Goal: Find specific fact: Find specific page/section

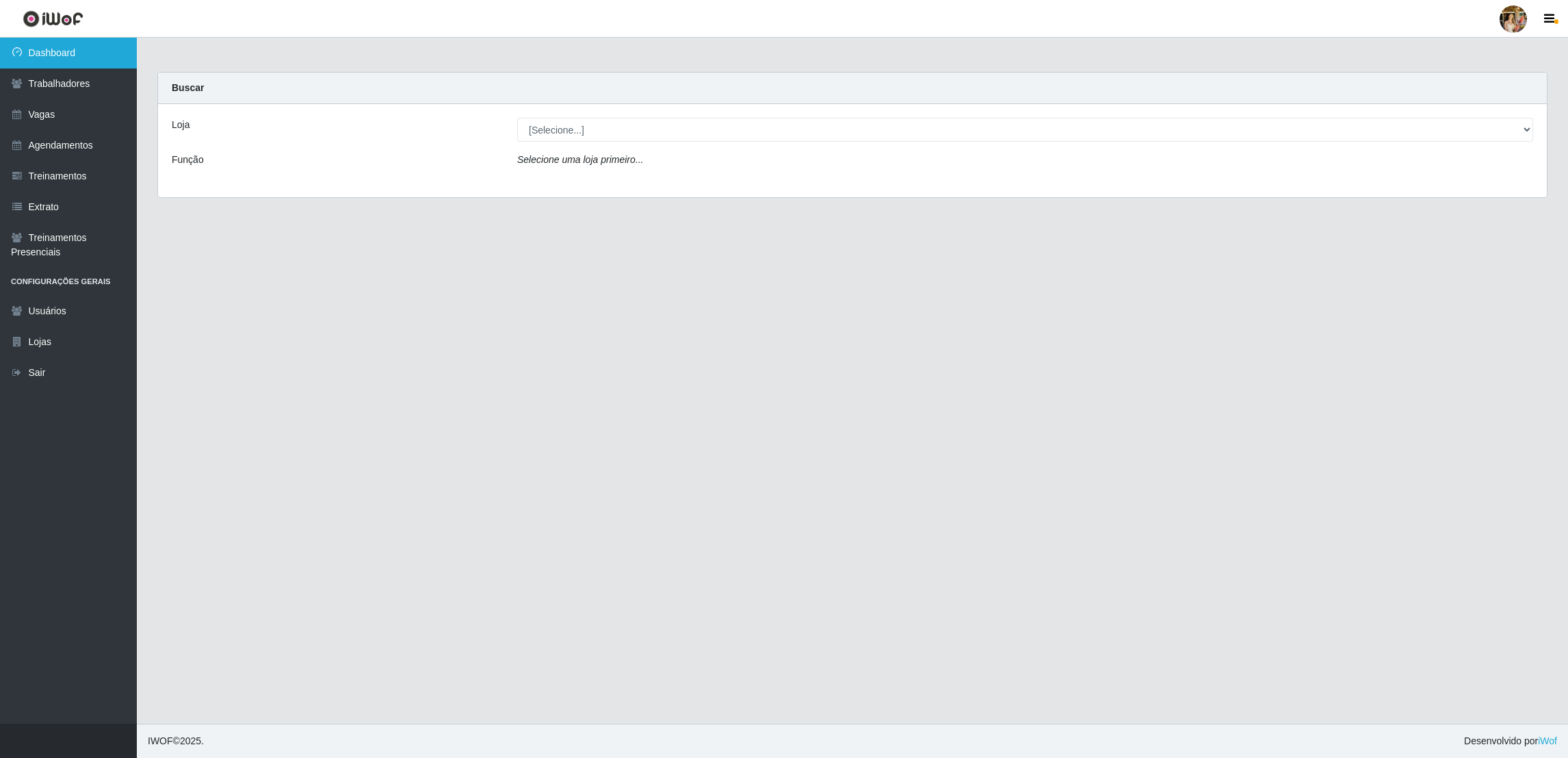
click at [77, 54] on link "Dashboard" at bounding box center [68, 52] width 137 height 31
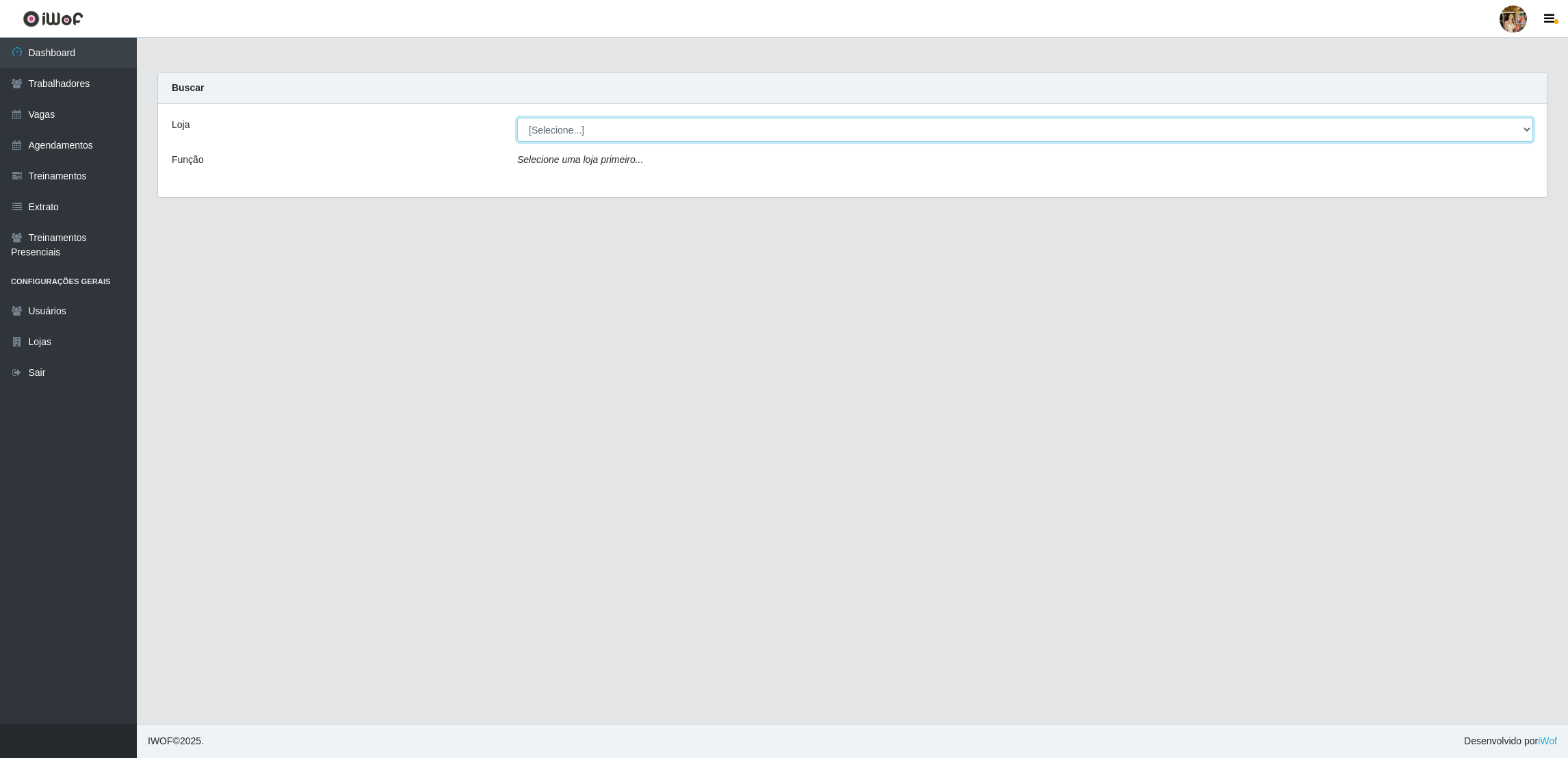
click at [532, 135] on select "[Selecione...] Atacado Vem - [GEOGRAPHIC_DATA] 30 Laranjeiras Velha Atacado Vem…" at bounding box center [1026, 129] width 1016 height 24
click at [517, 117] on select "[Selecione...] Atacado Vem - [GEOGRAPHIC_DATA] 30 Laranjeiras Velha Atacado Vem…" at bounding box center [1026, 129] width 1016 height 24
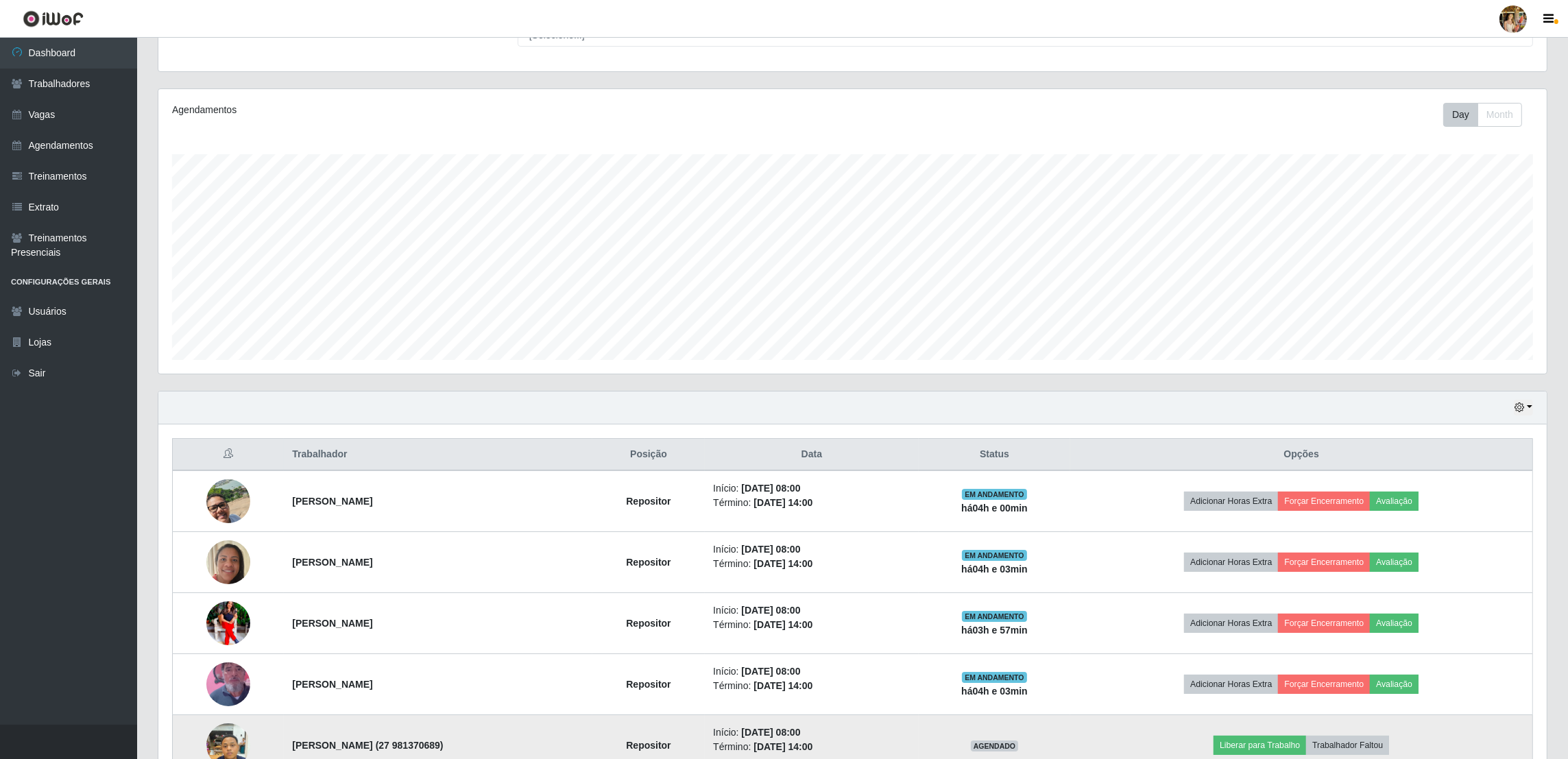
scroll to position [397, 0]
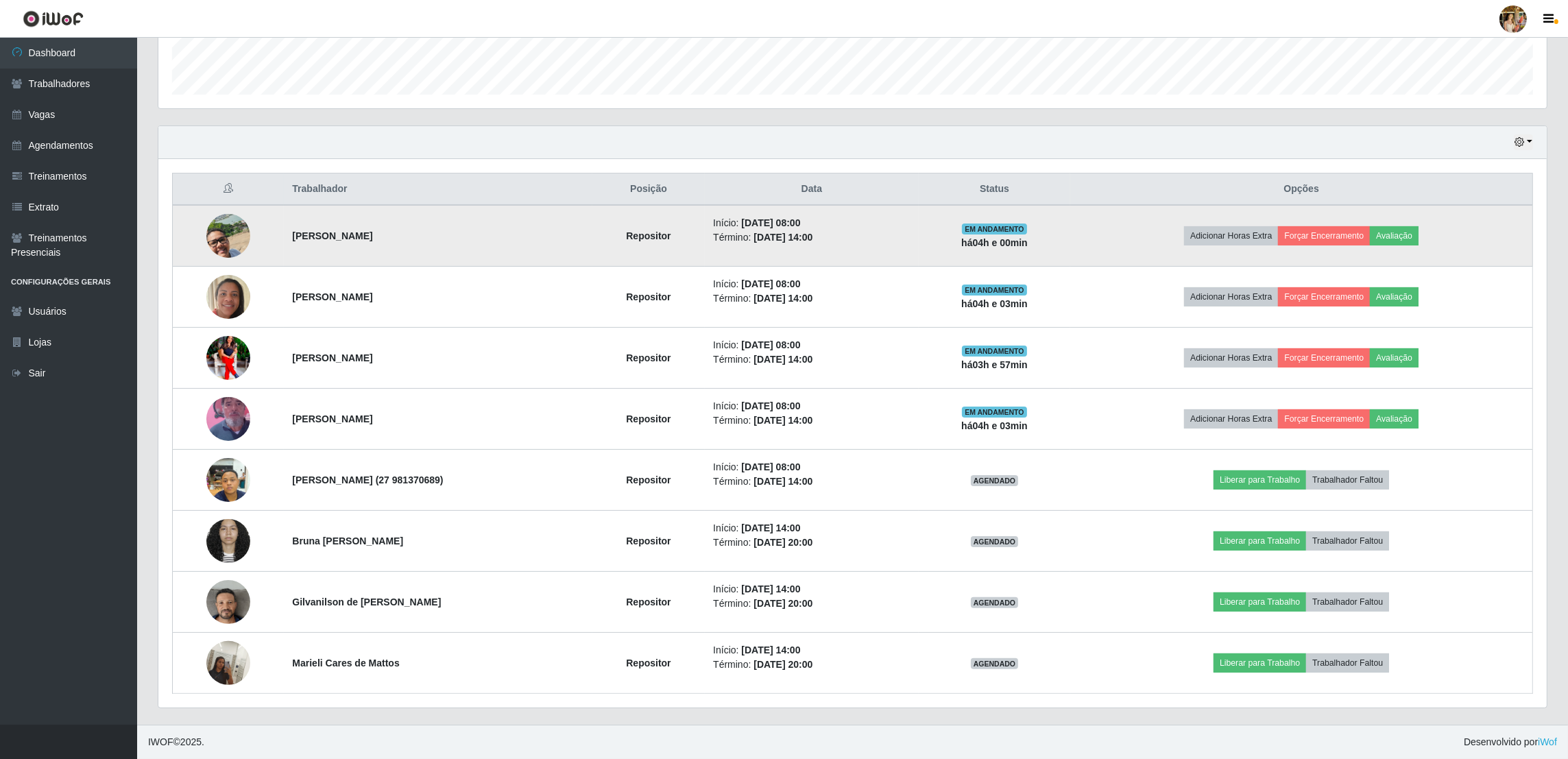
drag, startPoint x: 286, startPoint y: 234, endPoint x: 474, endPoint y: 231, distance: 188.0
click at [474, 231] on td "[PERSON_NAME]" at bounding box center [438, 235] width 307 height 62
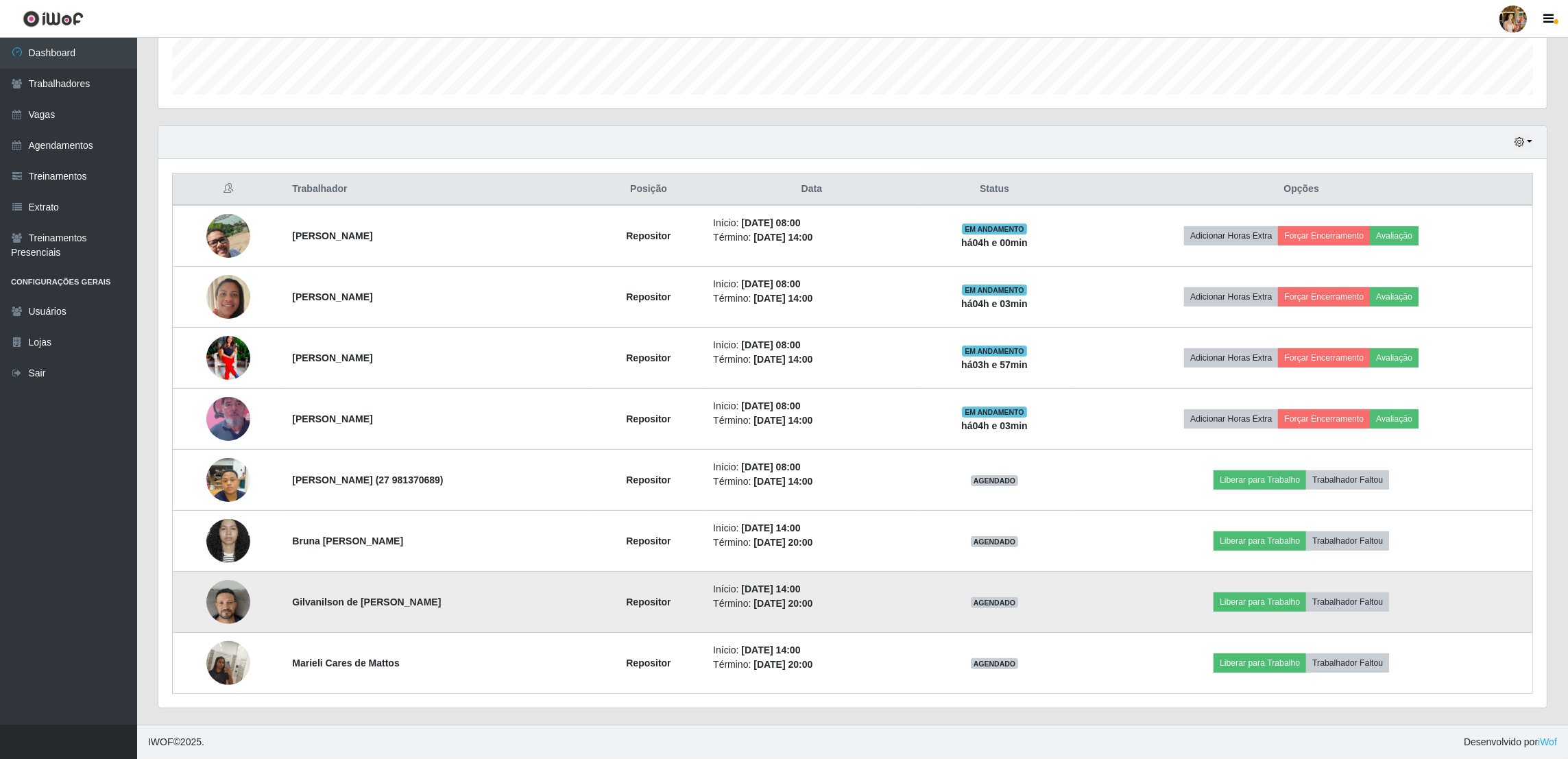
copy strong "[PERSON_NAME]"
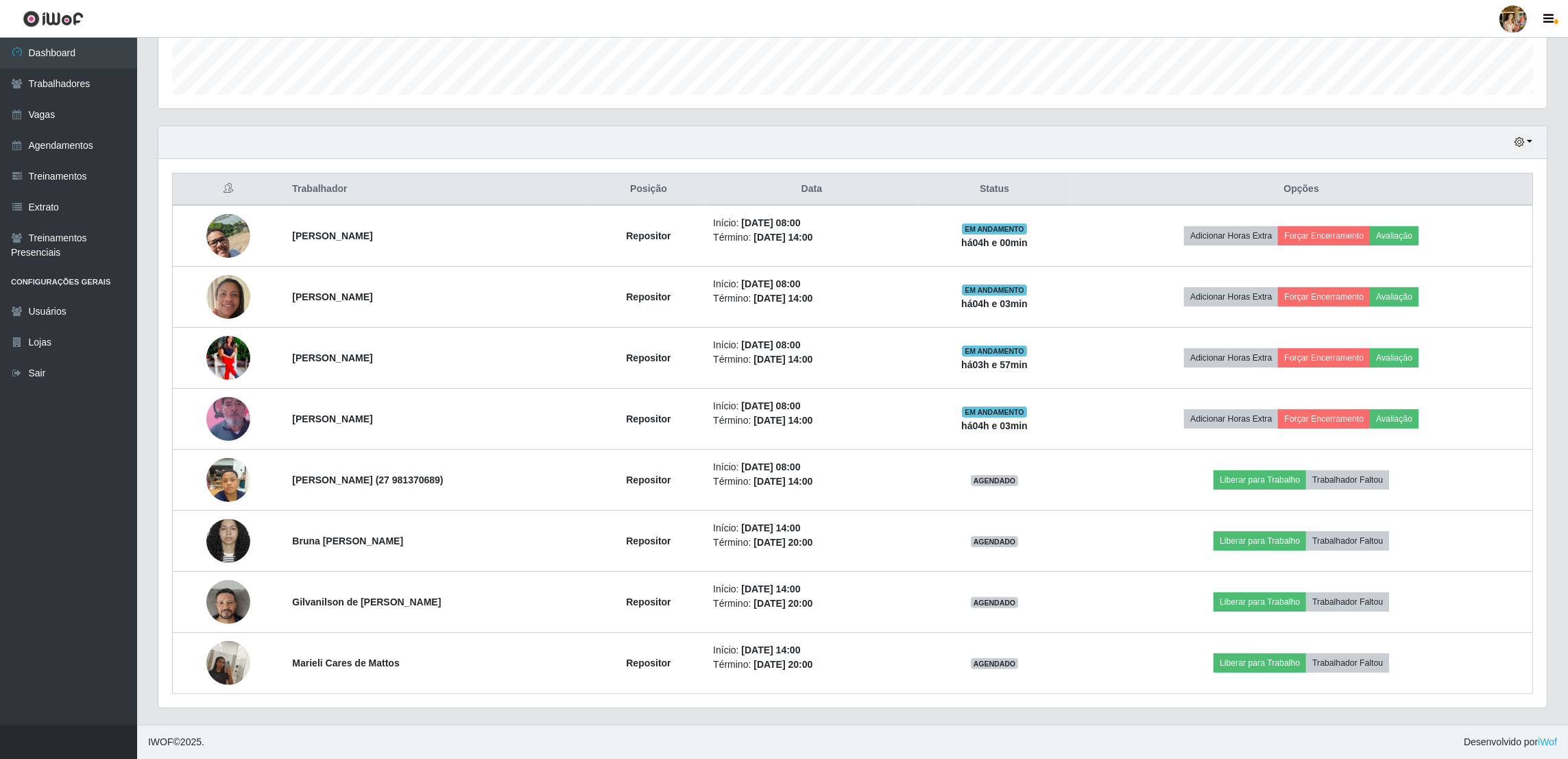
copy strong "[PERSON_NAME]"
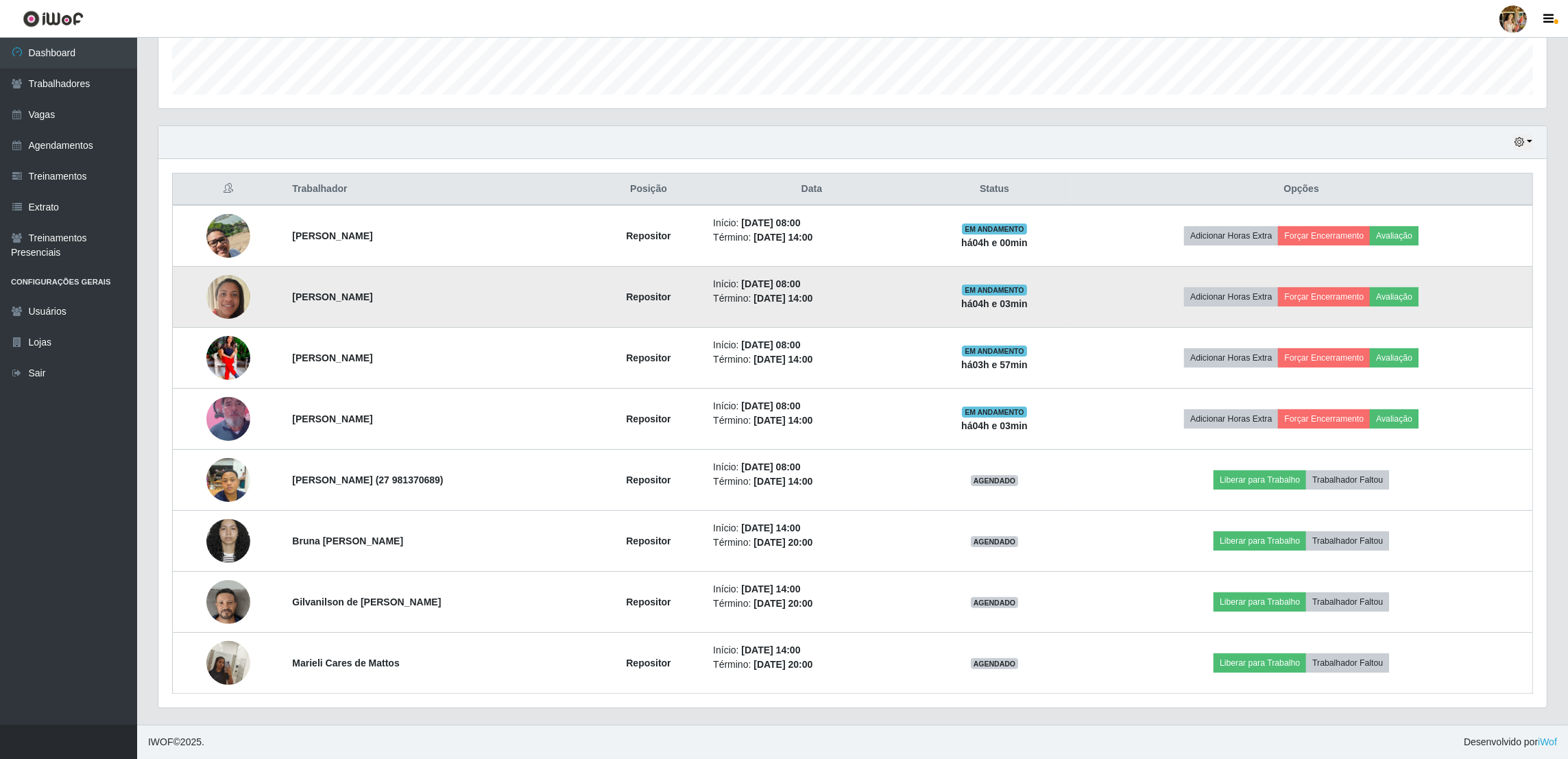
drag, startPoint x: 279, startPoint y: 304, endPoint x: 413, endPoint y: 305, distance: 134.0
click at [413, 305] on td "[PERSON_NAME]" at bounding box center [438, 297] width 307 height 61
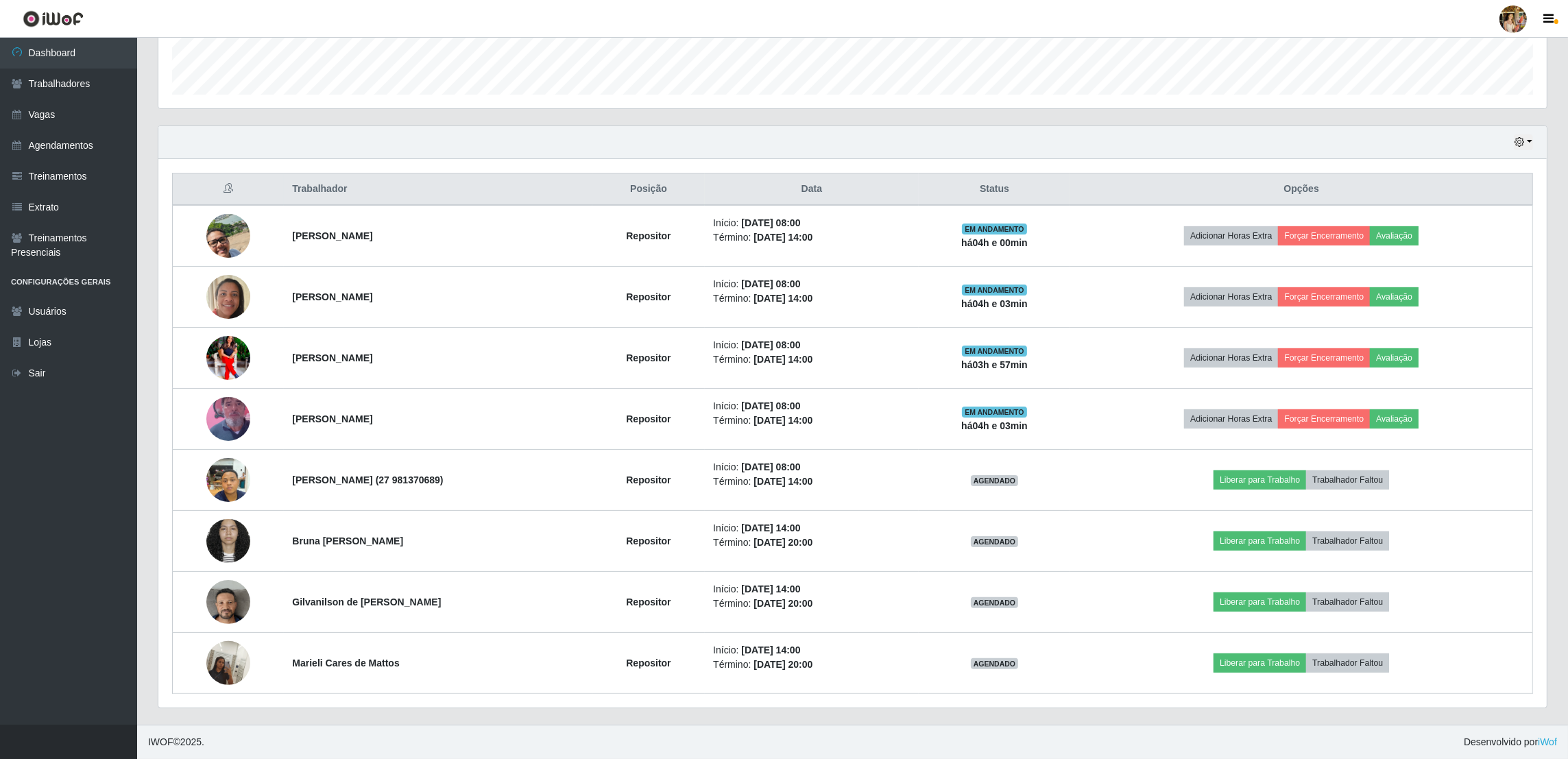
copy strong "[PERSON_NAME]"
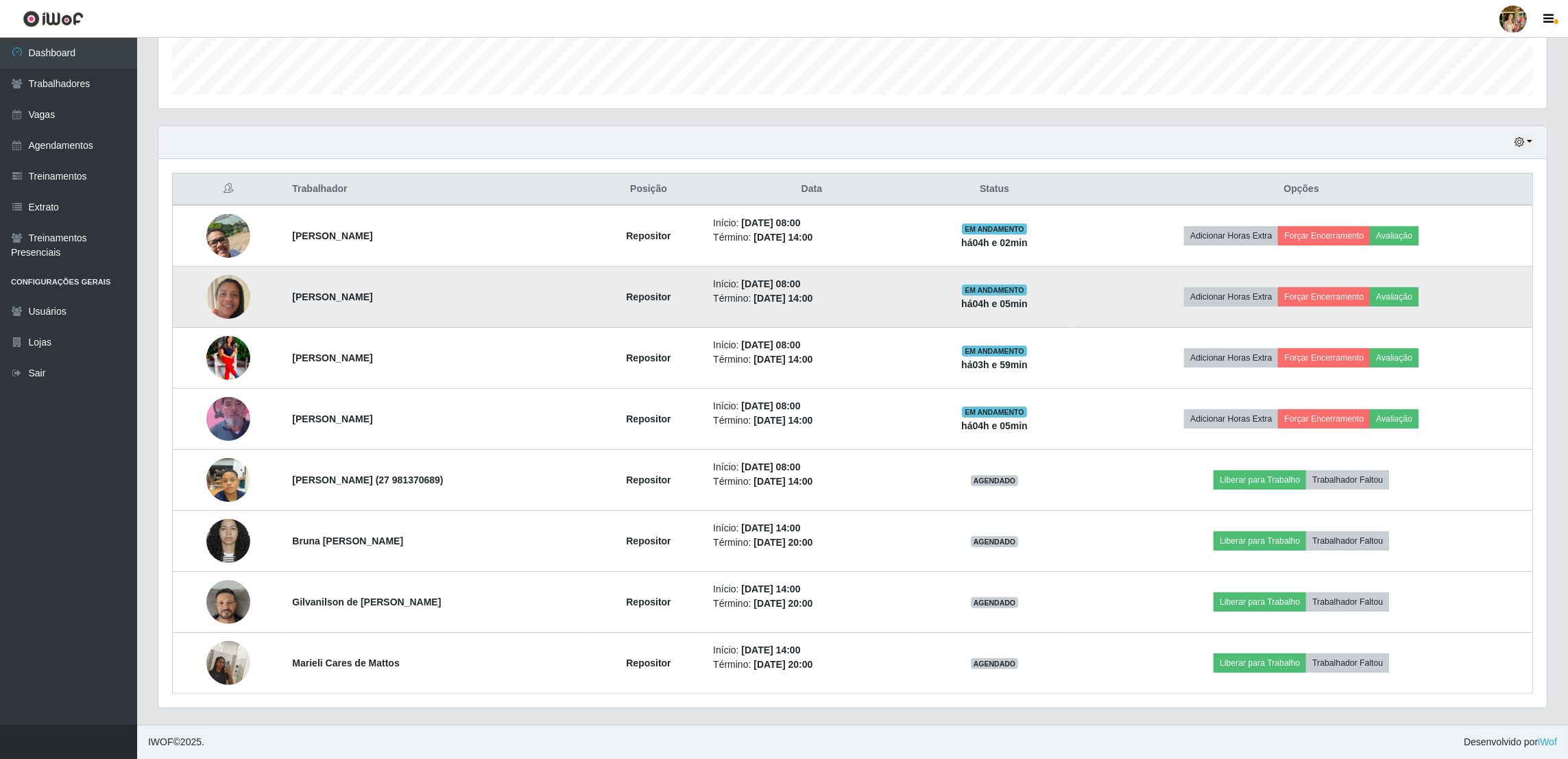
click at [284, 306] on td "[PERSON_NAME]" at bounding box center [438, 297] width 307 height 61
drag, startPoint x: 281, startPoint y: 296, endPoint x: 430, endPoint y: 296, distance: 149.0
click at [430, 296] on td "[PERSON_NAME]" at bounding box center [438, 297] width 307 height 61
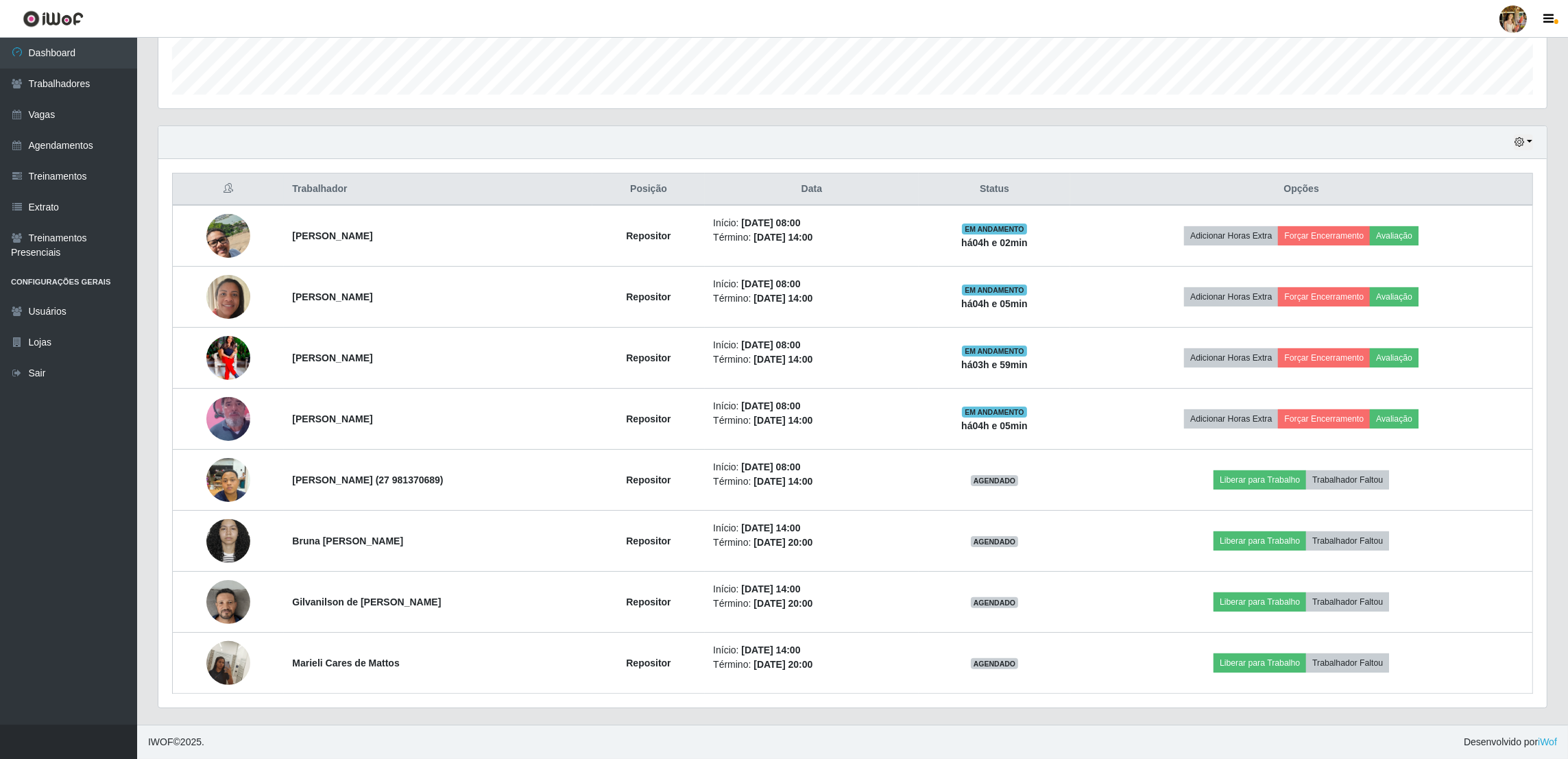
copy strong "[PERSON_NAME]"
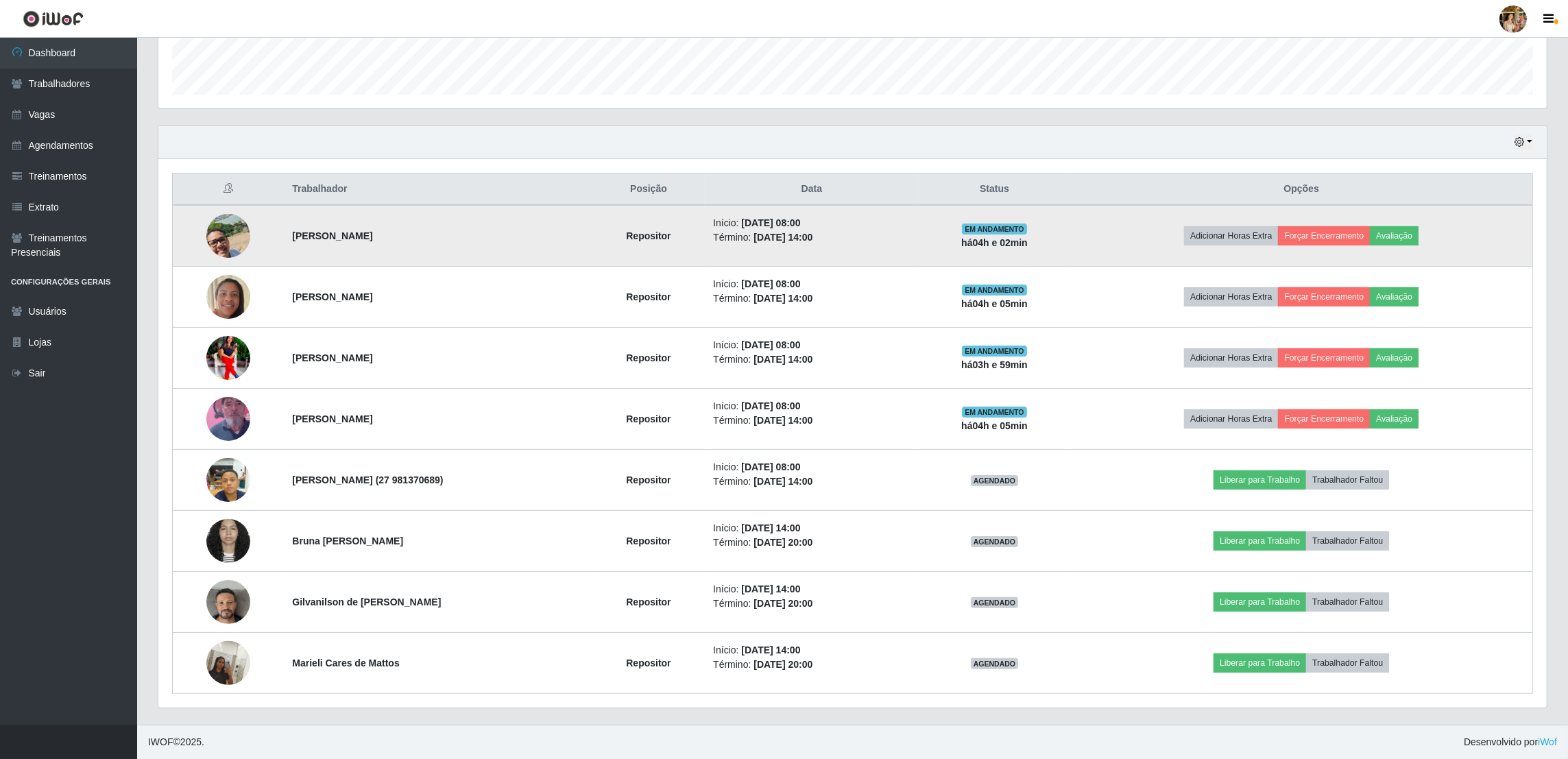
drag, startPoint x: 286, startPoint y: 234, endPoint x: 427, endPoint y: 234, distance: 141.0
click at [427, 234] on td "[PERSON_NAME]" at bounding box center [438, 235] width 307 height 62
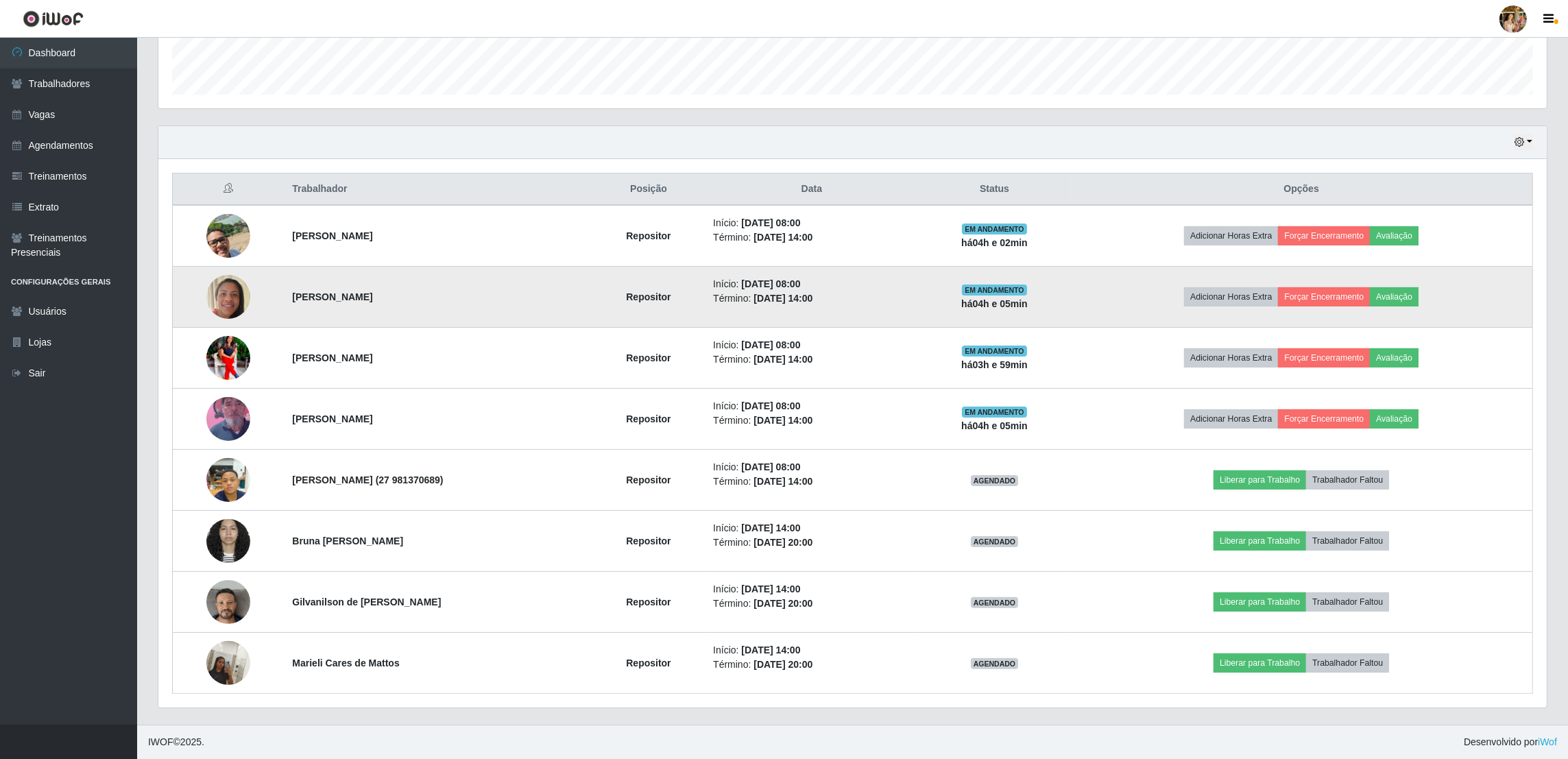
click at [467, 288] on td "[PERSON_NAME]" at bounding box center [438, 297] width 307 height 61
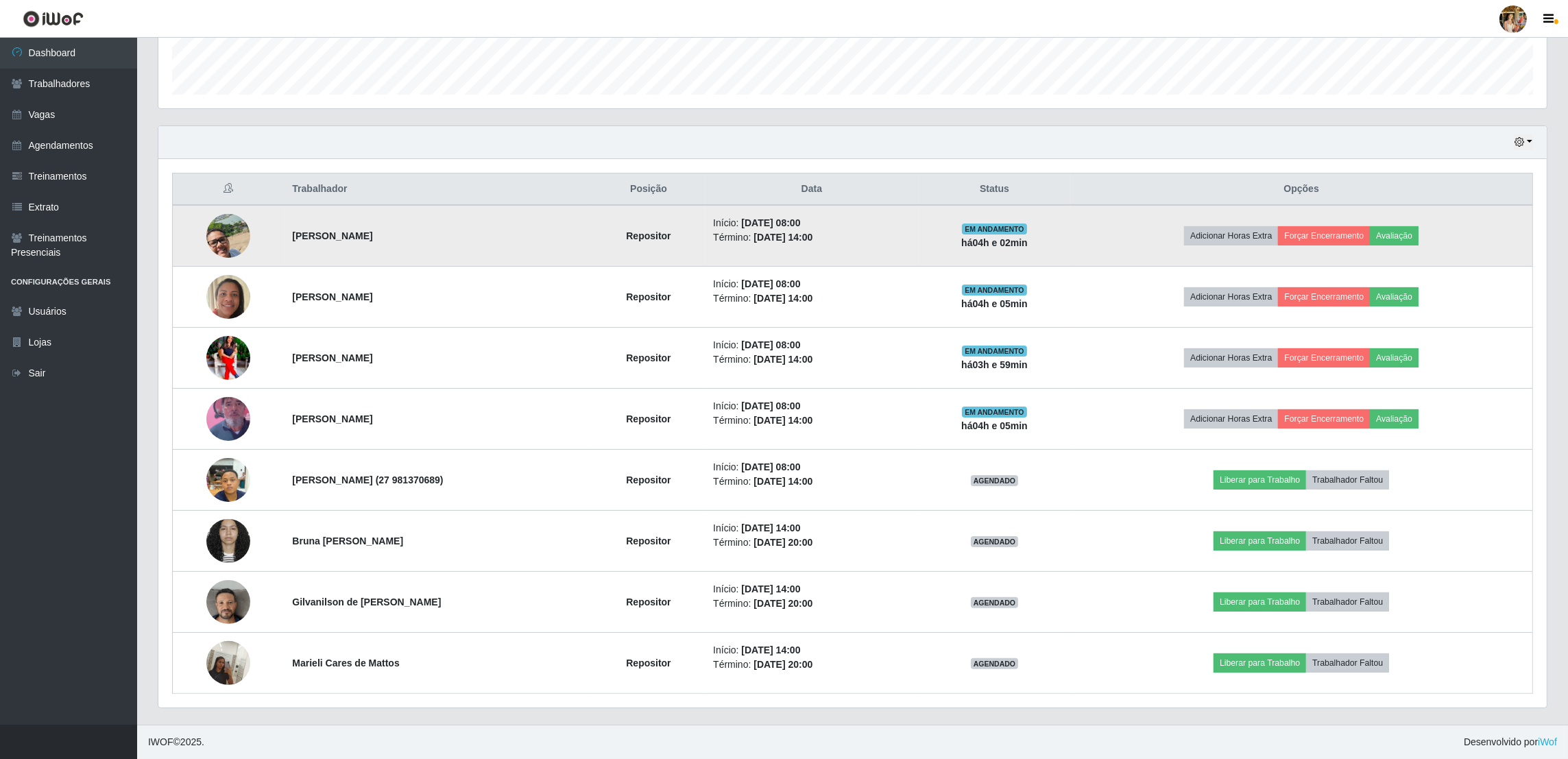
drag, startPoint x: 282, startPoint y: 233, endPoint x: 426, endPoint y: 237, distance: 144.1
click at [426, 237] on td "[PERSON_NAME]" at bounding box center [438, 235] width 307 height 62
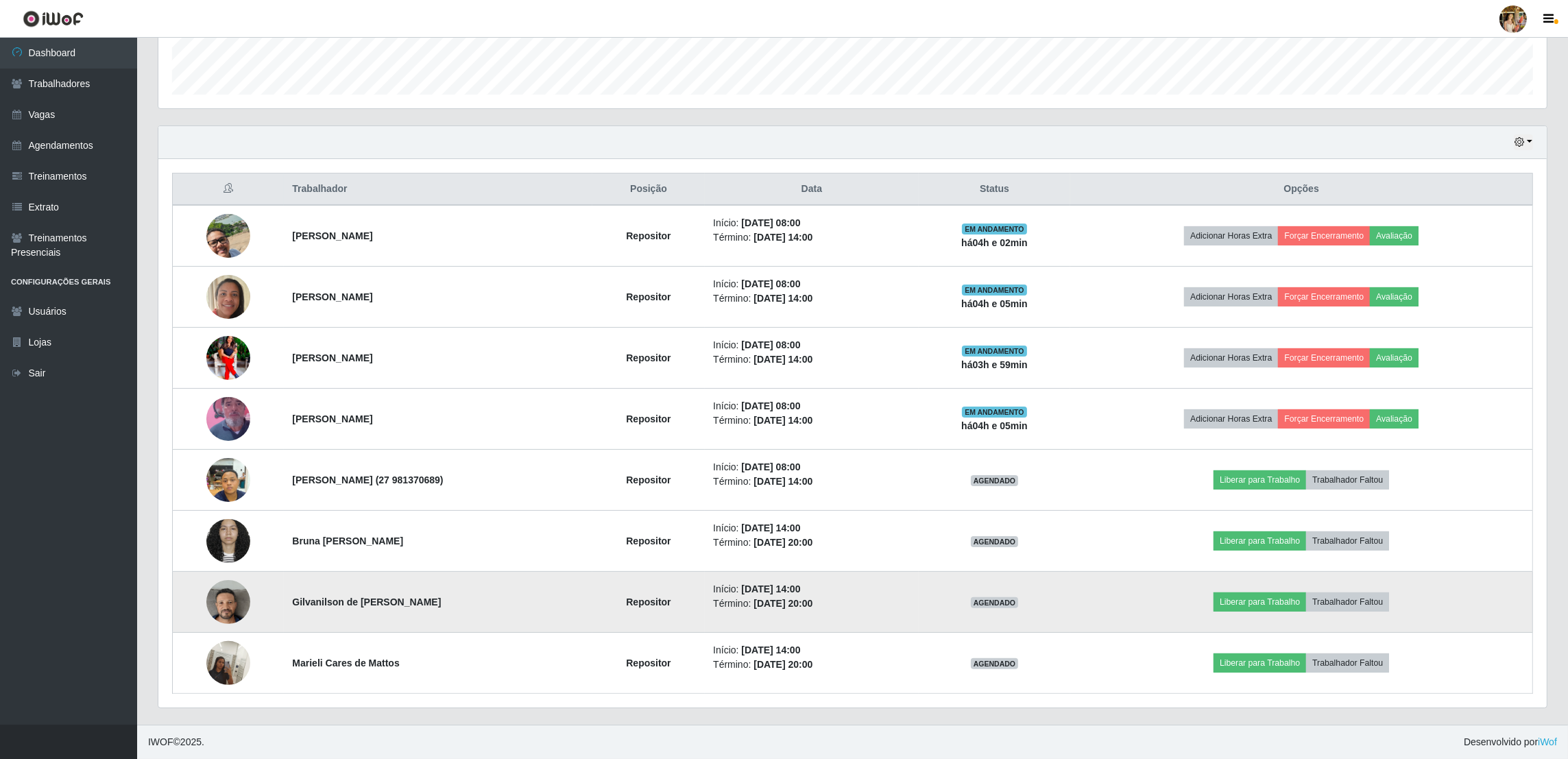
copy strong "[PERSON_NAME]"
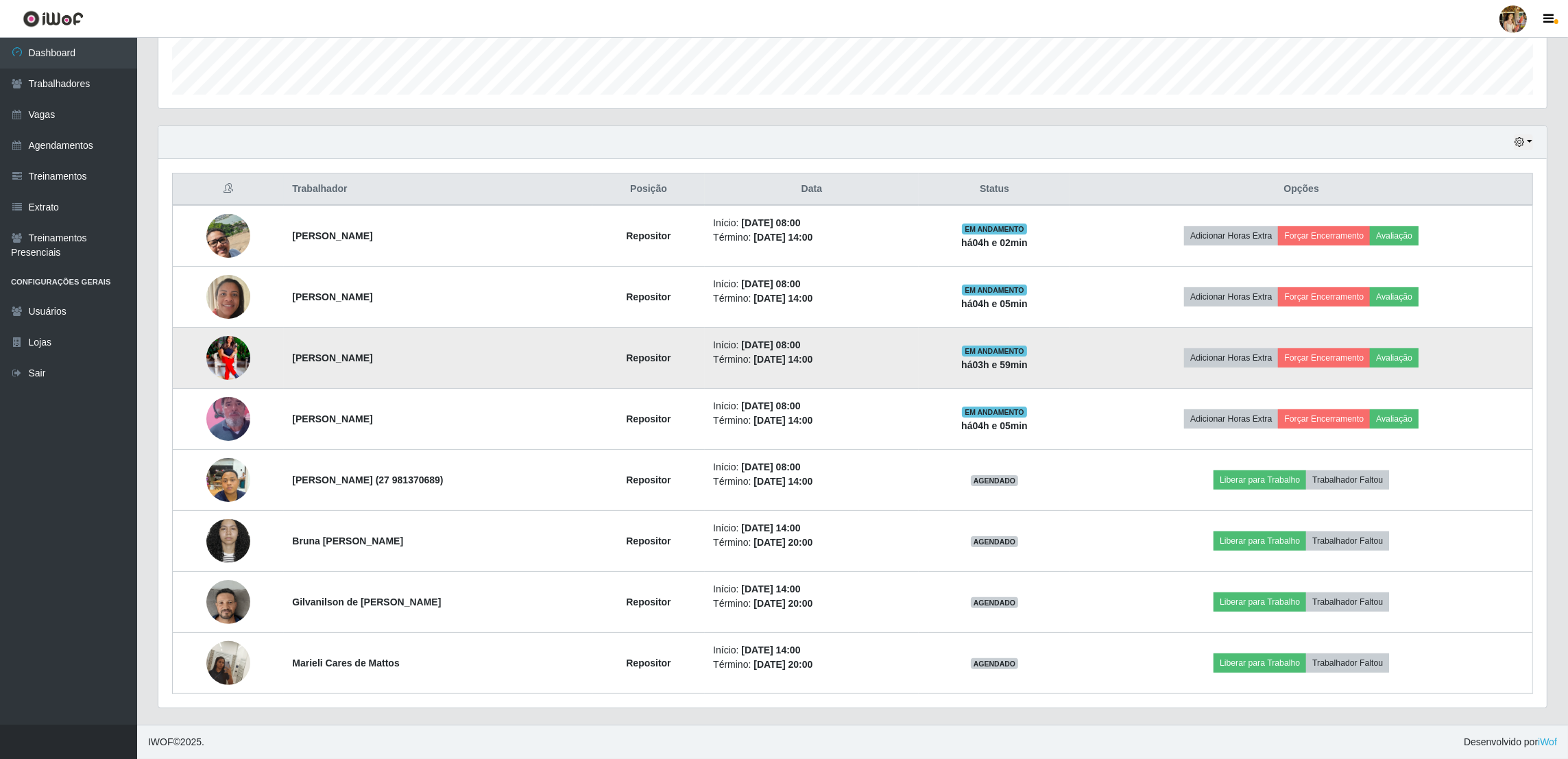
drag, startPoint x: 285, startPoint y: 367, endPoint x: 410, endPoint y: 361, distance: 125.1
click at [410, 361] on td "[PERSON_NAME]" at bounding box center [438, 358] width 307 height 61
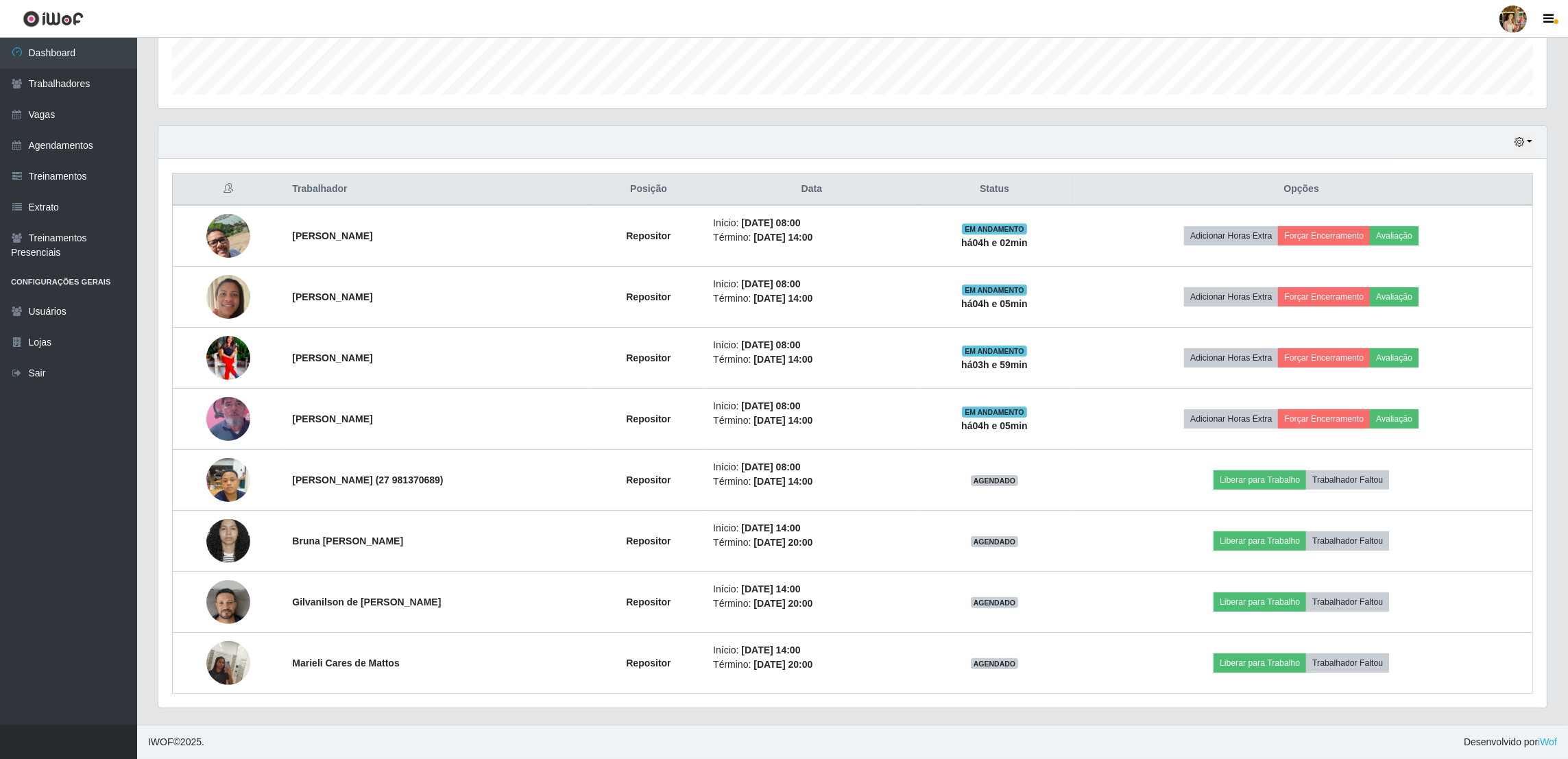
copy strong "[PERSON_NAME]"
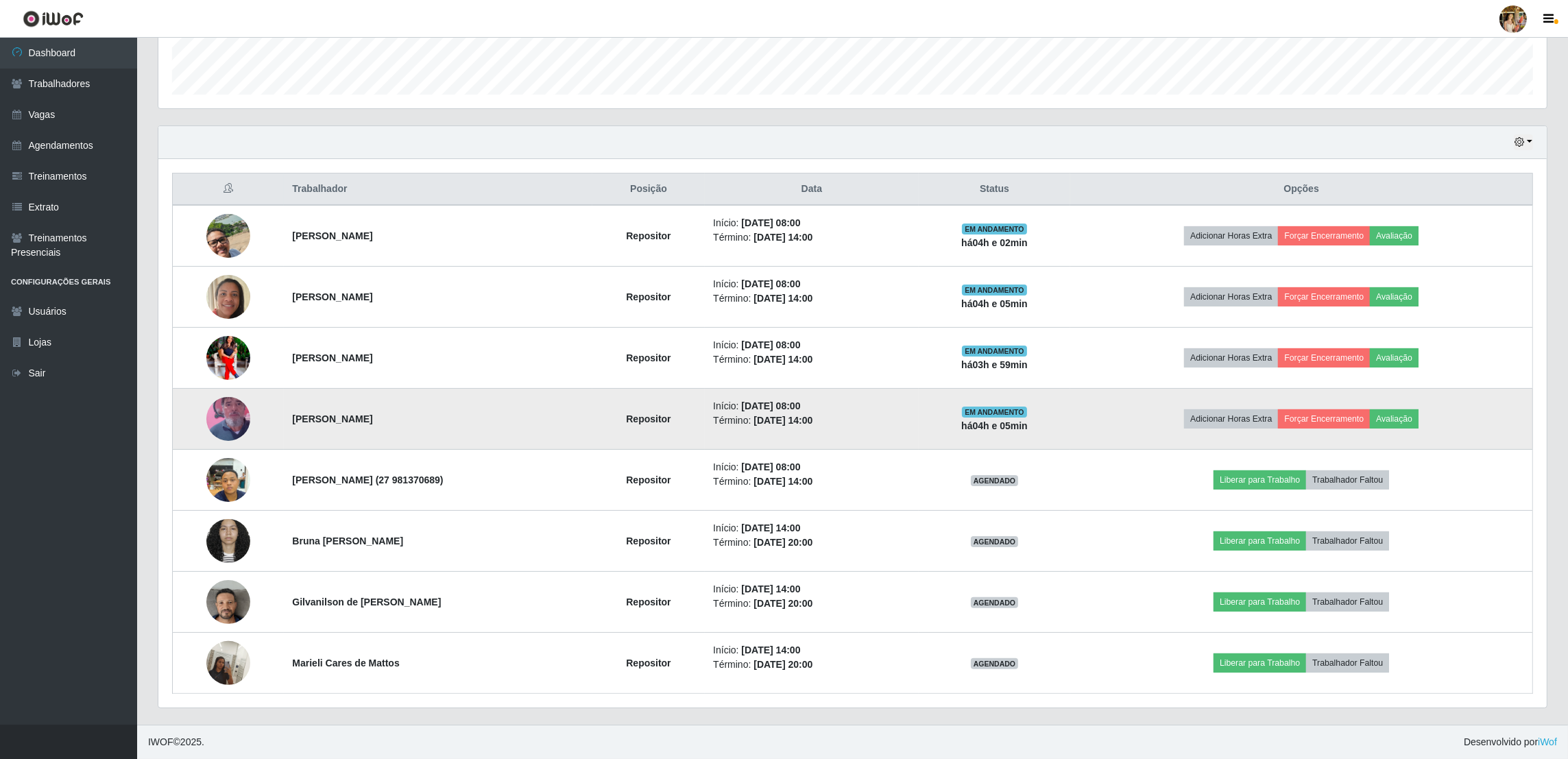
drag, startPoint x: 274, startPoint y: 416, endPoint x: 438, endPoint y: 416, distance: 164.0
click at [438, 416] on tr "[PERSON_NAME] Repositor Início: [DATE] 08:00 Término: [DATE] 14:00 EM ANDAMENTO…" at bounding box center [853, 419] width 1360 height 61
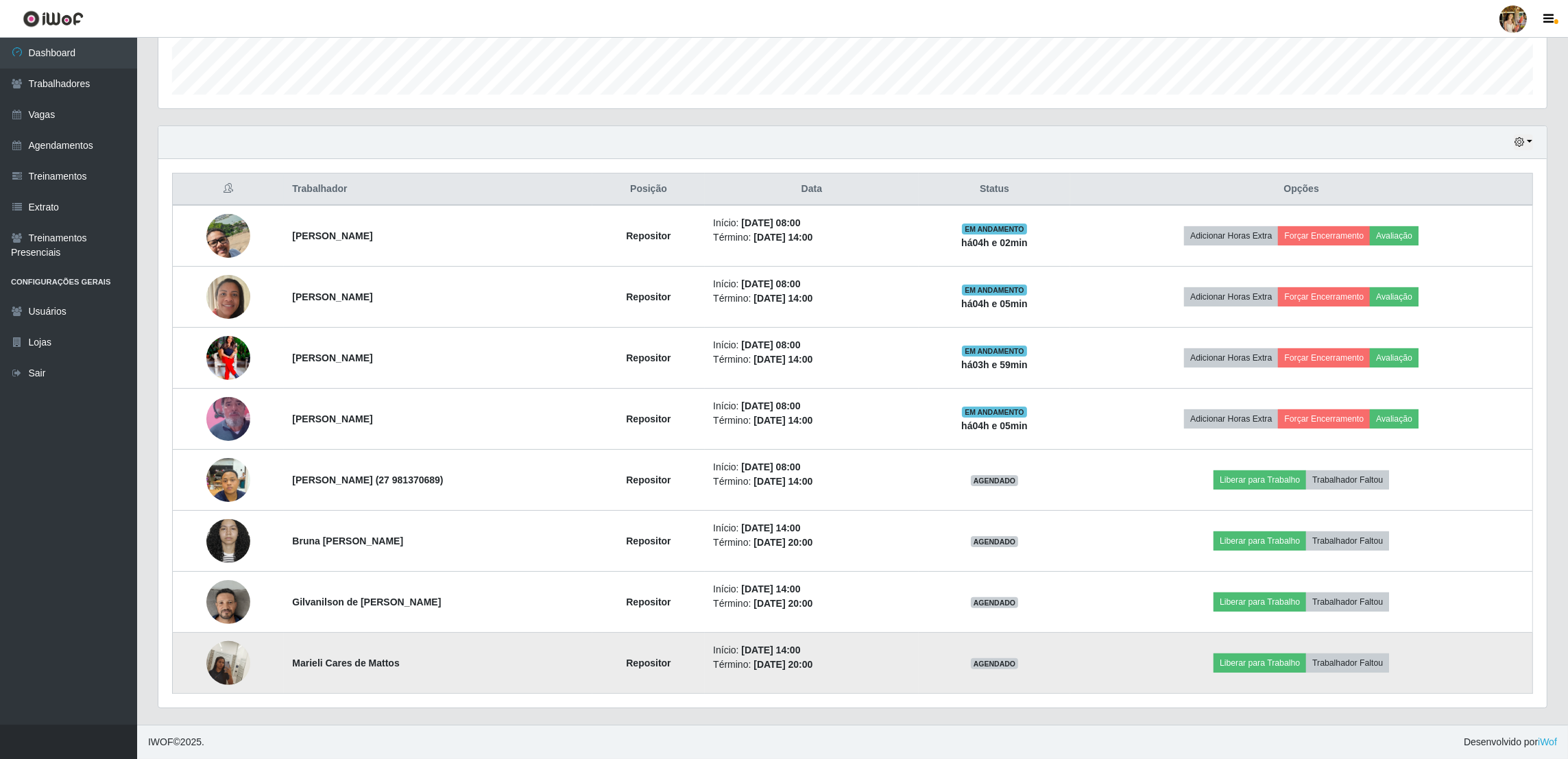
copy tr "[PERSON_NAME]"
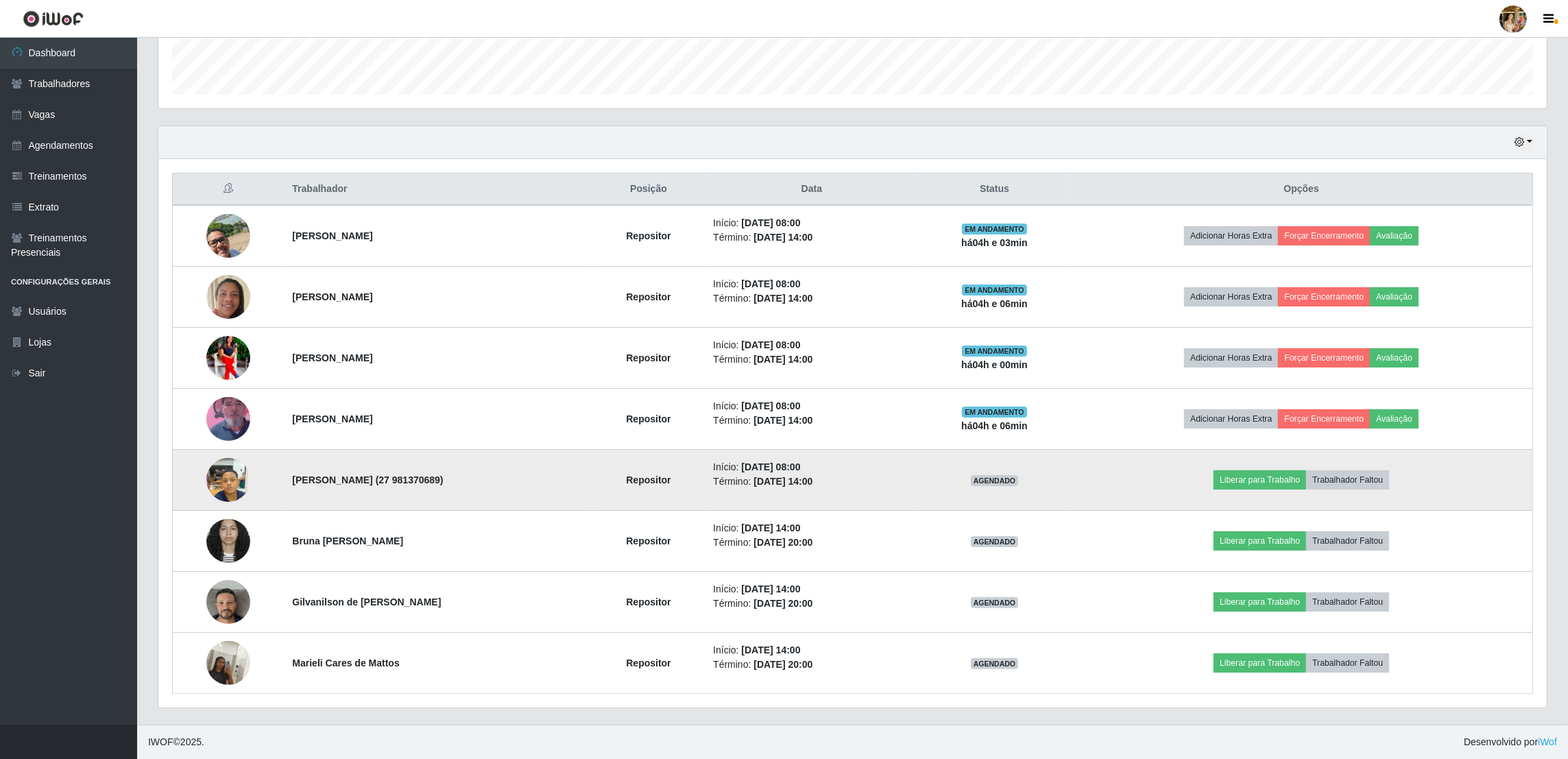
drag, startPoint x: 276, startPoint y: 474, endPoint x: 525, endPoint y: 481, distance: 249.1
click at [525, 481] on td "[PERSON_NAME] (27 981370689)" at bounding box center [438, 480] width 307 height 61
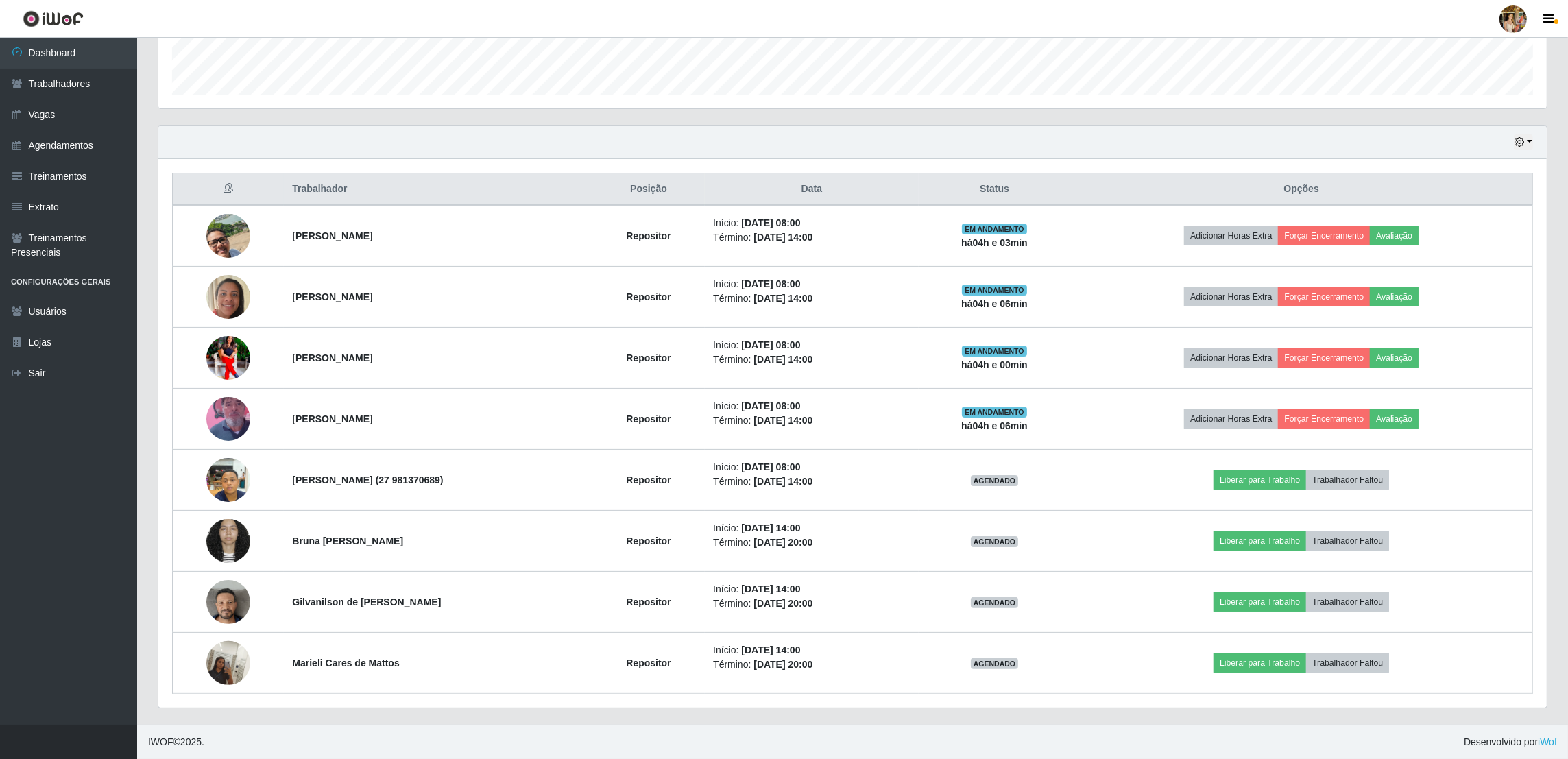
copy strong "[PERSON_NAME] (27 981370689)"
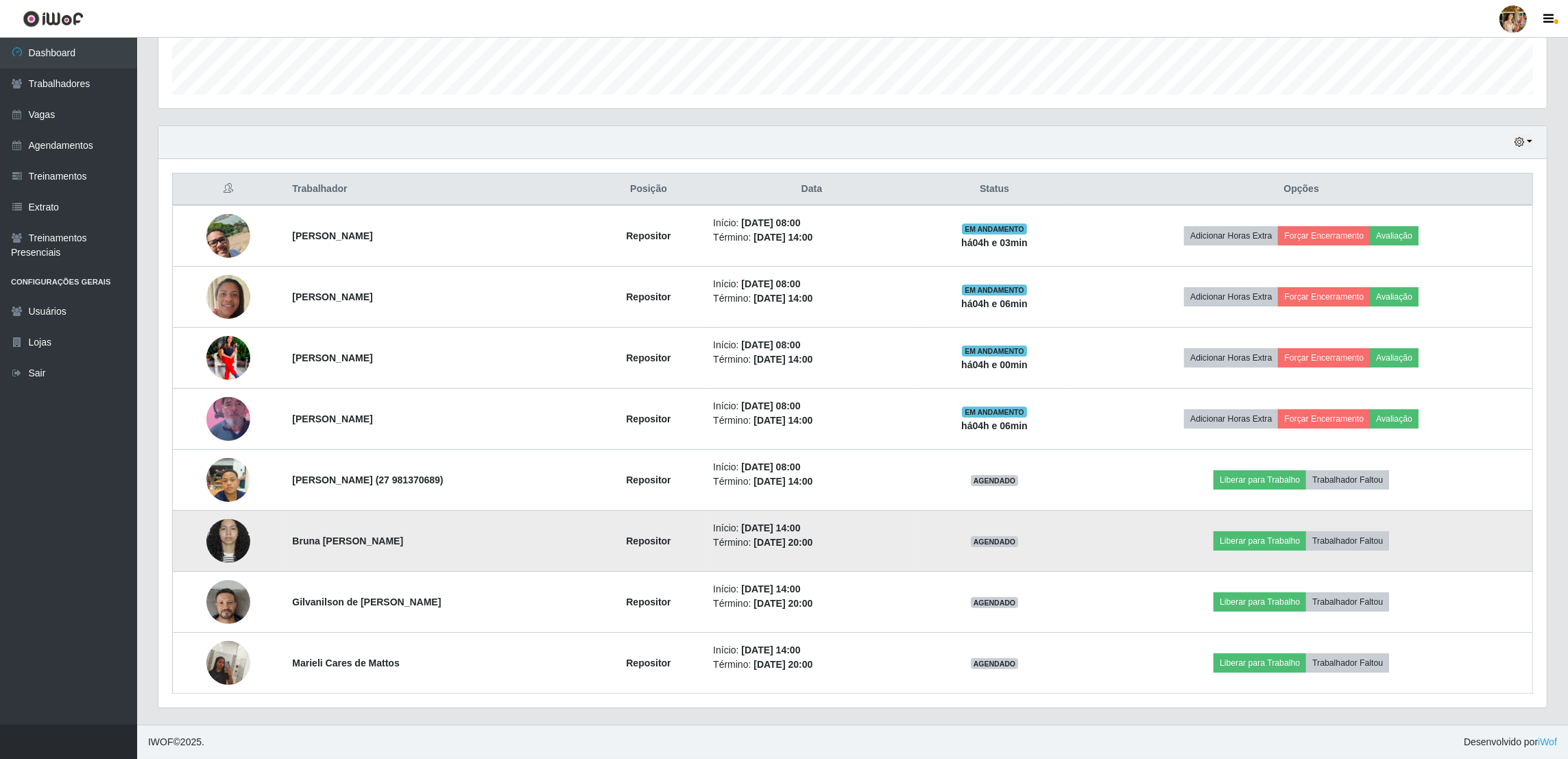
drag, startPoint x: 275, startPoint y: 539, endPoint x: 511, endPoint y: 552, distance: 236.4
click at [511, 552] on tr "Bruna Conceição Santos do Nascimento Repositor Início: [DATE] 14:00 Término: [D…" at bounding box center [853, 541] width 1360 height 61
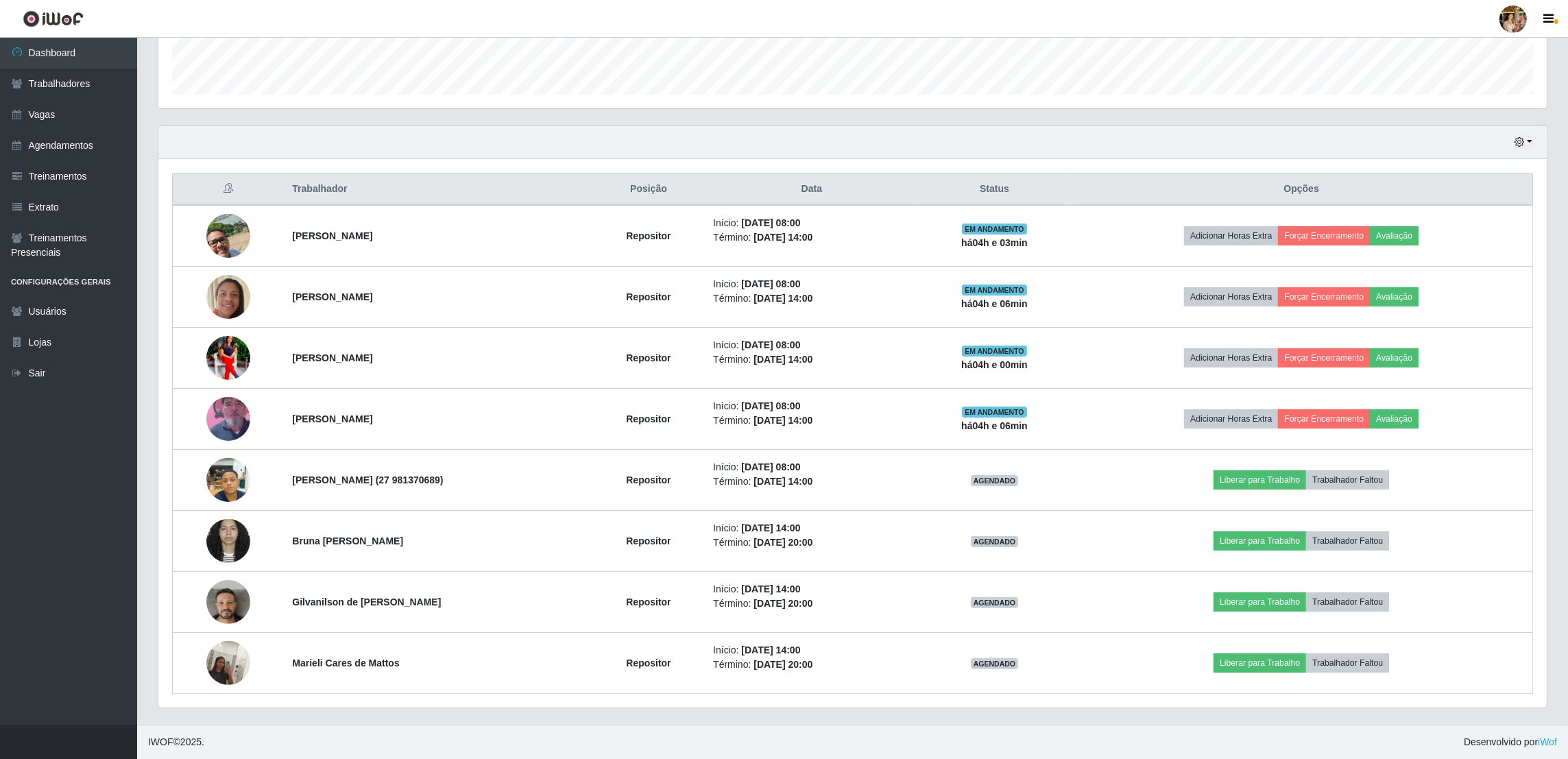
copy tr "Bruna [PERSON_NAME]"
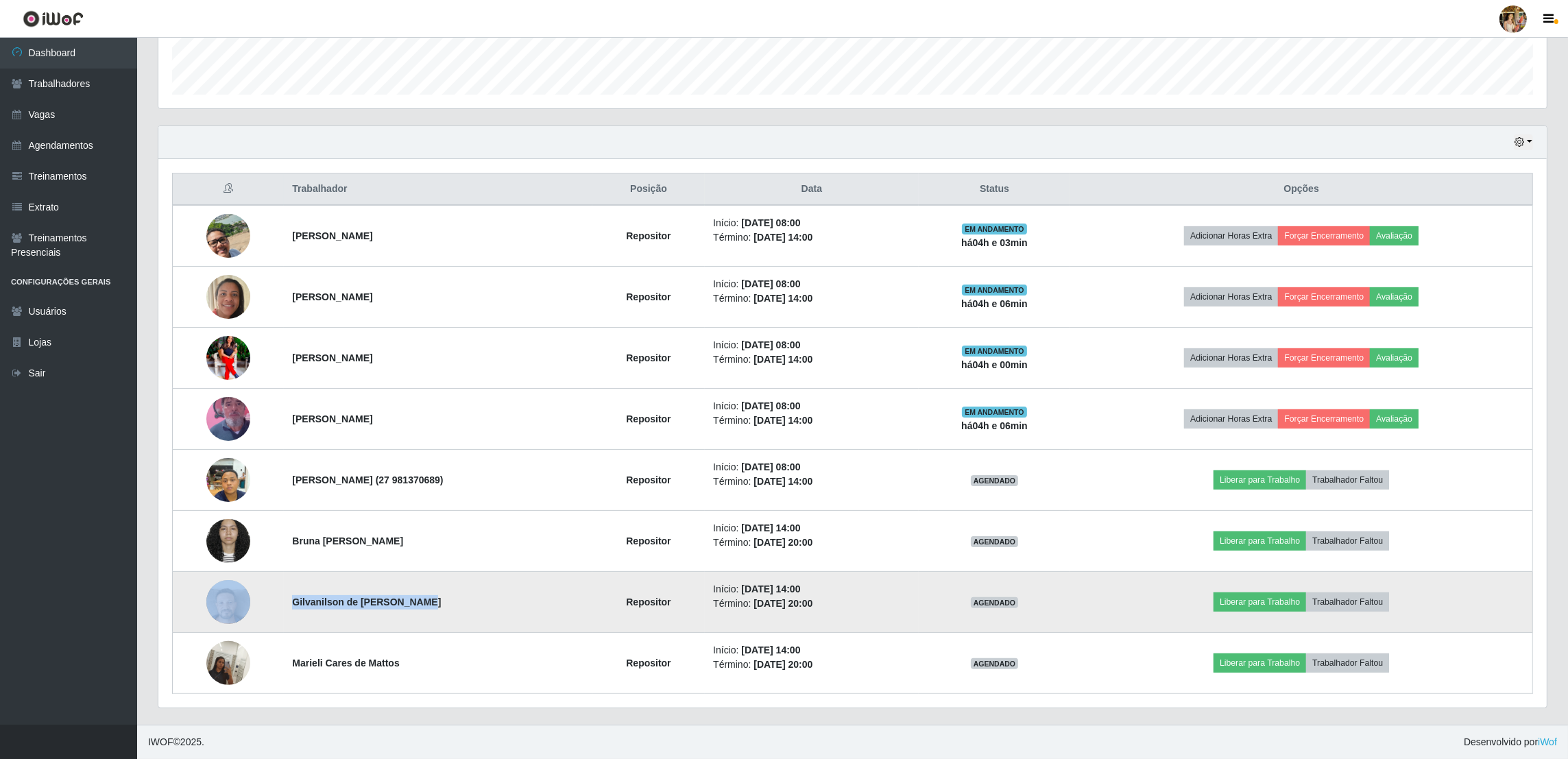
drag, startPoint x: 275, startPoint y: 605, endPoint x: 431, endPoint y: 605, distance: 156.0
click at [431, 605] on tr "Gilvanilson de [PERSON_NAME] Repositor Início: [DATE] 14:00 Término: [DATE] 20:…" at bounding box center [853, 602] width 1360 height 61
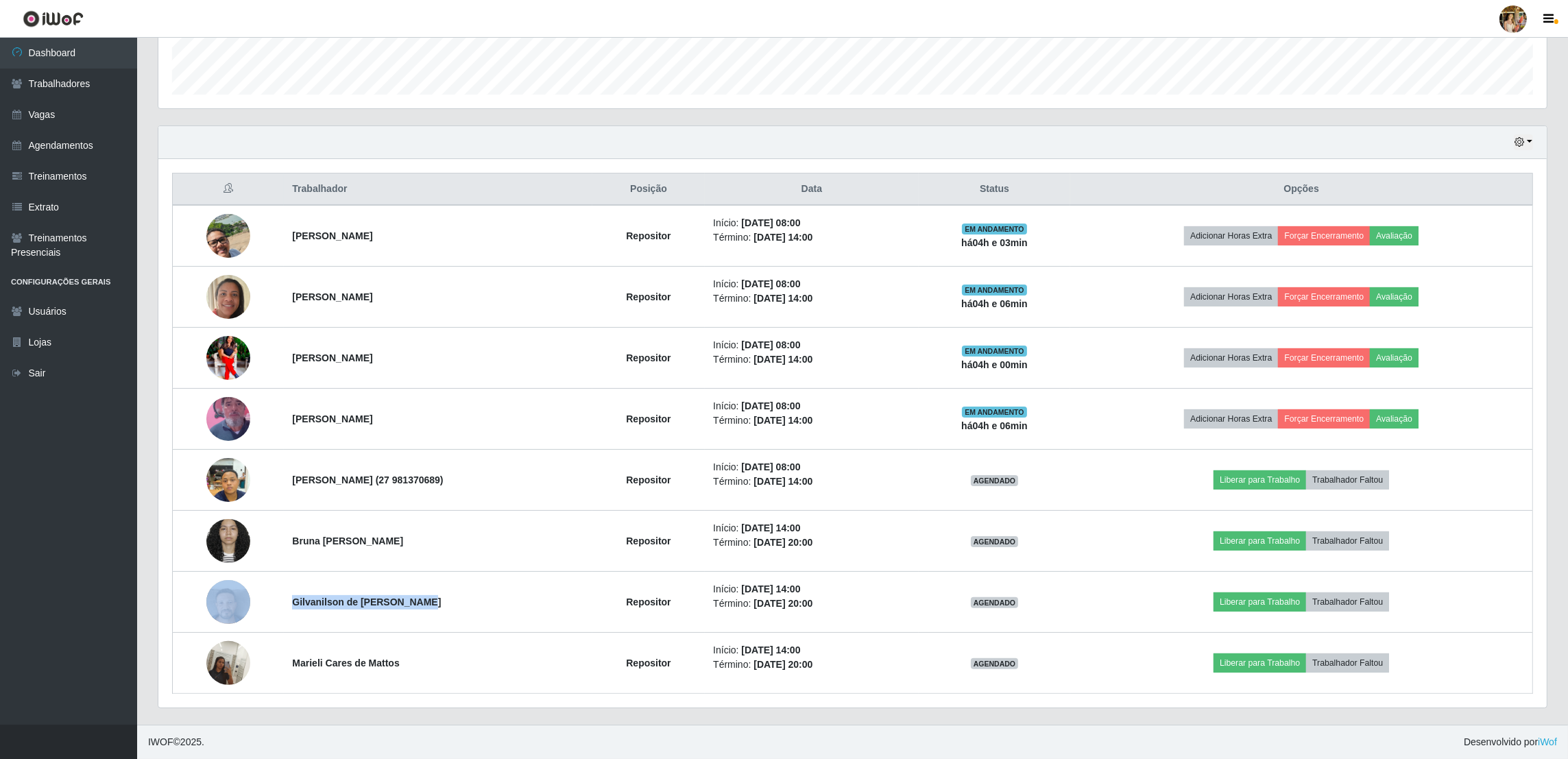
copy tr "Gilvanilson de [PERSON_NAME]"
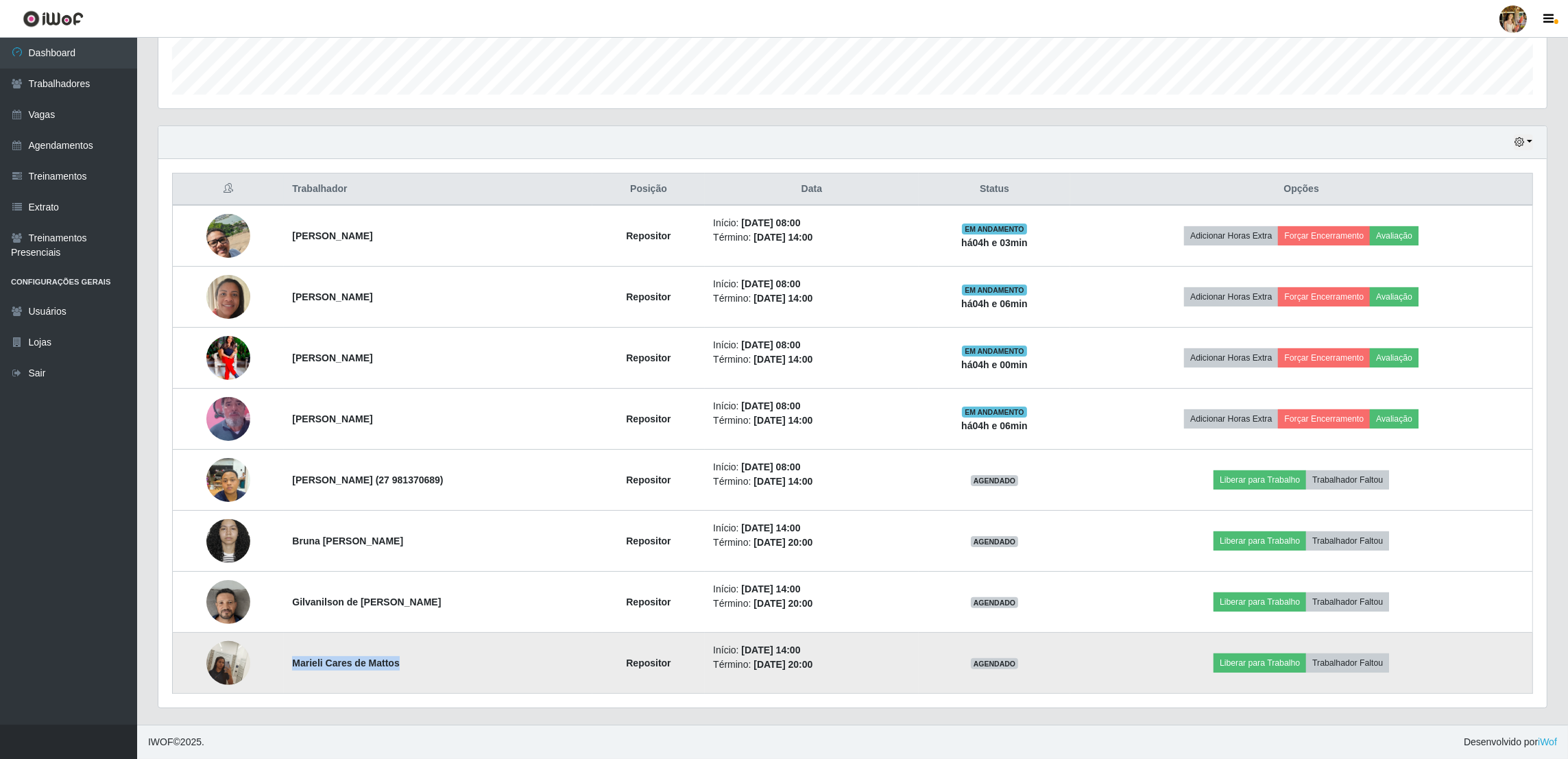
drag, startPoint x: 276, startPoint y: 662, endPoint x: 397, endPoint y: 656, distance: 121.1
click at [397, 656] on td "Marieli Cares de Mattos" at bounding box center [438, 663] width 307 height 61
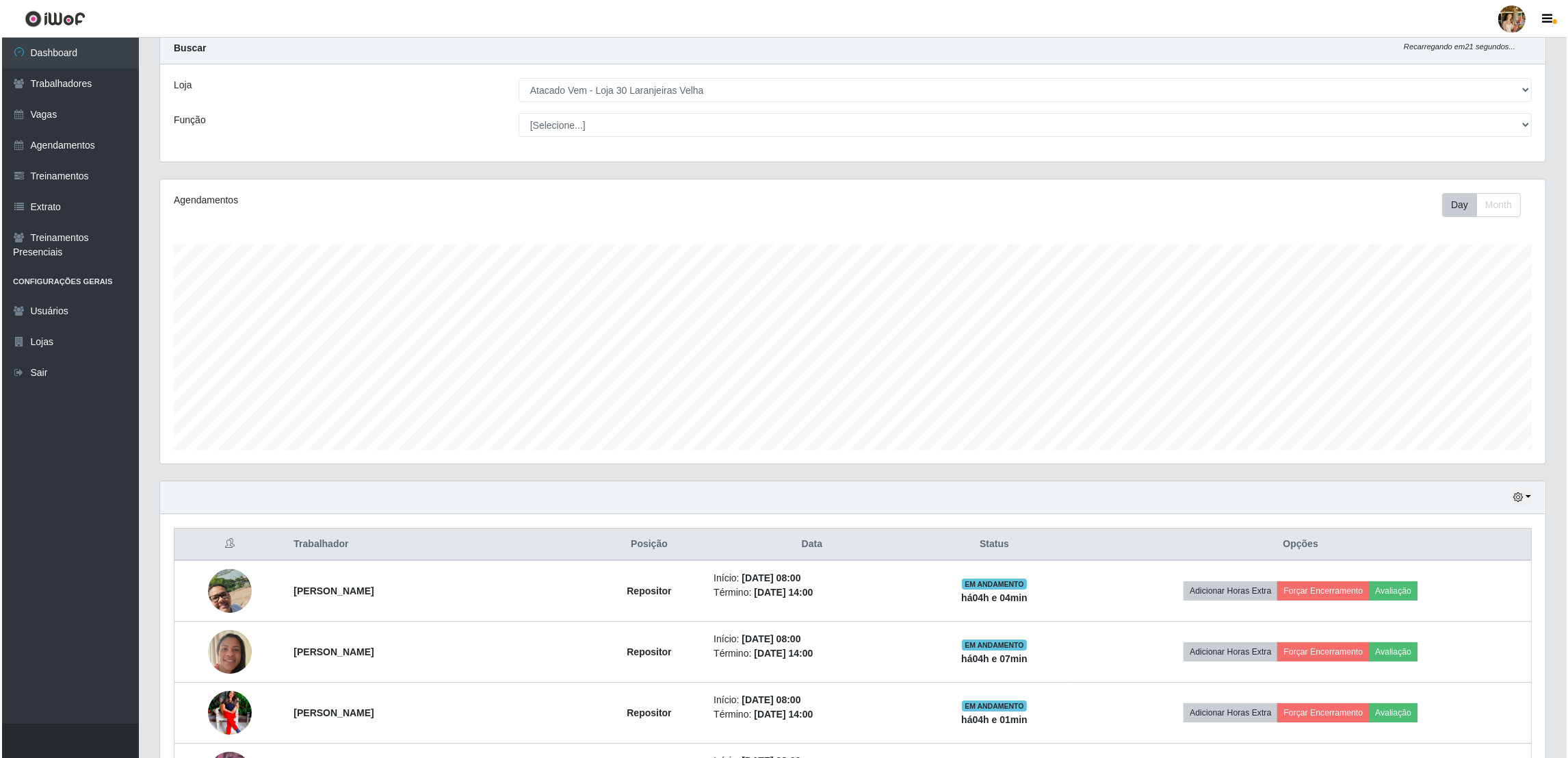
scroll to position [0, 0]
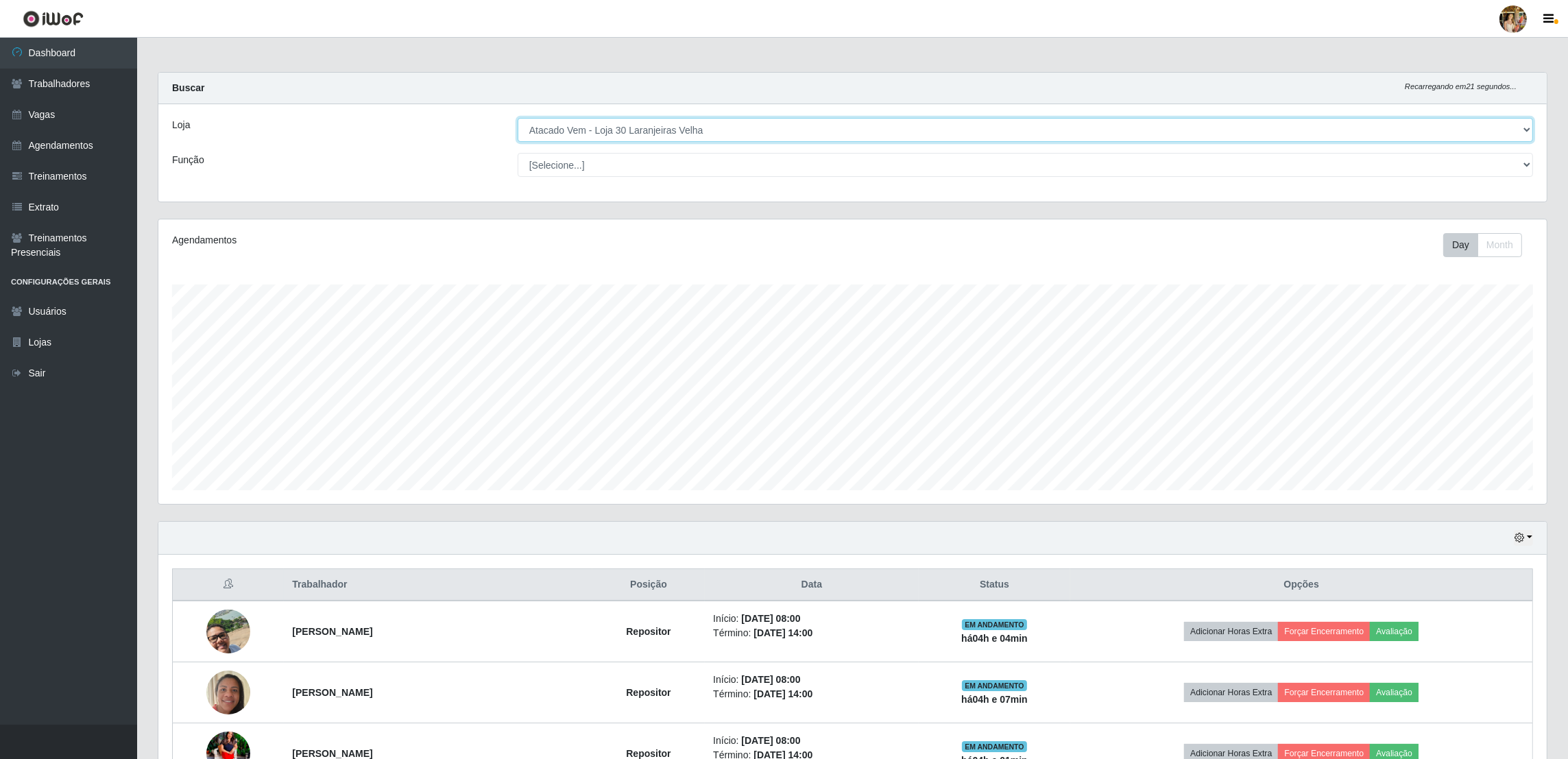
click at [612, 136] on select "[Selecione...] Atacado Vem - [GEOGRAPHIC_DATA] 30 Laranjeiras Velha Atacado Vem…" at bounding box center [1025, 129] width 1015 height 24
click at [518, 118] on select "[Selecione...] Atacado Vem - [GEOGRAPHIC_DATA] 30 Laranjeiras Velha Atacado Vem…" at bounding box center [1025, 129] width 1015 height 24
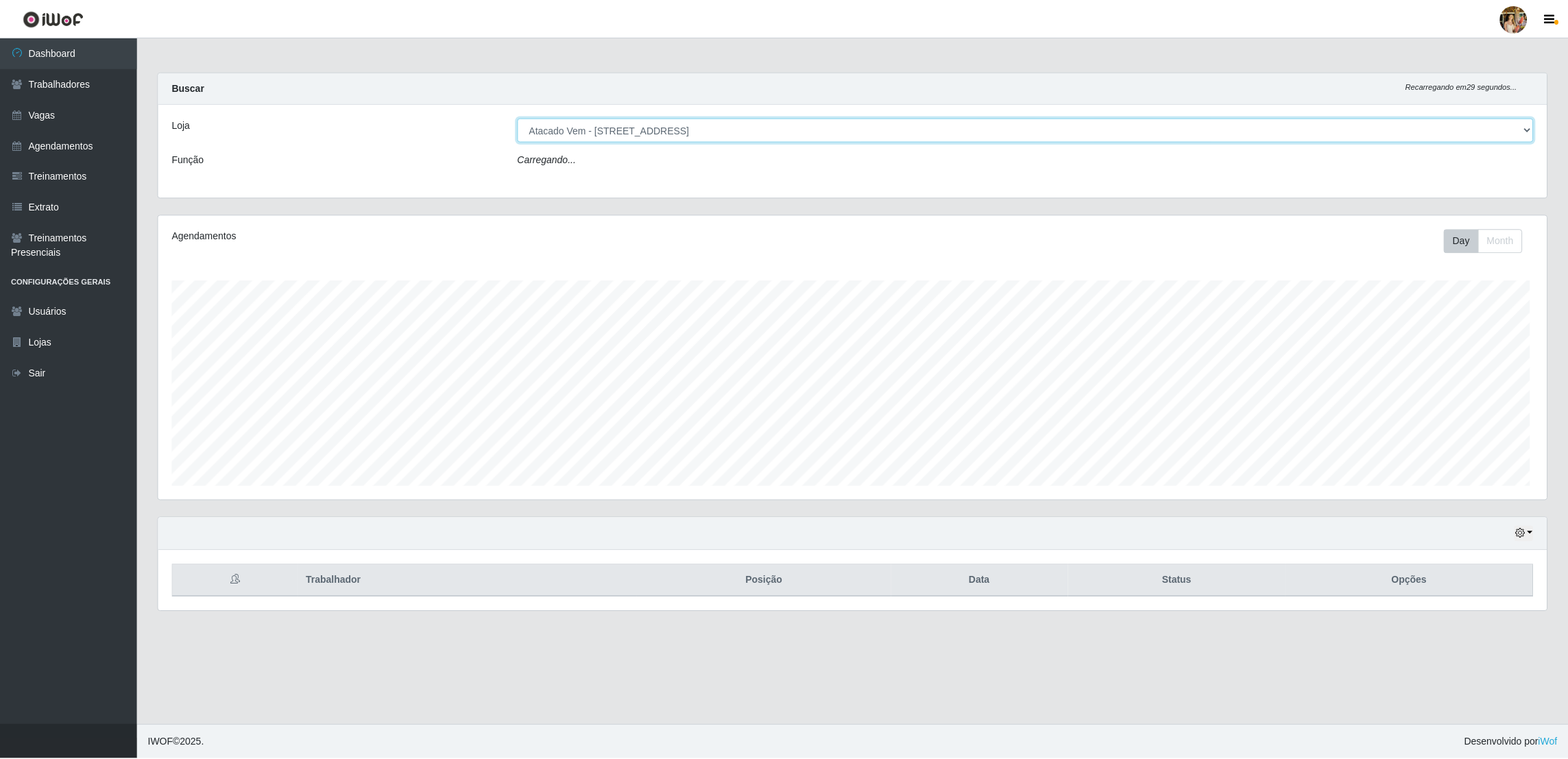
scroll to position [285, 1392]
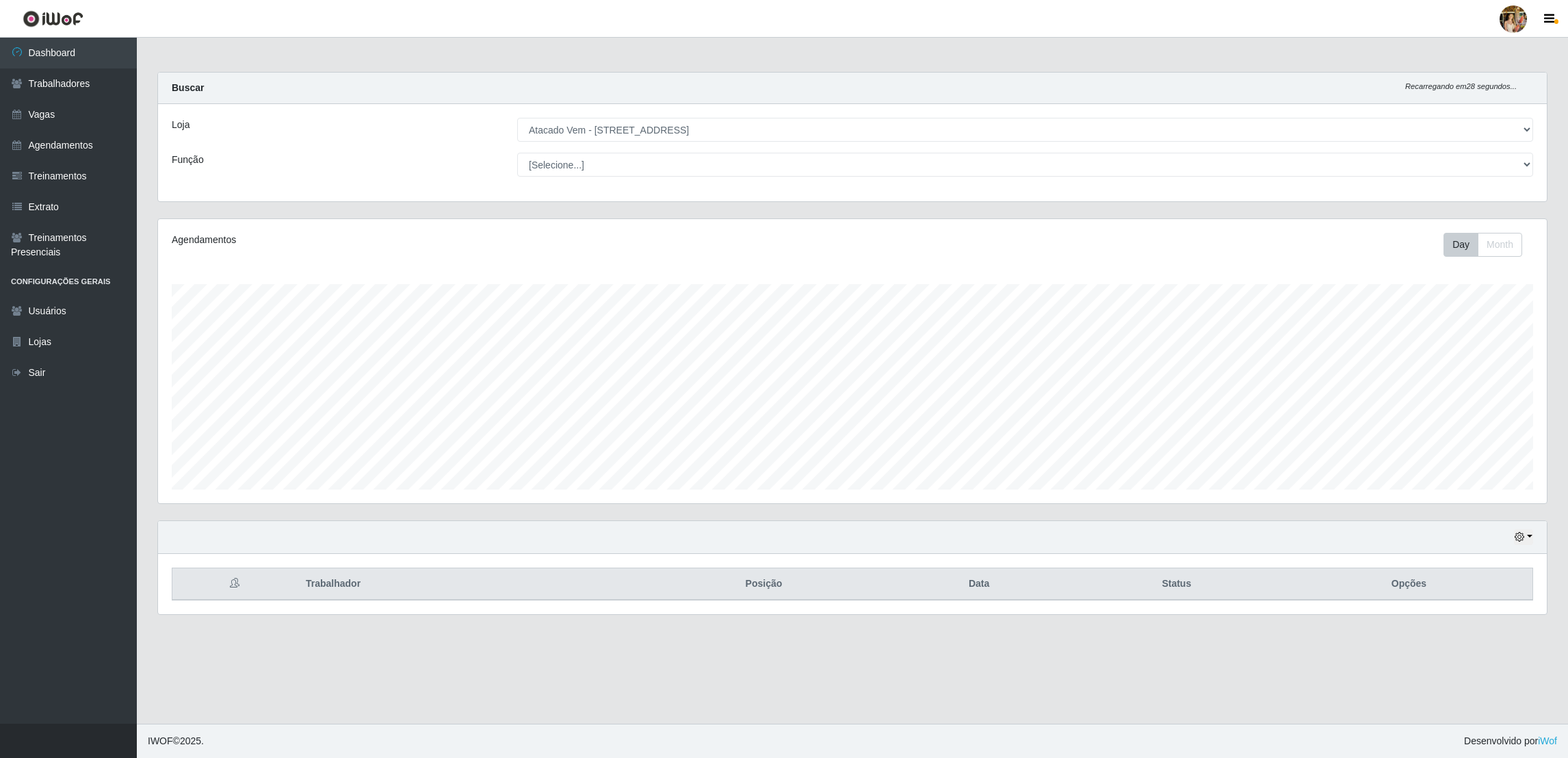
click at [688, 115] on div "Loja [Selecione...] Atacado Vem - [GEOGRAPHIC_DATA] 30 Laranjeiras Velha Atacad…" at bounding box center [852, 153] width 1389 height 97
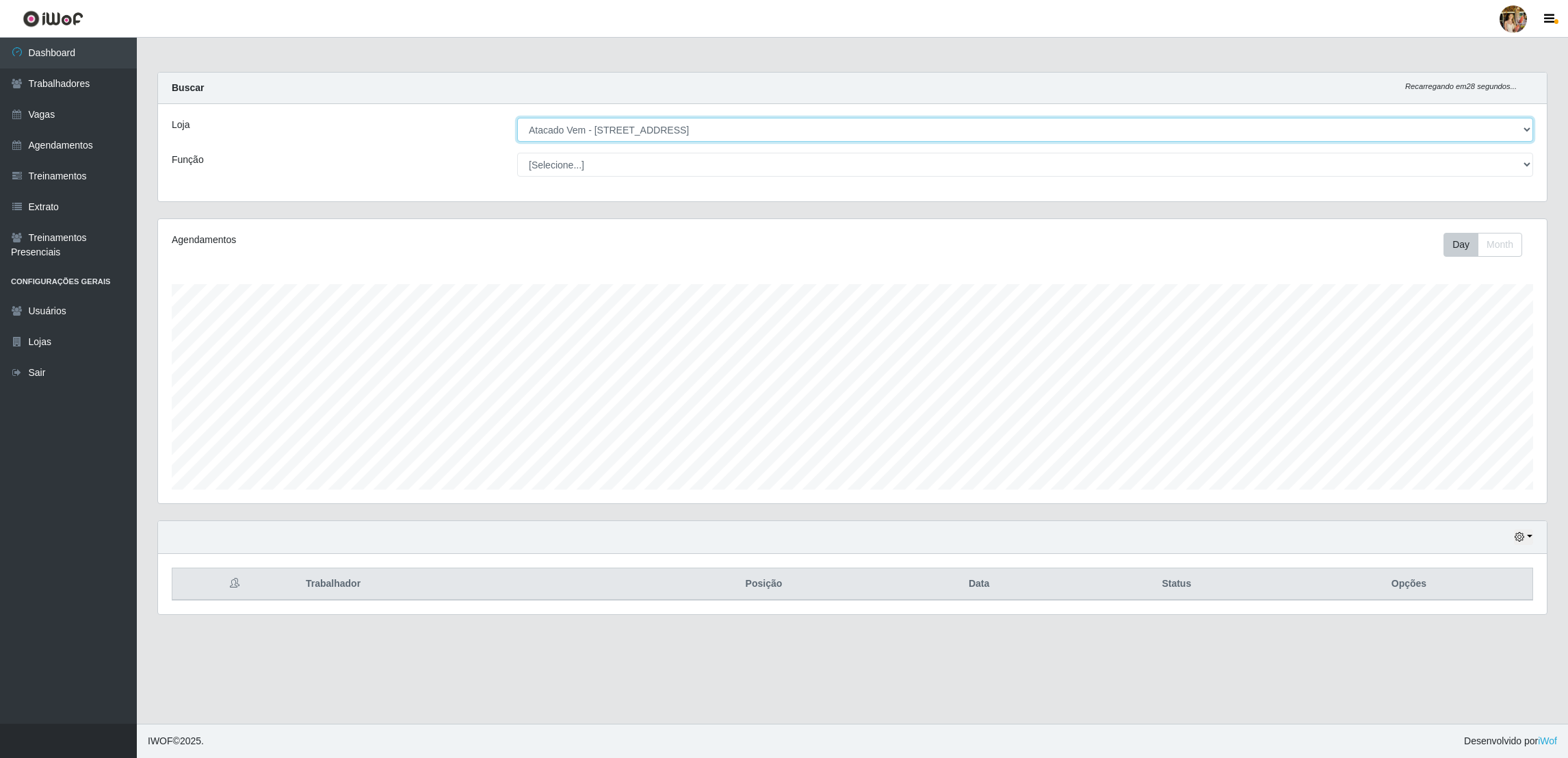
click at [687, 128] on select "[Selecione...] Atacado Vem - [GEOGRAPHIC_DATA] 30 Laranjeiras Velha Atacado Vem…" at bounding box center [1026, 129] width 1016 height 24
click at [517, 117] on select "[Selecione...] Atacado Vem - [GEOGRAPHIC_DATA] 30 Laranjeiras Velha Atacado Vem…" at bounding box center [1026, 129] width 1016 height 24
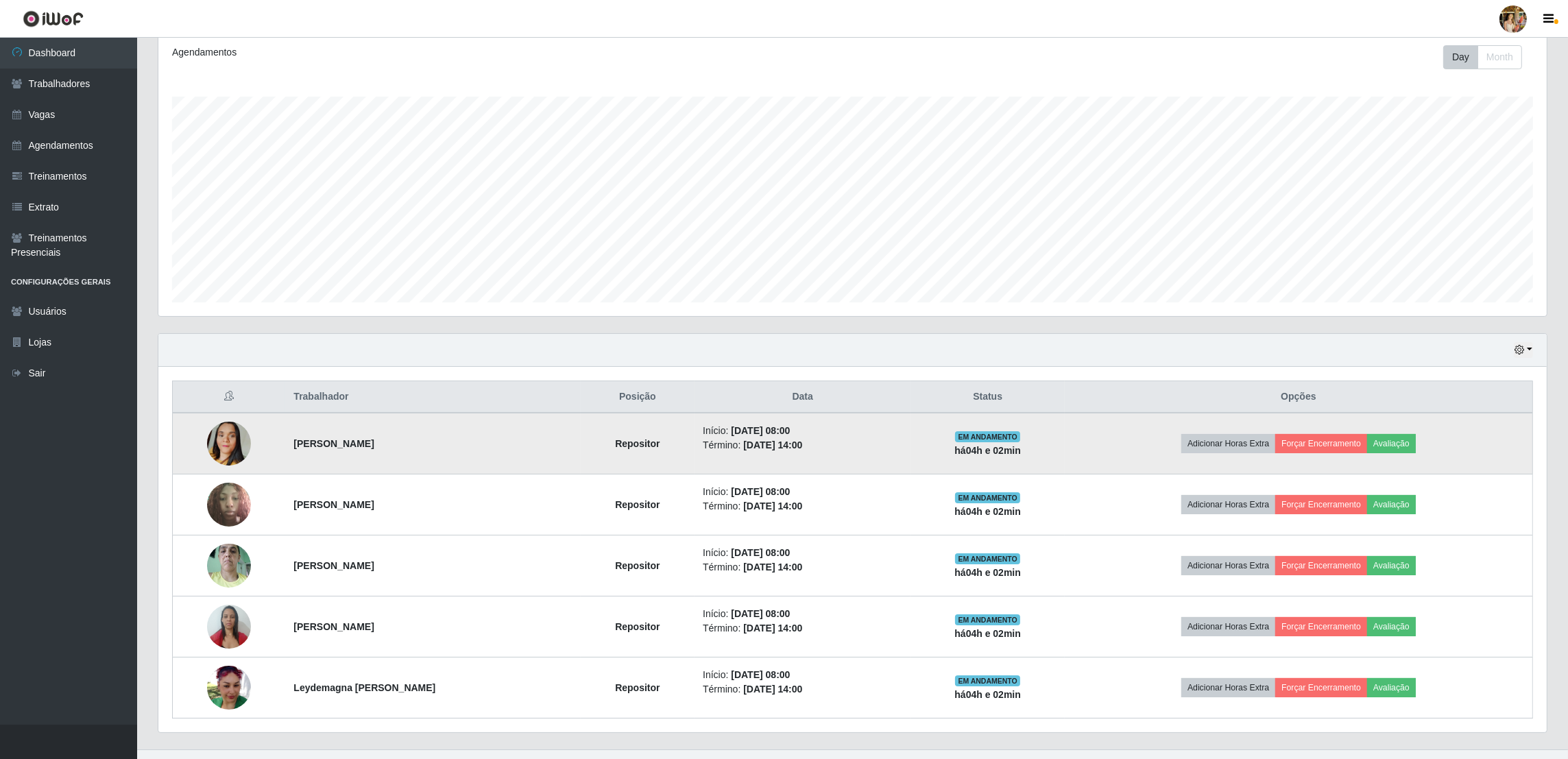
scroll to position [214, 0]
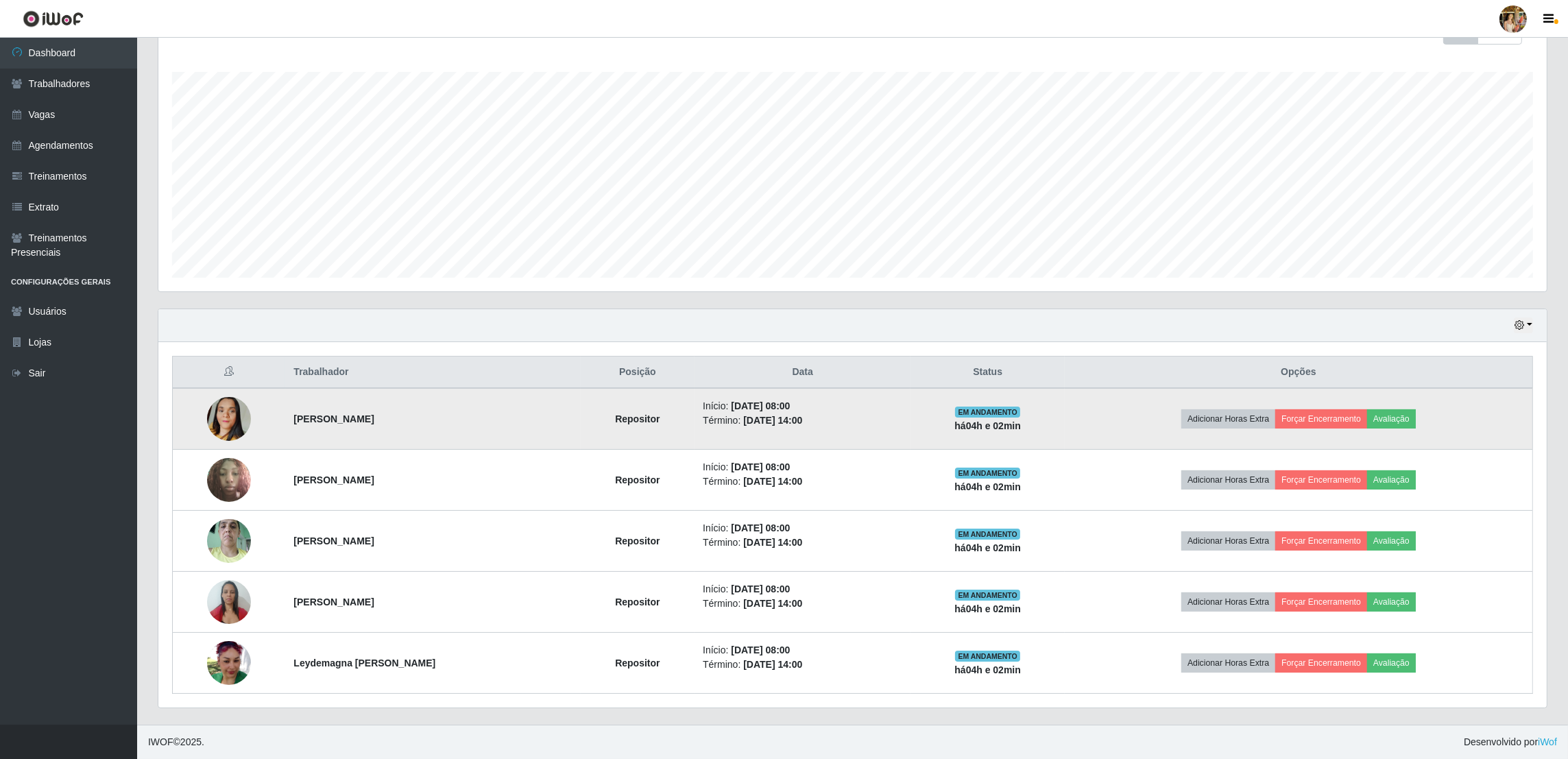
drag, startPoint x: 286, startPoint y: 419, endPoint x: 563, endPoint y: 437, distance: 277.6
click at [563, 437] on td "[PERSON_NAME]" at bounding box center [433, 419] width 295 height 62
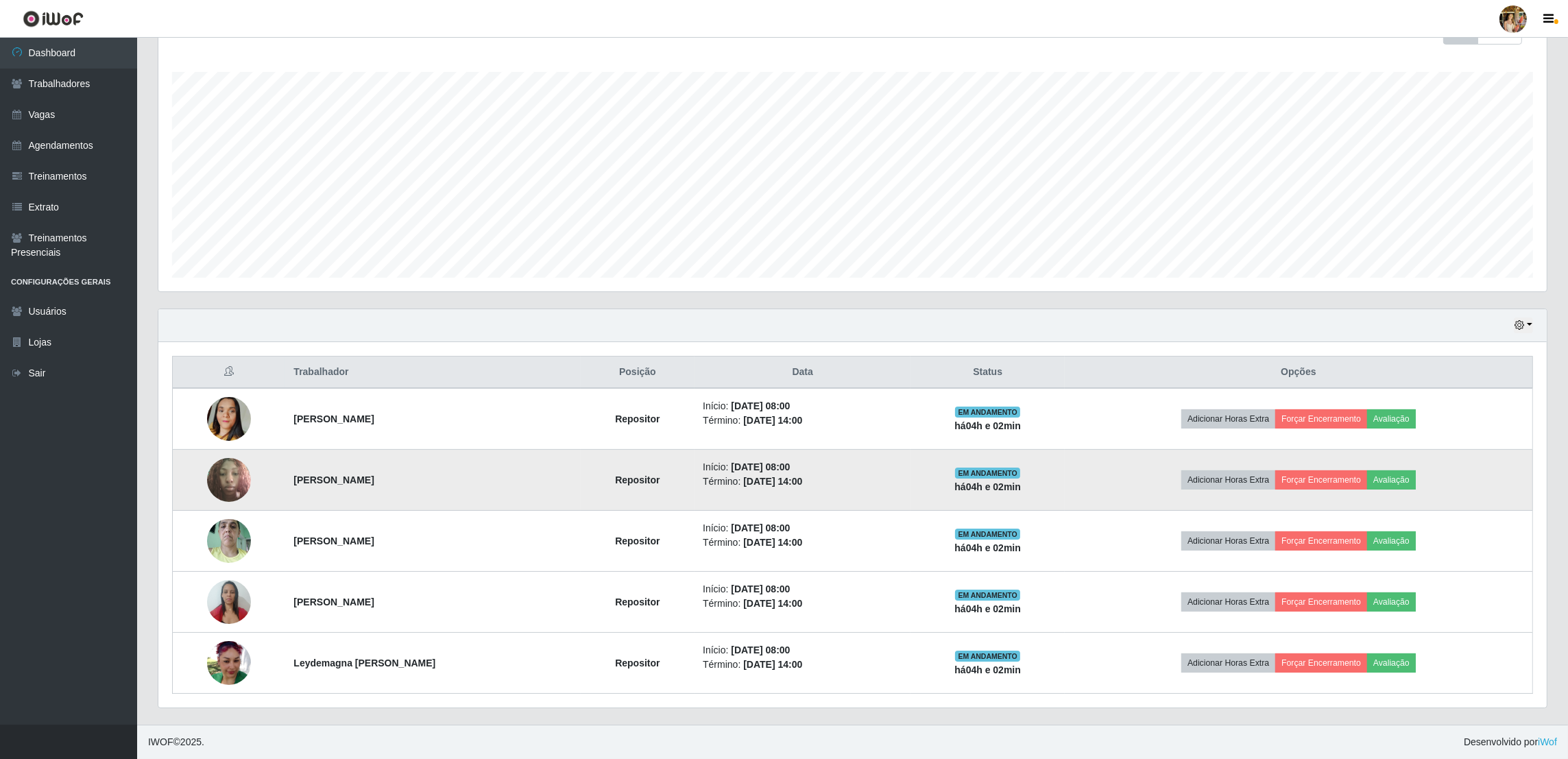
drag, startPoint x: 282, startPoint y: 480, endPoint x: 521, endPoint y: 503, distance: 240.1
click at [521, 503] on tr "[PERSON_NAME] Repositor Início: [DATE] 08:00 Término: [DATE] 14:00 EM ANDAMENTO…" at bounding box center [853, 480] width 1360 height 61
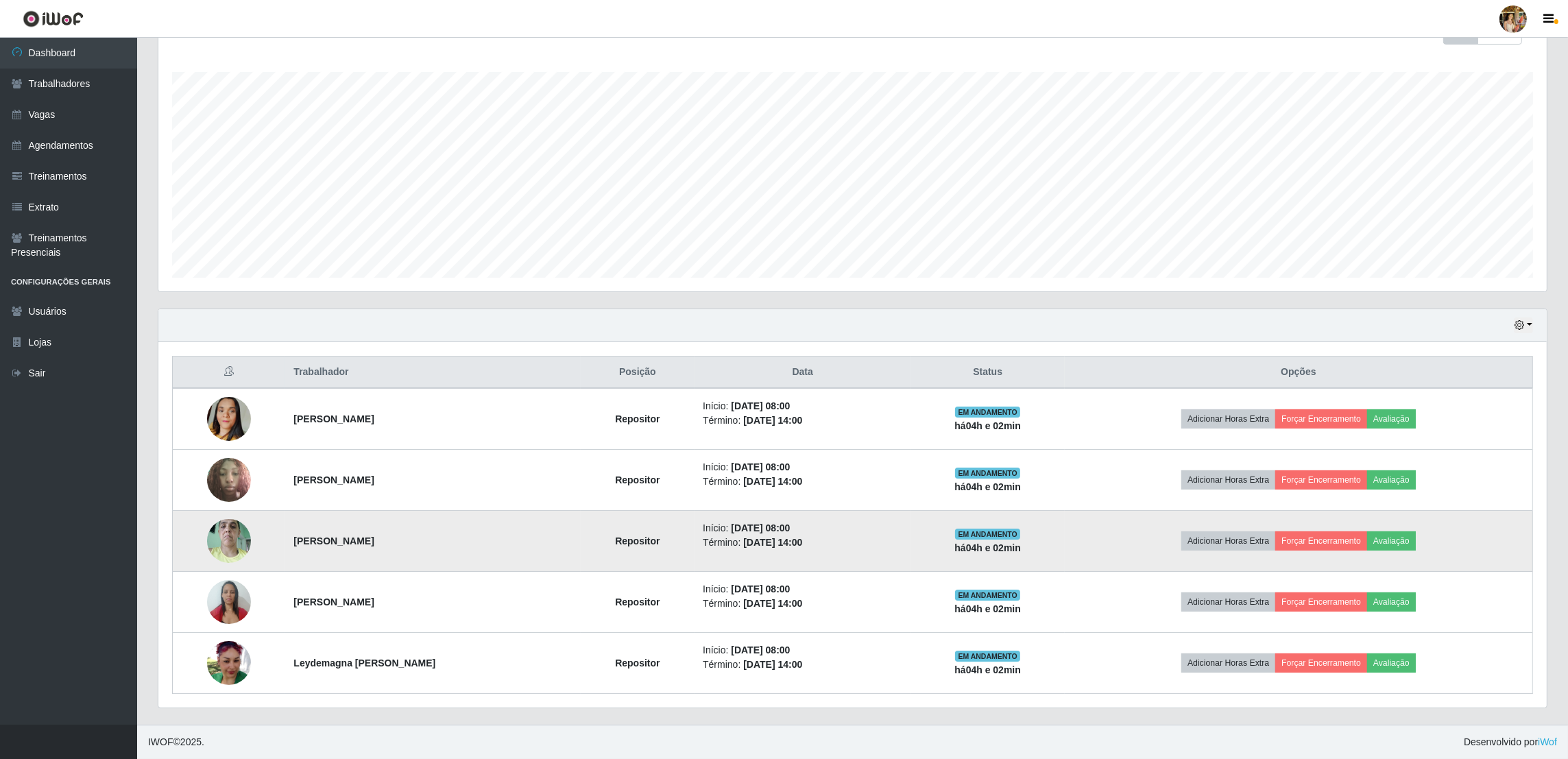
drag, startPoint x: 318, startPoint y: 542, endPoint x: 377, endPoint y: 543, distance: 59.0
click at [377, 543] on td "[PERSON_NAME]" at bounding box center [433, 541] width 295 height 61
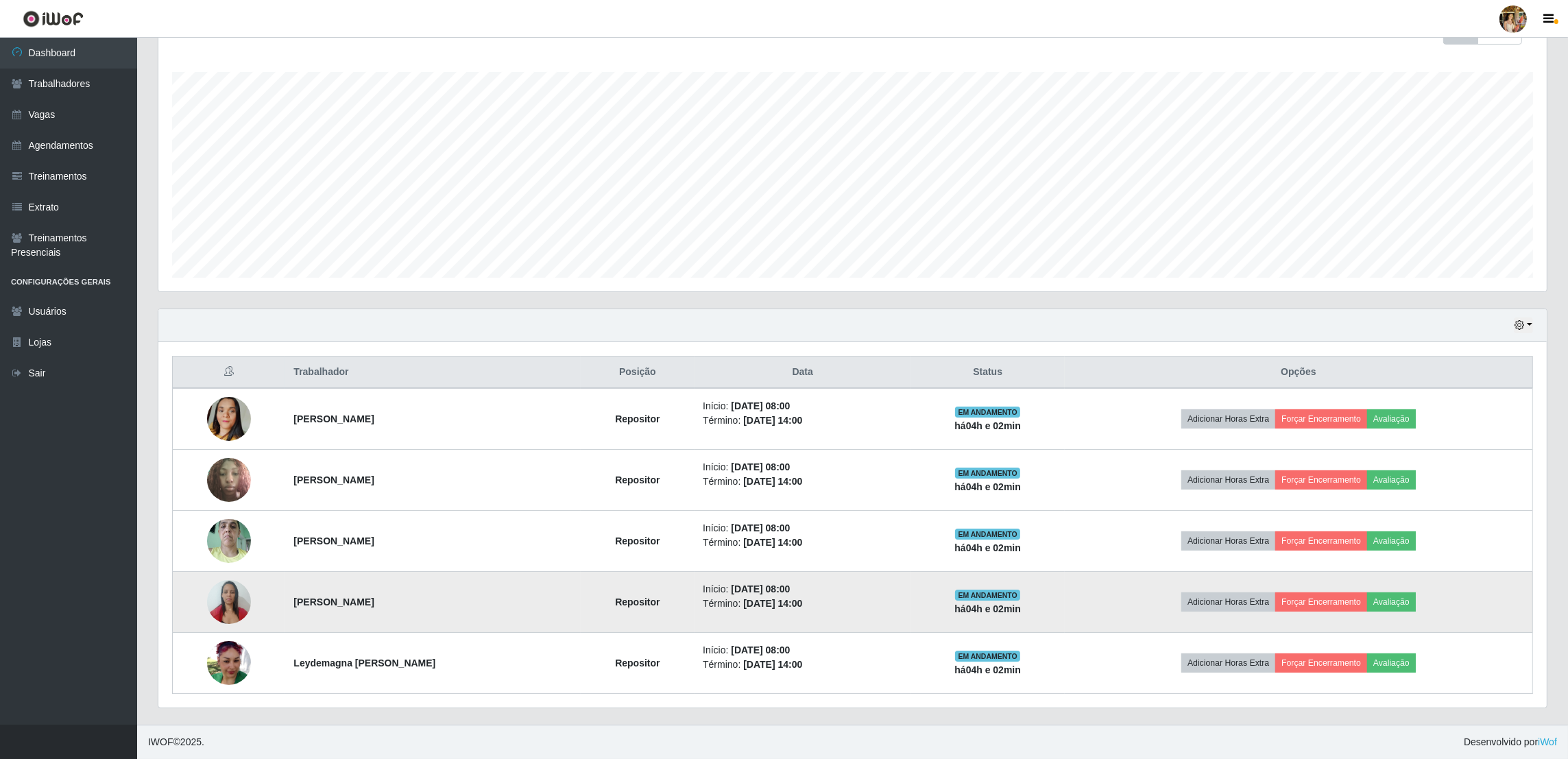
drag, startPoint x: 269, startPoint y: 601, endPoint x: 371, endPoint y: 609, distance: 102.3
click at [371, 609] on tr "[PERSON_NAME] Repositor Início: [DATE] 08:00 Término: [DATE] 14:00 EM ANDAMENTO…" at bounding box center [853, 602] width 1360 height 61
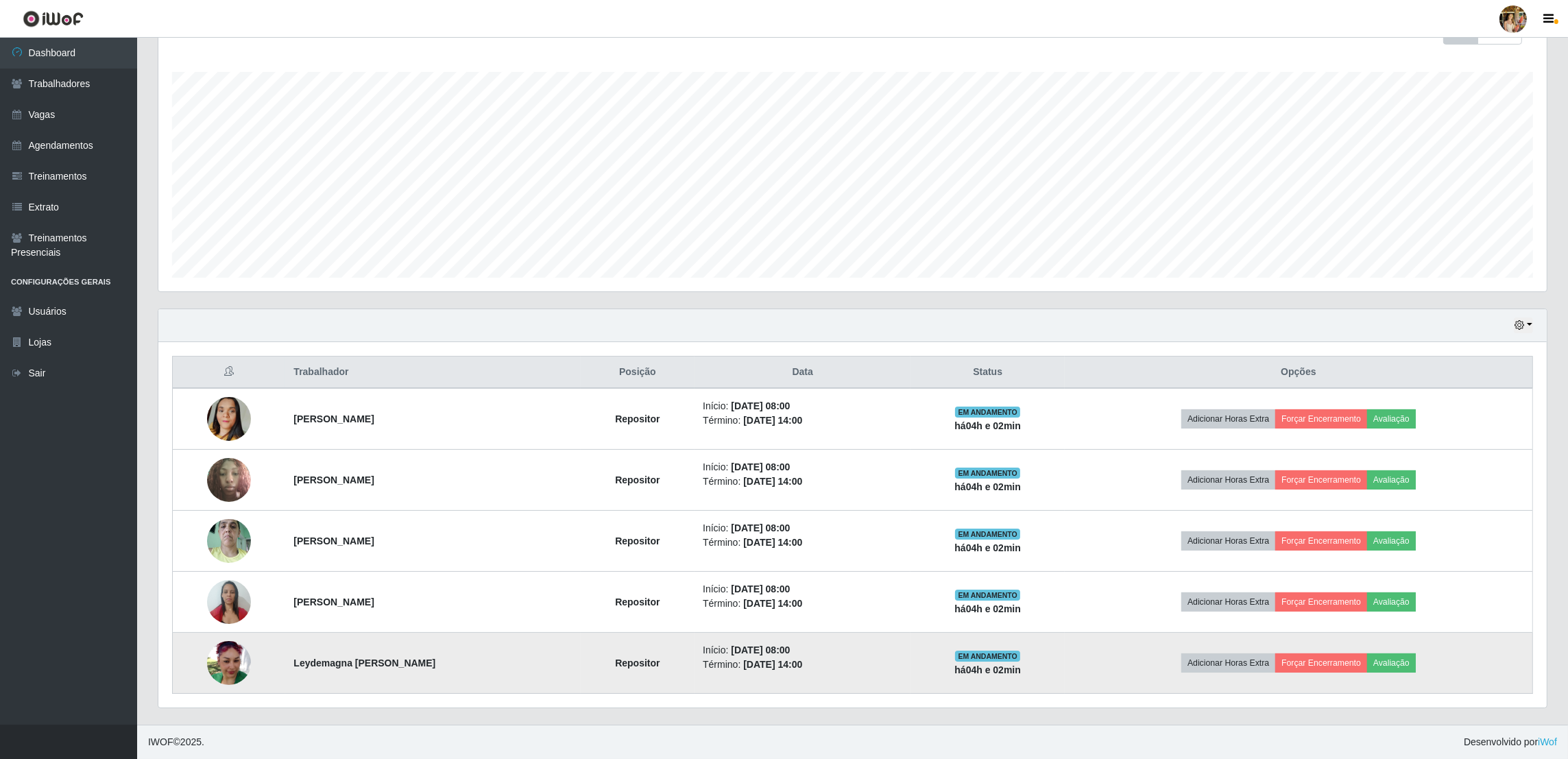
drag, startPoint x: 285, startPoint y: 661, endPoint x: 498, endPoint y: 669, distance: 213.2
click at [498, 669] on td "Leydemagna [PERSON_NAME]" at bounding box center [433, 663] width 295 height 61
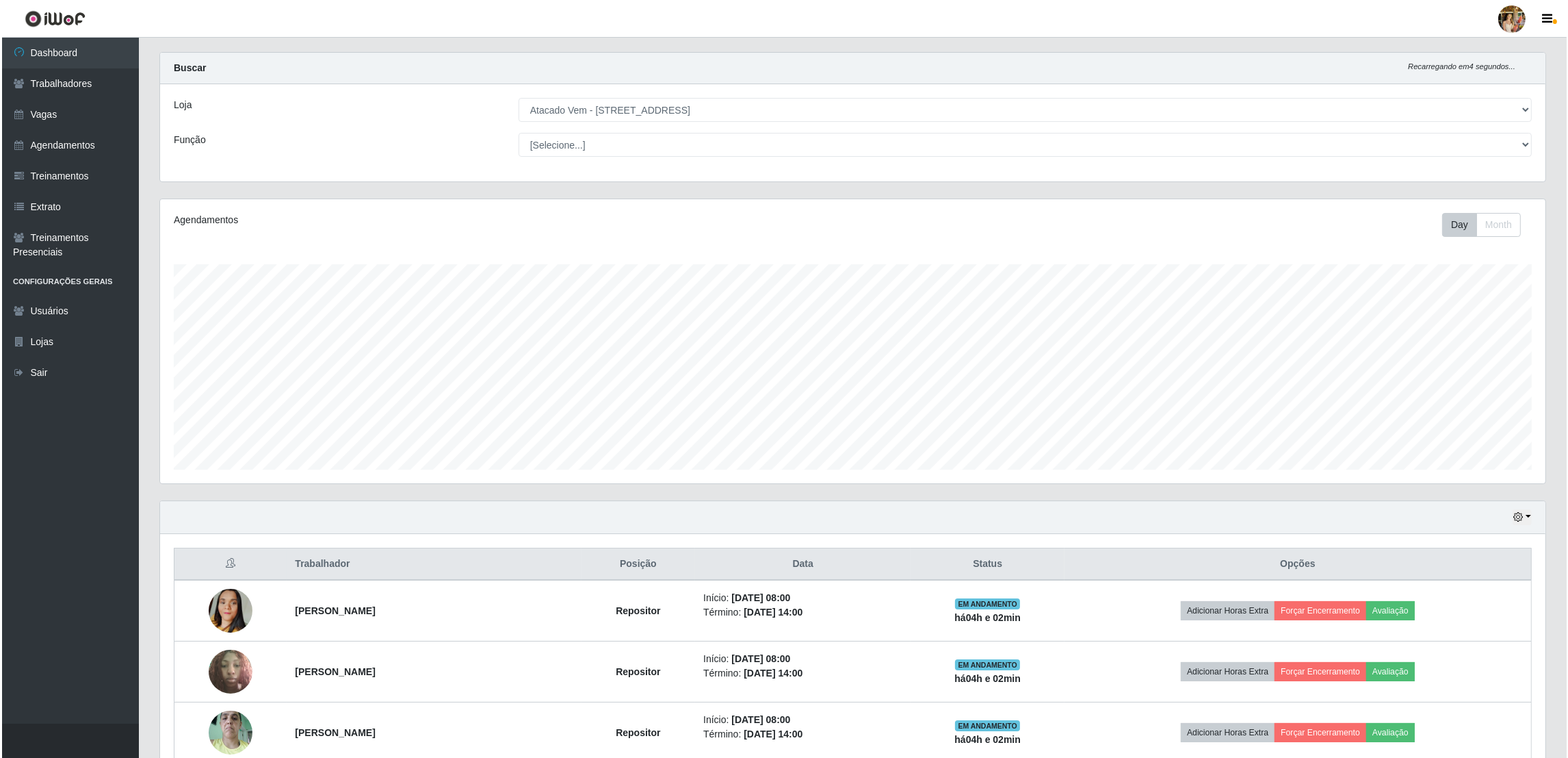
scroll to position [0, 0]
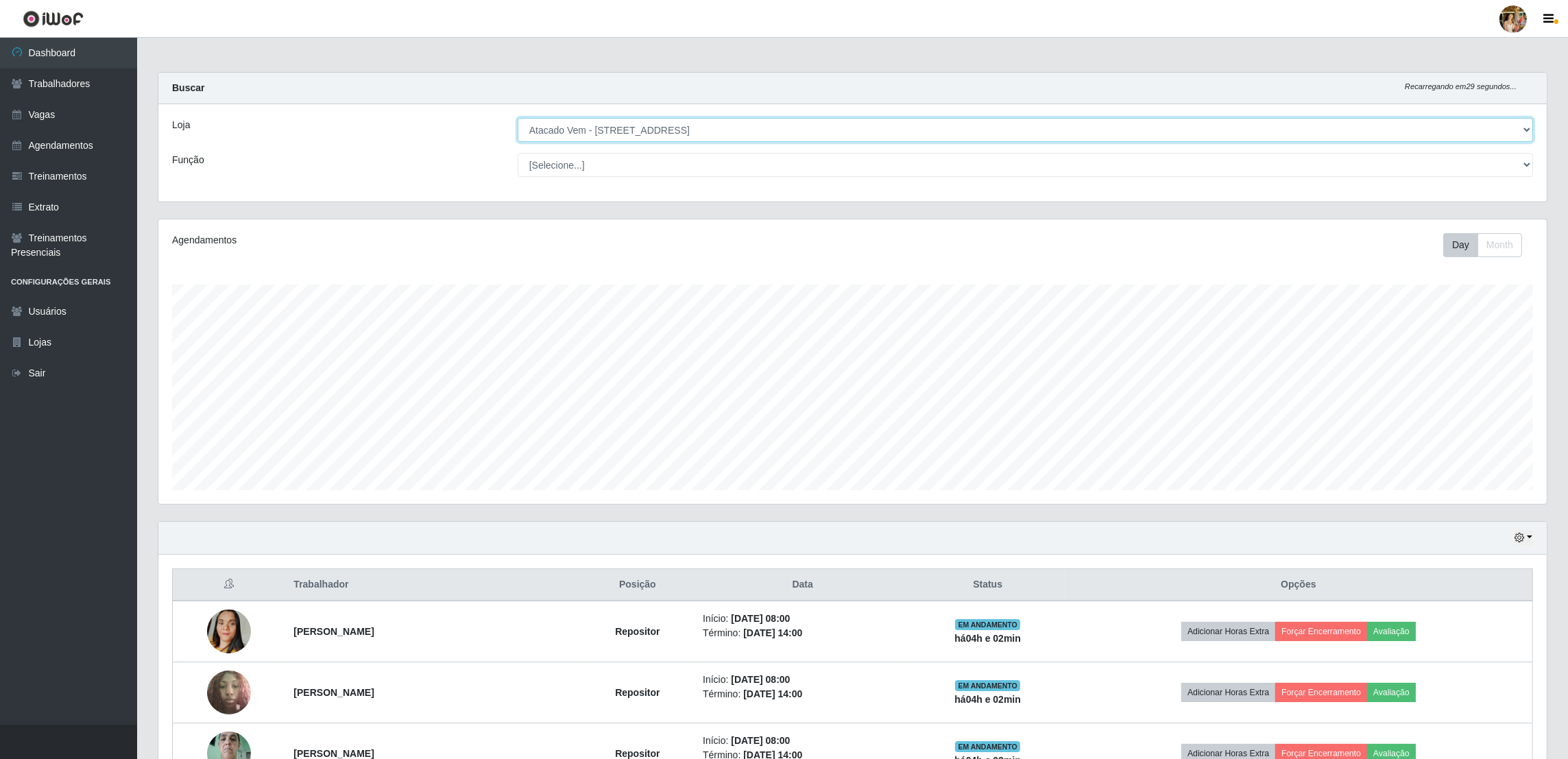
drag, startPoint x: 680, startPoint y: 134, endPoint x: 678, endPoint y: 144, distance: 10.2
click at [680, 133] on select "[Selecione...] Atacado Vem - [GEOGRAPHIC_DATA] 30 Laranjeiras Velha Atacado Vem…" at bounding box center [1025, 129] width 1015 height 24
click at [518, 118] on select "[Selecione...] Atacado Vem - [GEOGRAPHIC_DATA] 30 Laranjeiras Velha Atacado Vem…" at bounding box center [1025, 129] width 1015 height 24
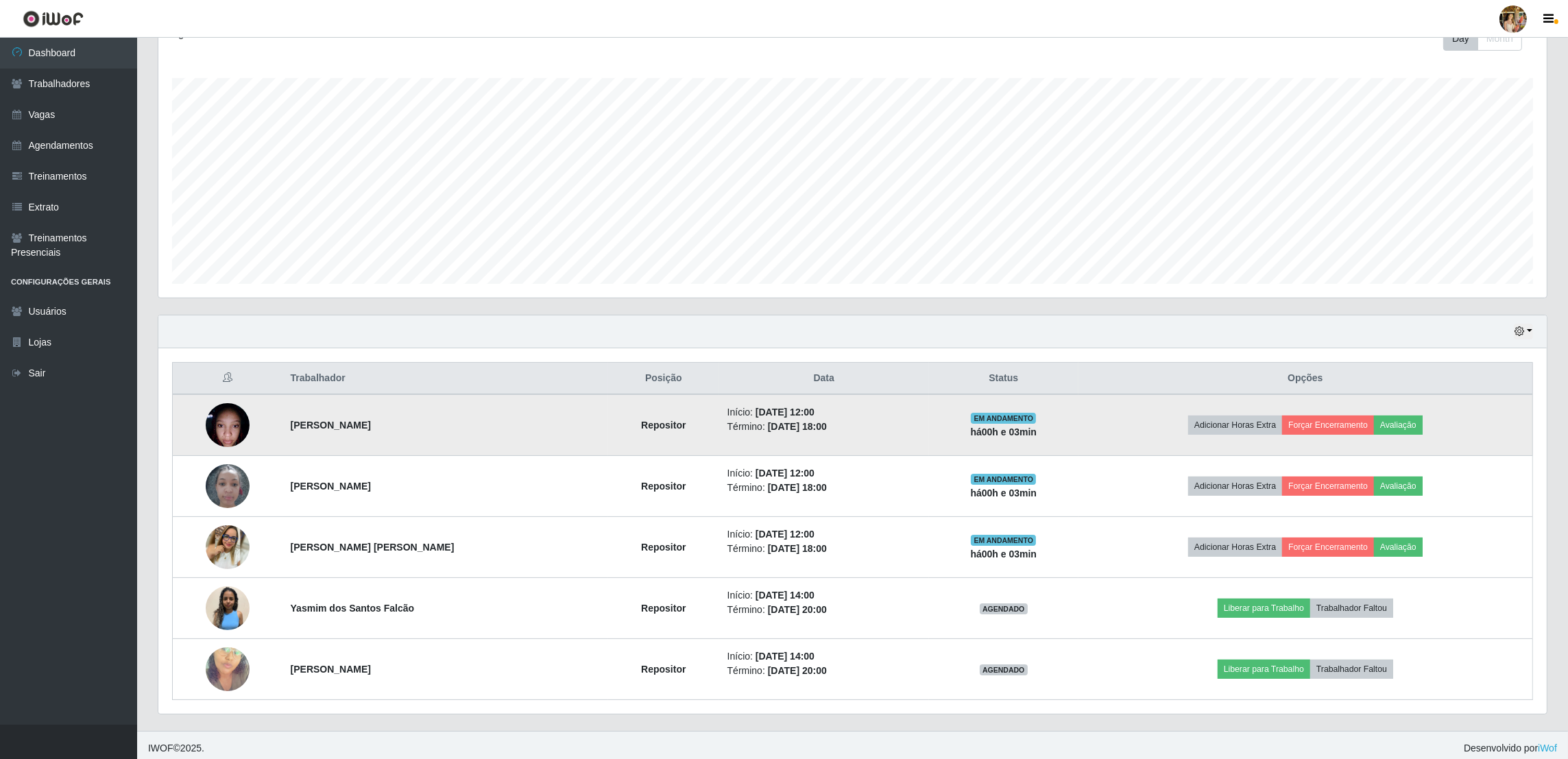
scroll to position [214, 0]
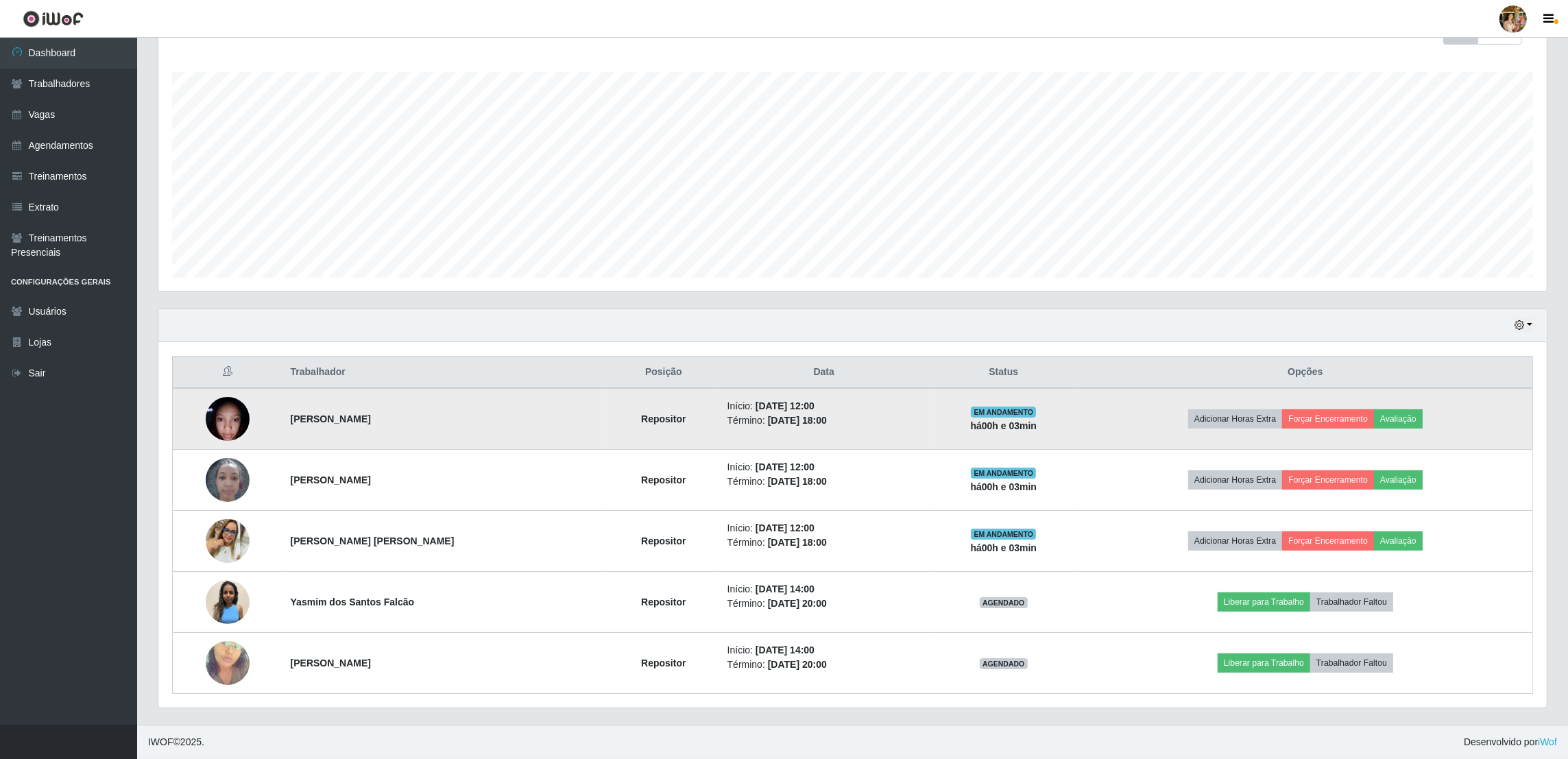
drag, startPoint x: 379, startPoint y: 420, endPoint x: 432, endPoint y: 423, distance: 53.1
click at [432, 423] on td "[PERSON_NAME]" at bounding box center [445, 419] width 326 height 62
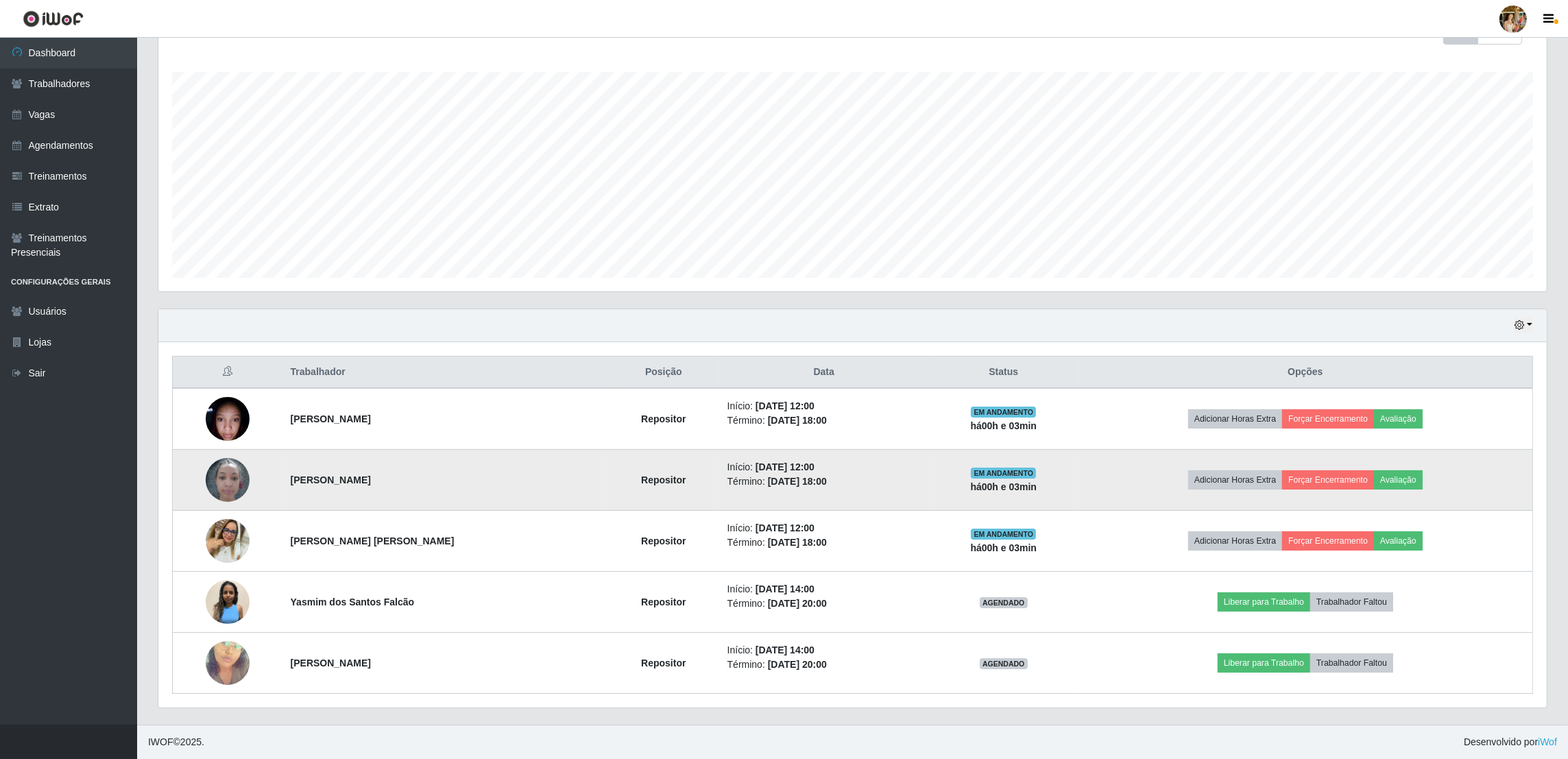
drag, startPoint x: 285, startPoint y: 467, endPoint x: 438, endPoint y: 492, distance: 155.0
click at [438, 492] on td "[PERSON_NAME]" at bounding box center [445, 480] width 326 height 61
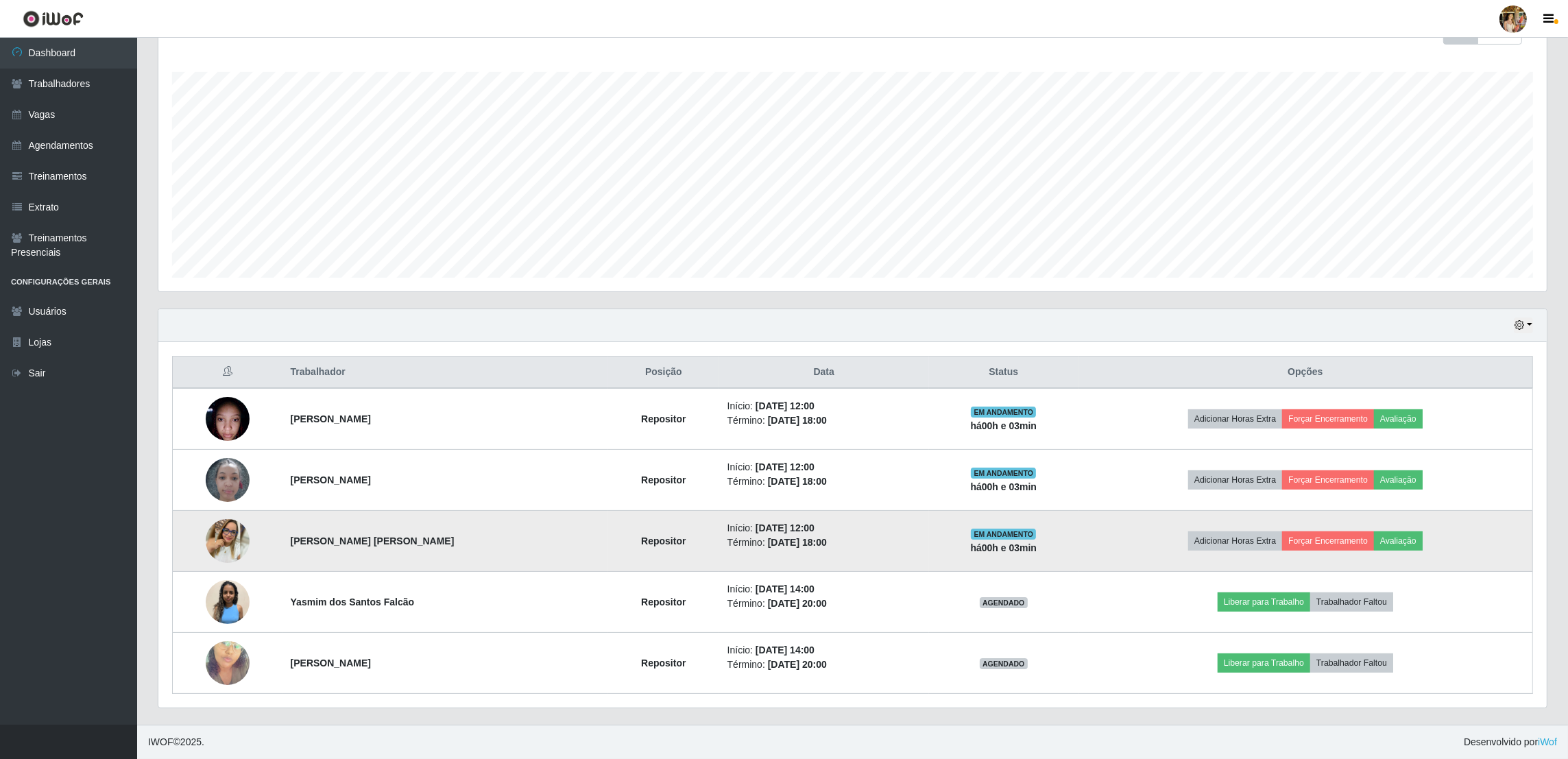
drag, startPoint x: 293, startPoint y: 538, endPoint x: 460, endPoint y: 537, distance: 167.0
click at [460, 537] on td "[PERSON_NAME] [PERSON_NAME]" at bounding box center [445, 541] width 326 height 61
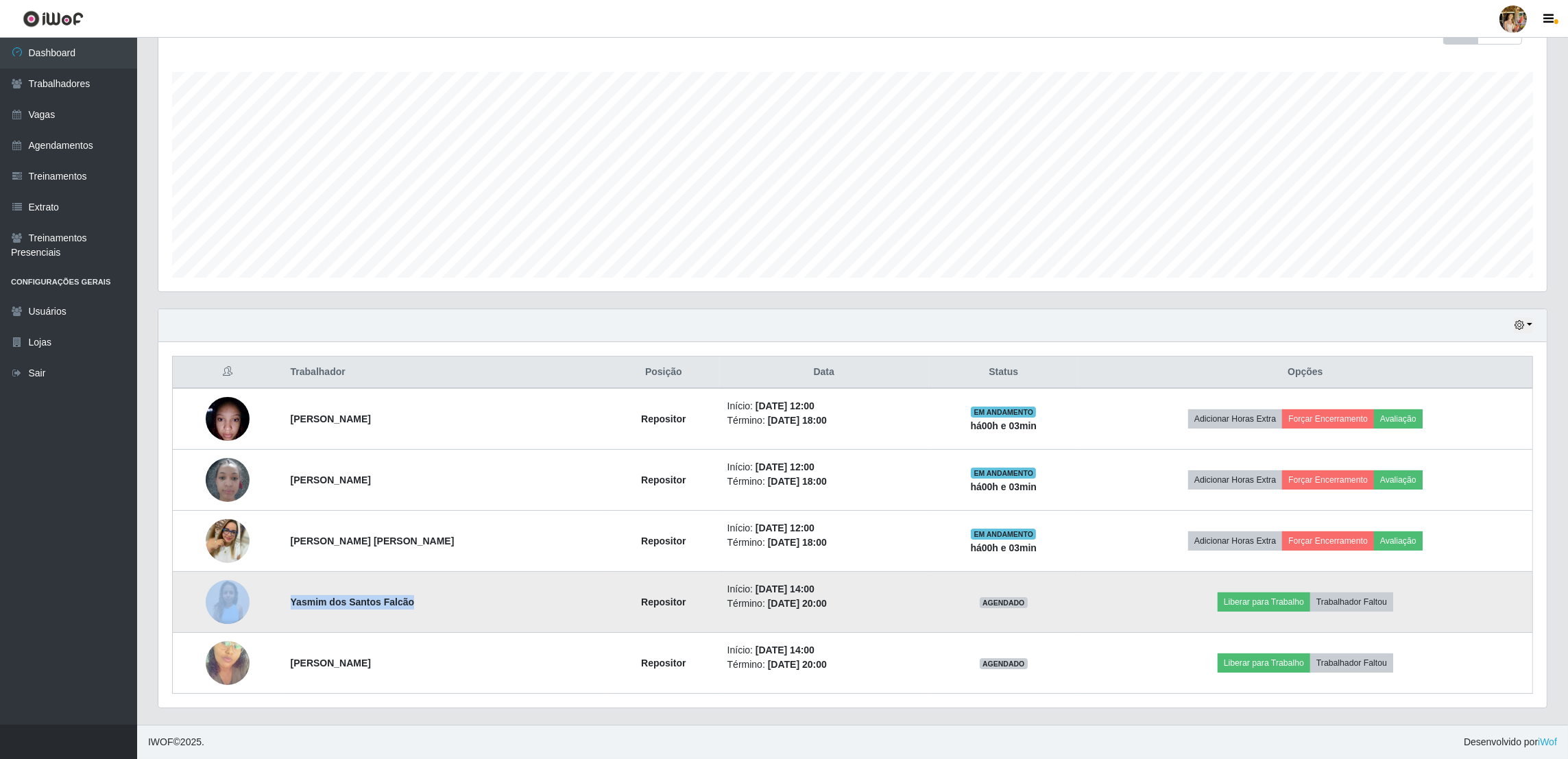
drag, startPoint x: 269, startPoint y: 593, endPoint x: 445, endPoint y: 601, distance: 176.2
click at [445, 601] on tr "Yasmim dos Santos Falcão Repositor Início: [DATE] 14:00 Término: [DATE] 20:00 A…" at bounding box center [853, 602] width 1360 height 61
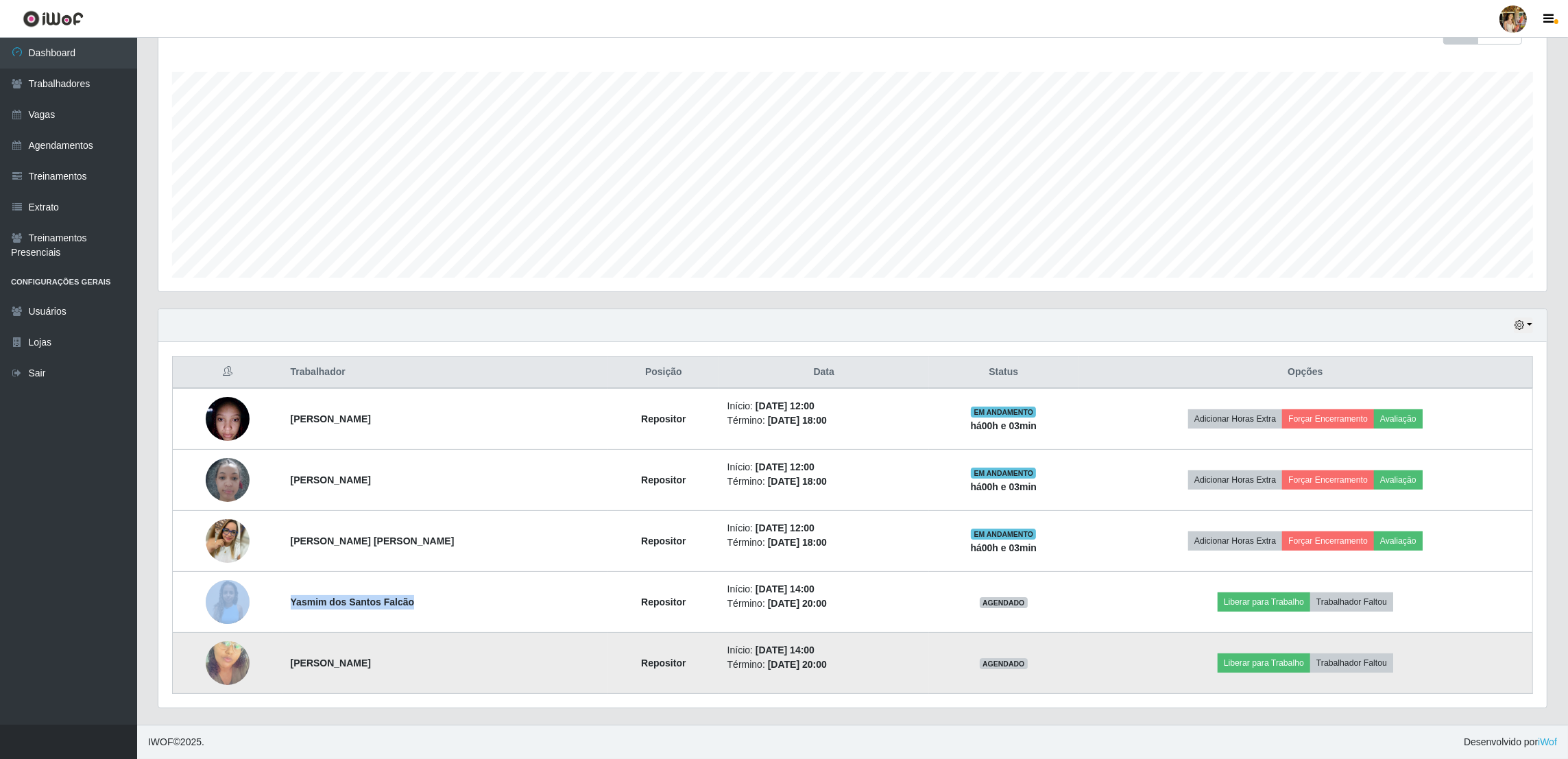
drag, startPoint x: 286, startPoint y: 659, endPoint x: 413, endPoint y: 663, distance: 127.1
click at [413, 663] on td "[PERSON_NAME]" at bounding box center [445, 663] width 326 height 61
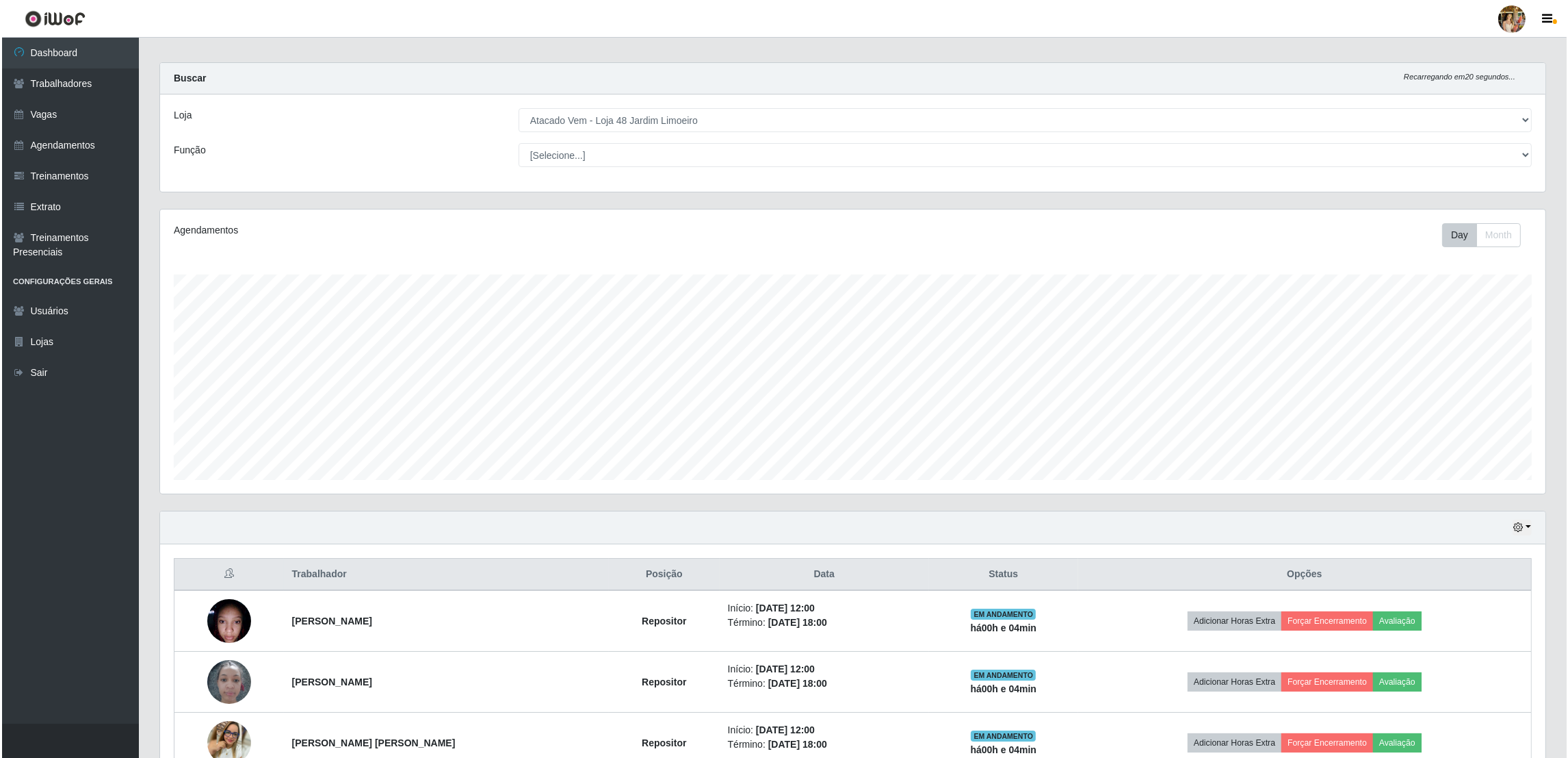
scroll to position [0, 0]
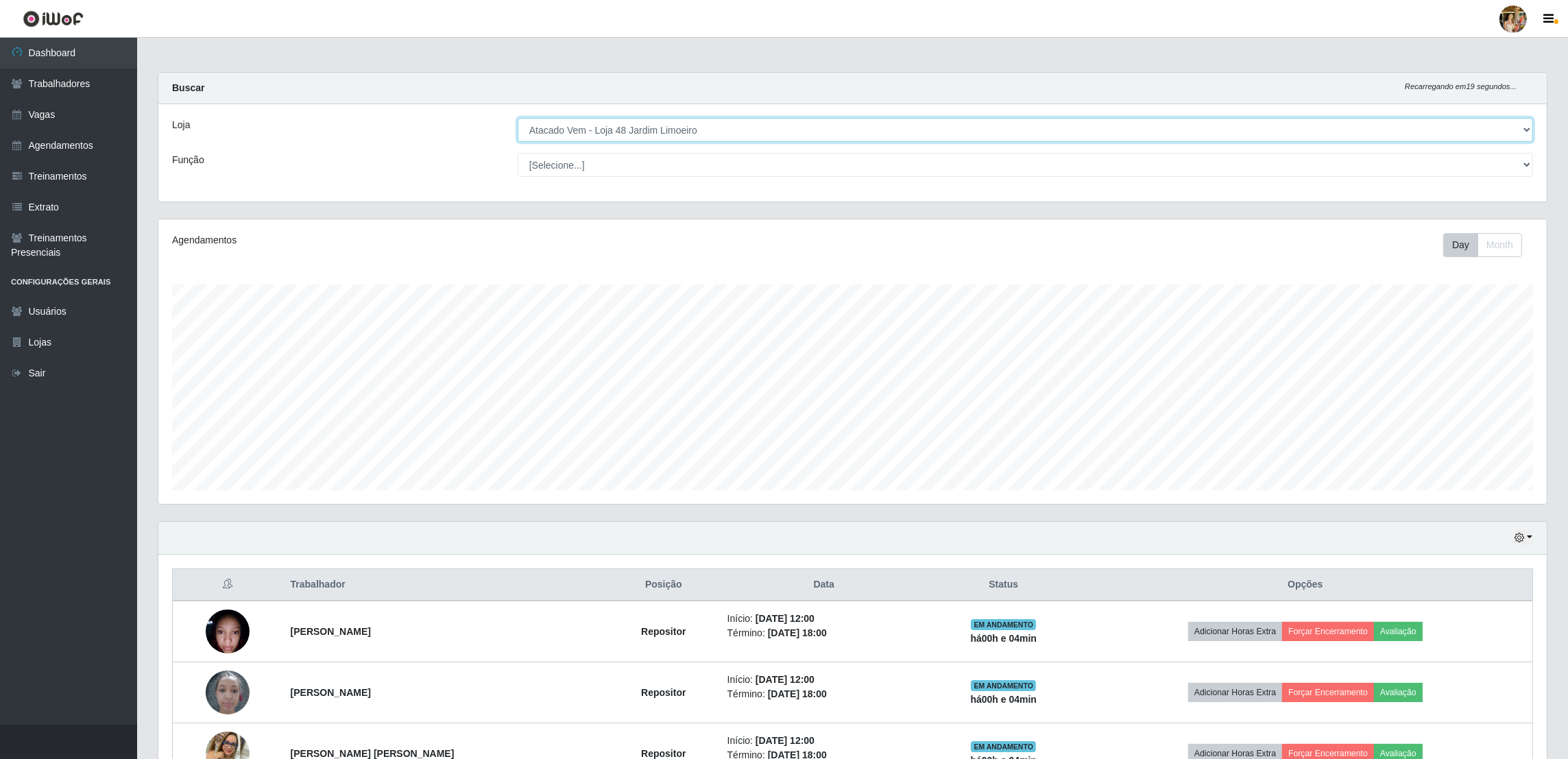
click at [642, 132] on select "[Selecione...] Atacado Vem - [GEOGRAPHIC_DATA] 30 Laranjeiras Velha Atacado Vem…" at bounding box center [1025, 129] width 1015 height 24
click at [518, 118] on select "[Selecione...] Atacado Vem - [GEOGRAPHIC_DATA] 30 Laranjeiras Velha Atacado Vem…" at bounding box center [1025, 129] width 1015 height 24
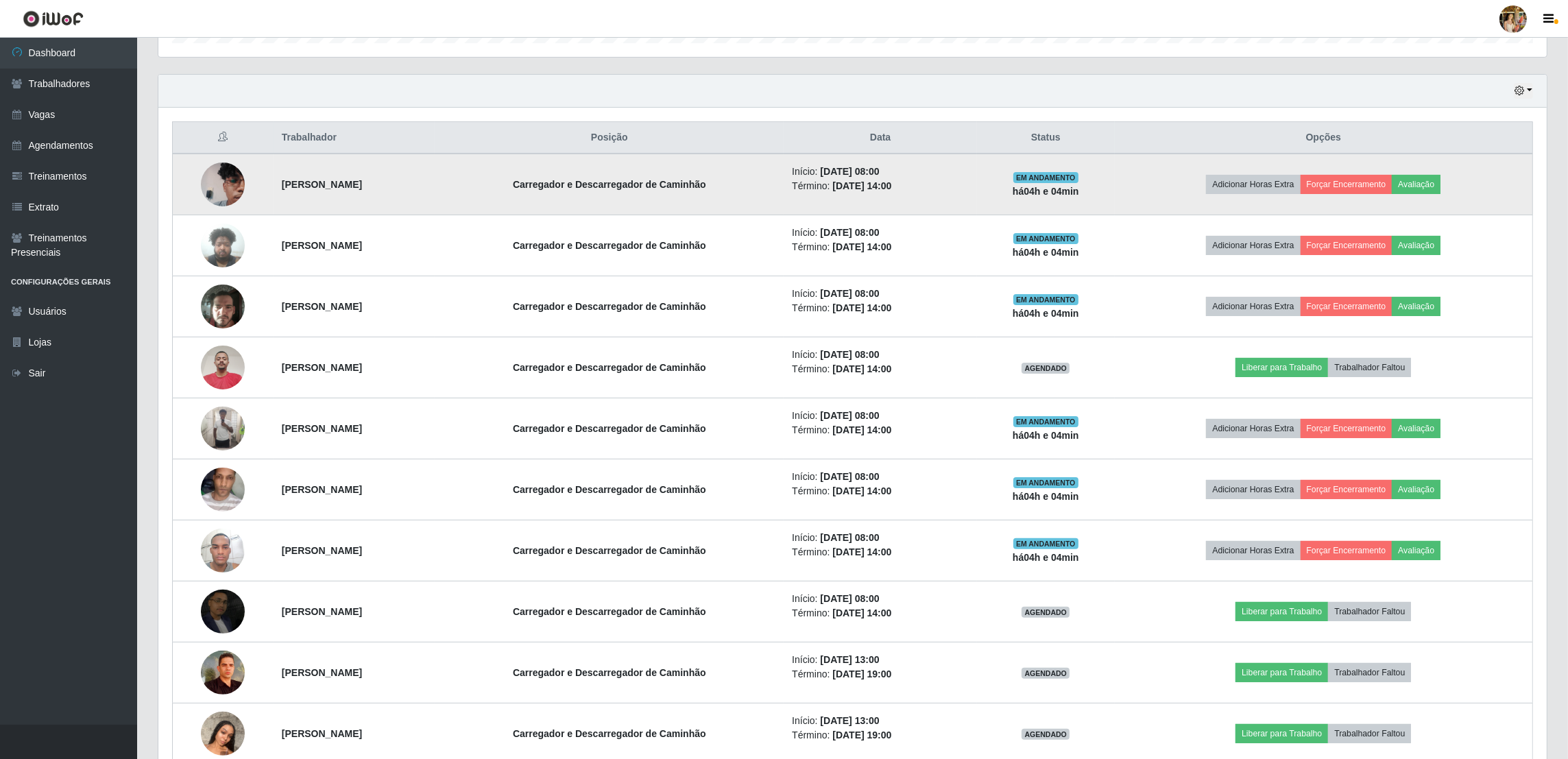
scroll to position [436, 0]
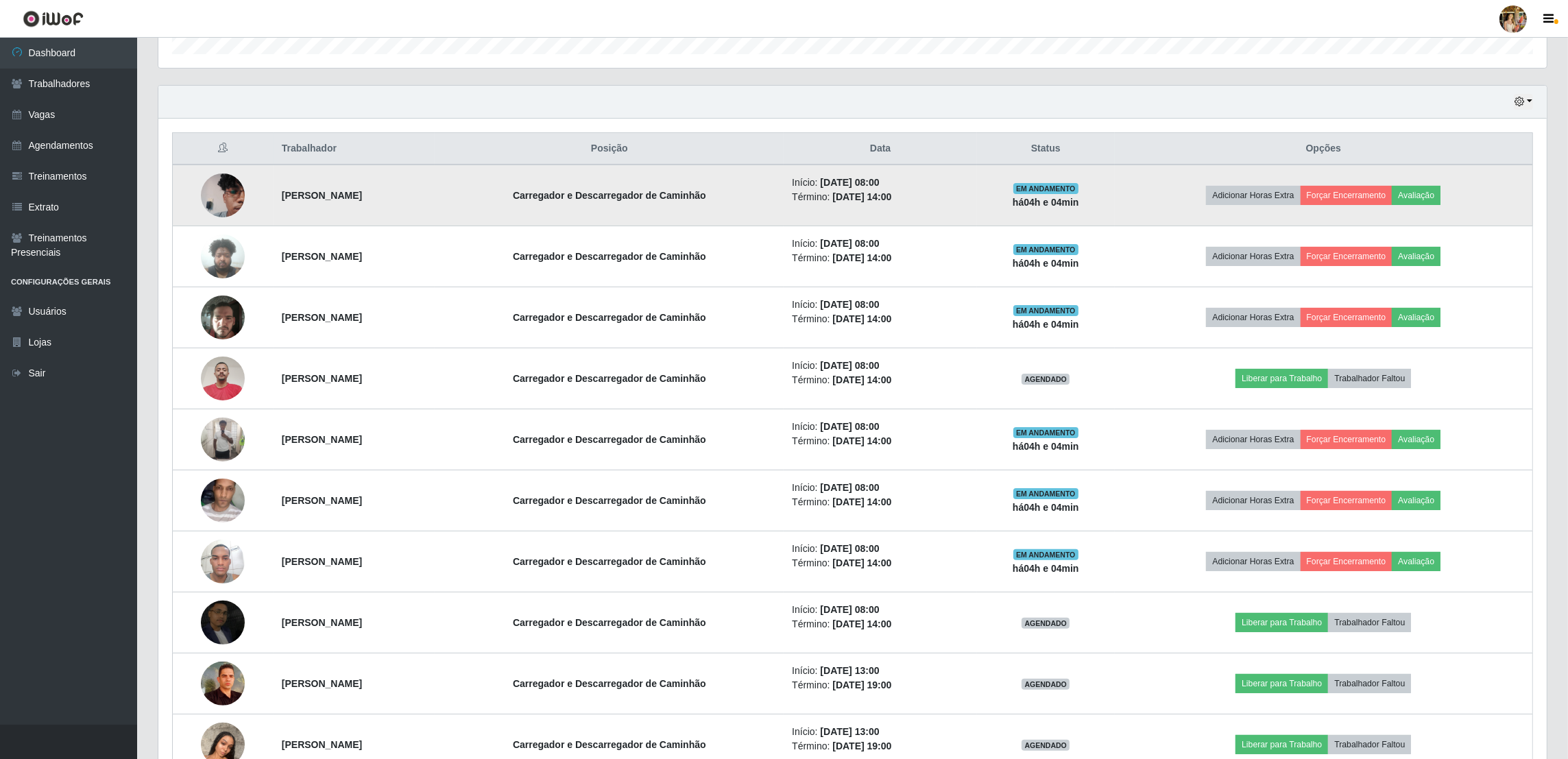
drag, startPoint x: 270, startPoint y: 194, endPoint x: 468, endPoint y: 197, distance: 198.0
click at [435, 197] on td "[PERSON_NAME]" at bounding box center [355, 195] width 162 height 62
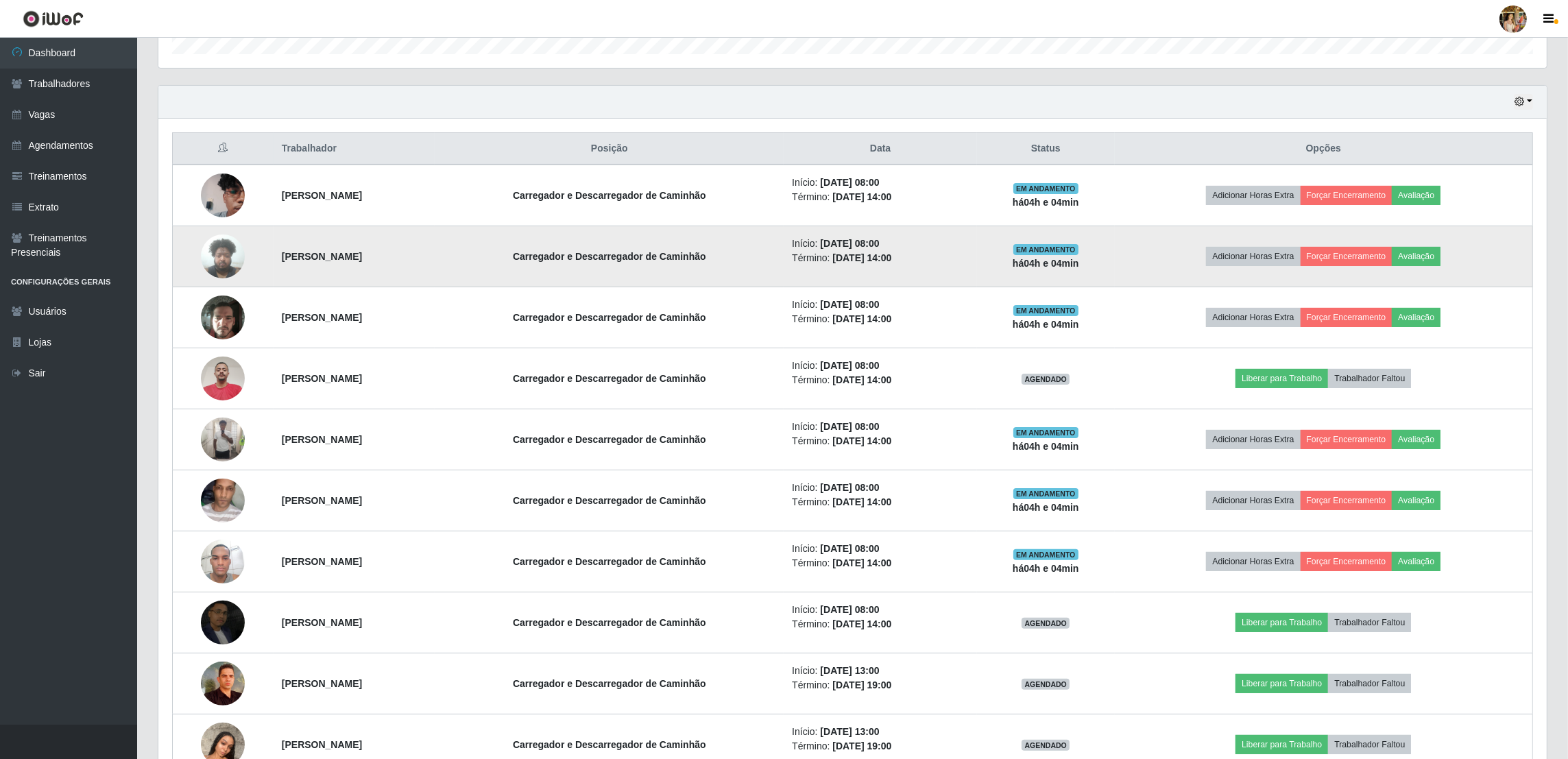
drag, startPoint x: 269, startPoint y: 260, endPoint x: 446, endPoint y: 267, distance: 177.1
click at [435, 267] on td "[PERSON_NAME]" at bounding box center [355, 256] width 162 height 61
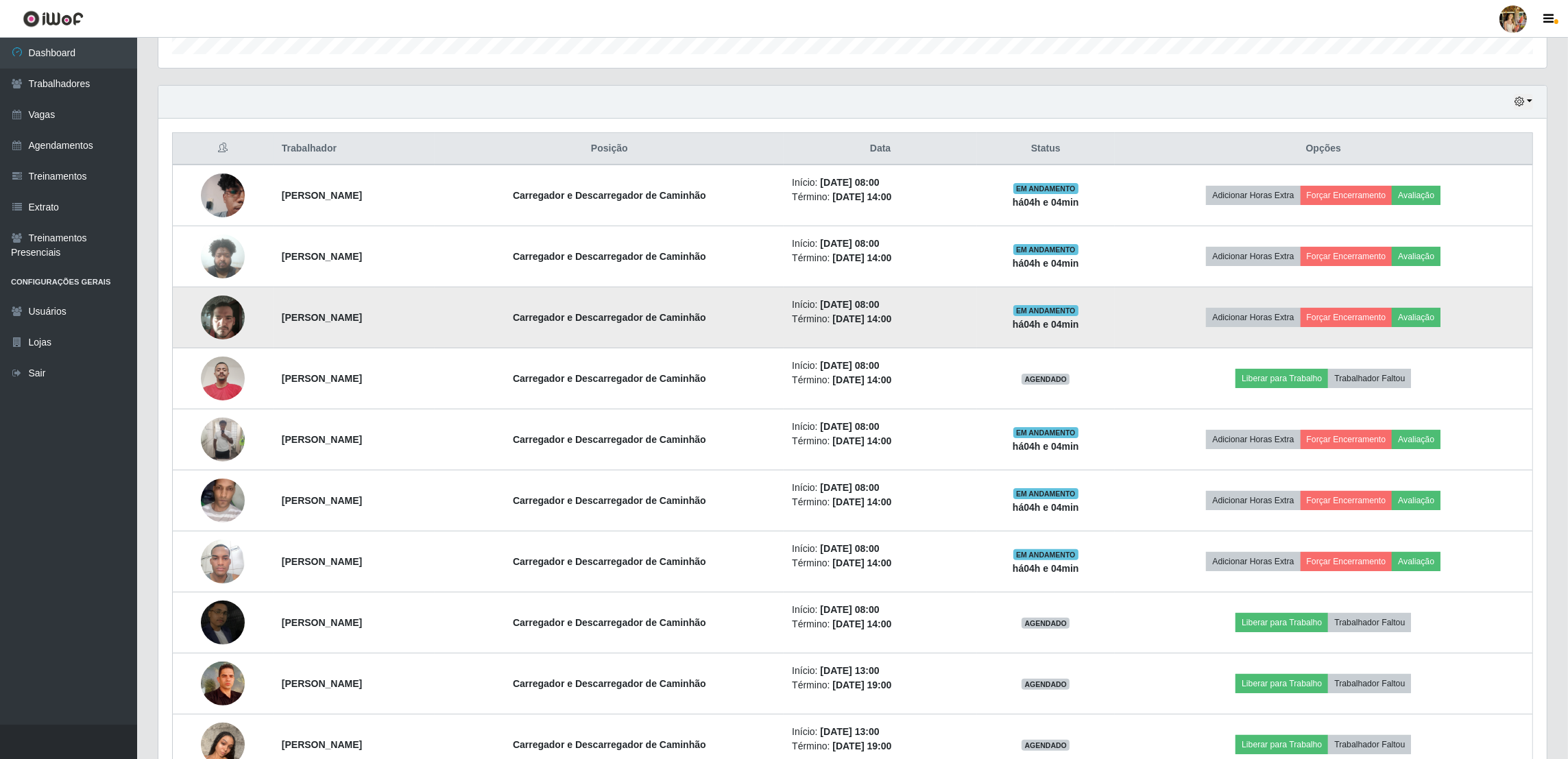
drag, startPoint x: 258, startPoint y: 320, endPoint x: 431, endPoint y: 338, distance: 173.9
click at [431, 338] on tr "[PERSON_NAME] e Descarregador de Caminhão Início: [DATE] 08:00 Término: [DATE] …" at bounding box center [853, 318] width 1360 height 61
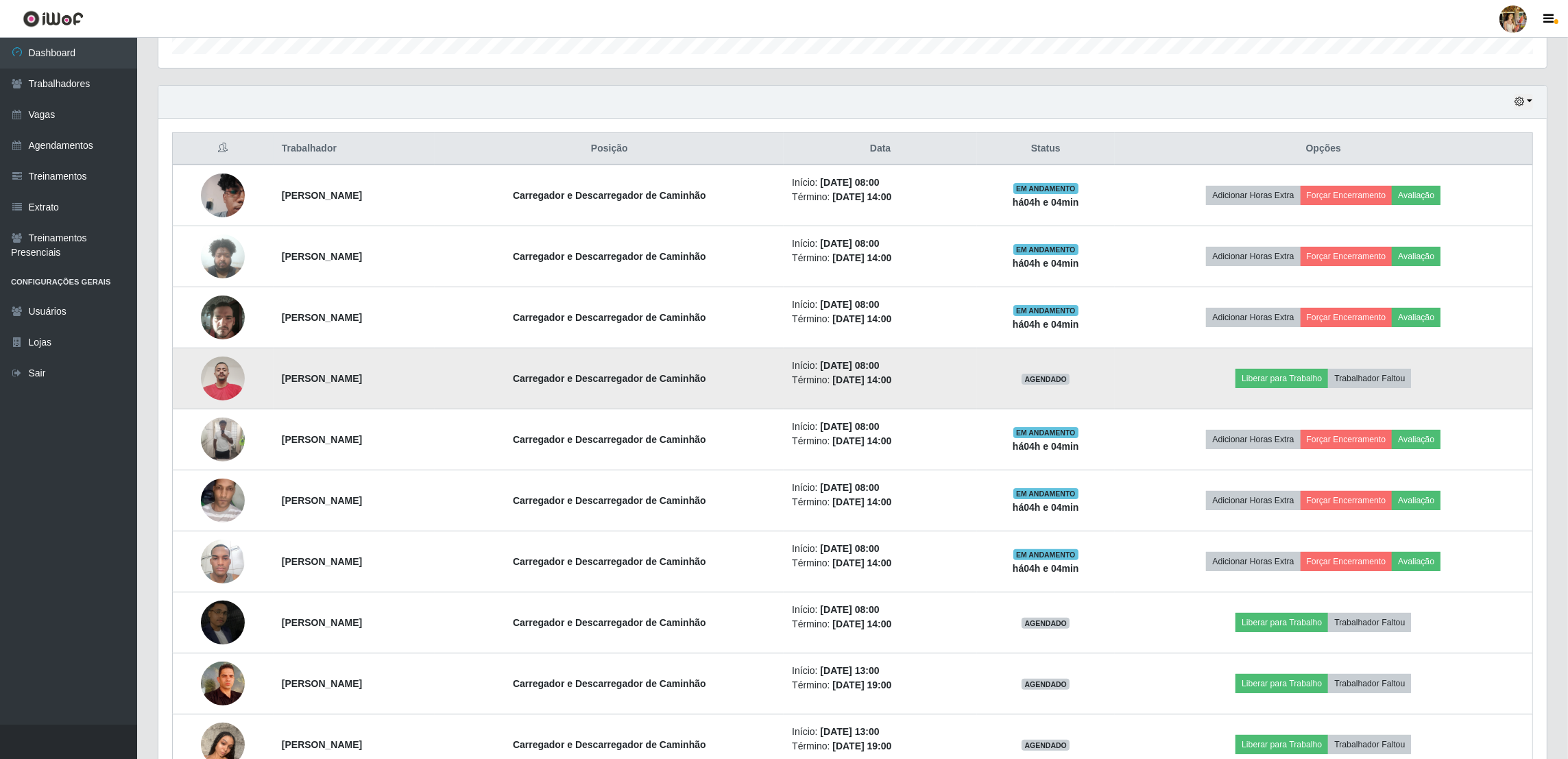
drag, startPoint x: 270, startPoint y: 373, endPoint x: 378, endPoint y: 379, distance: 108.2
click at [362, 379] on strong "[PERSON_NAME]" at bounding box center [322, 378] width 80 height 11
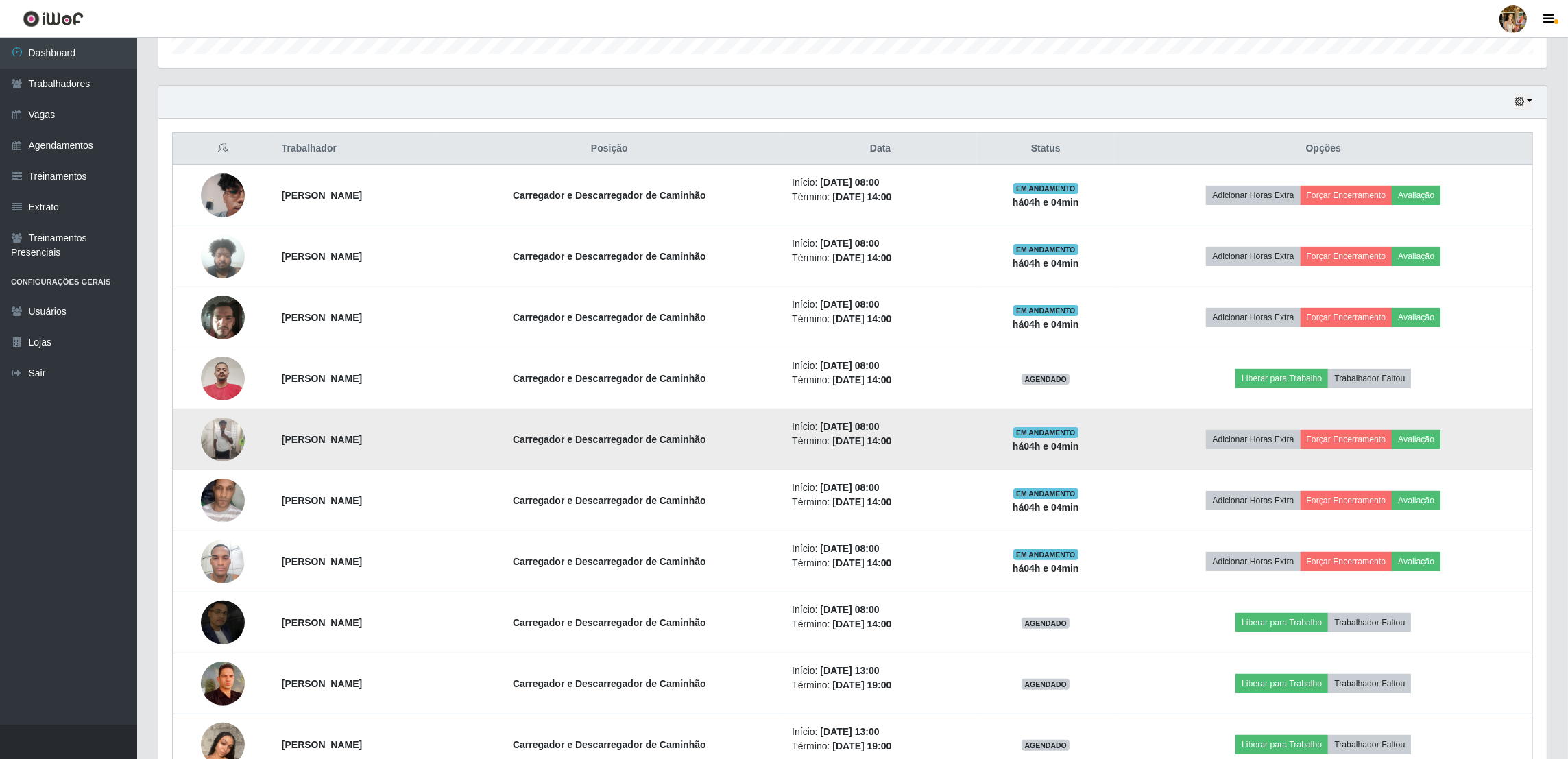
scroll to position [641, 0]
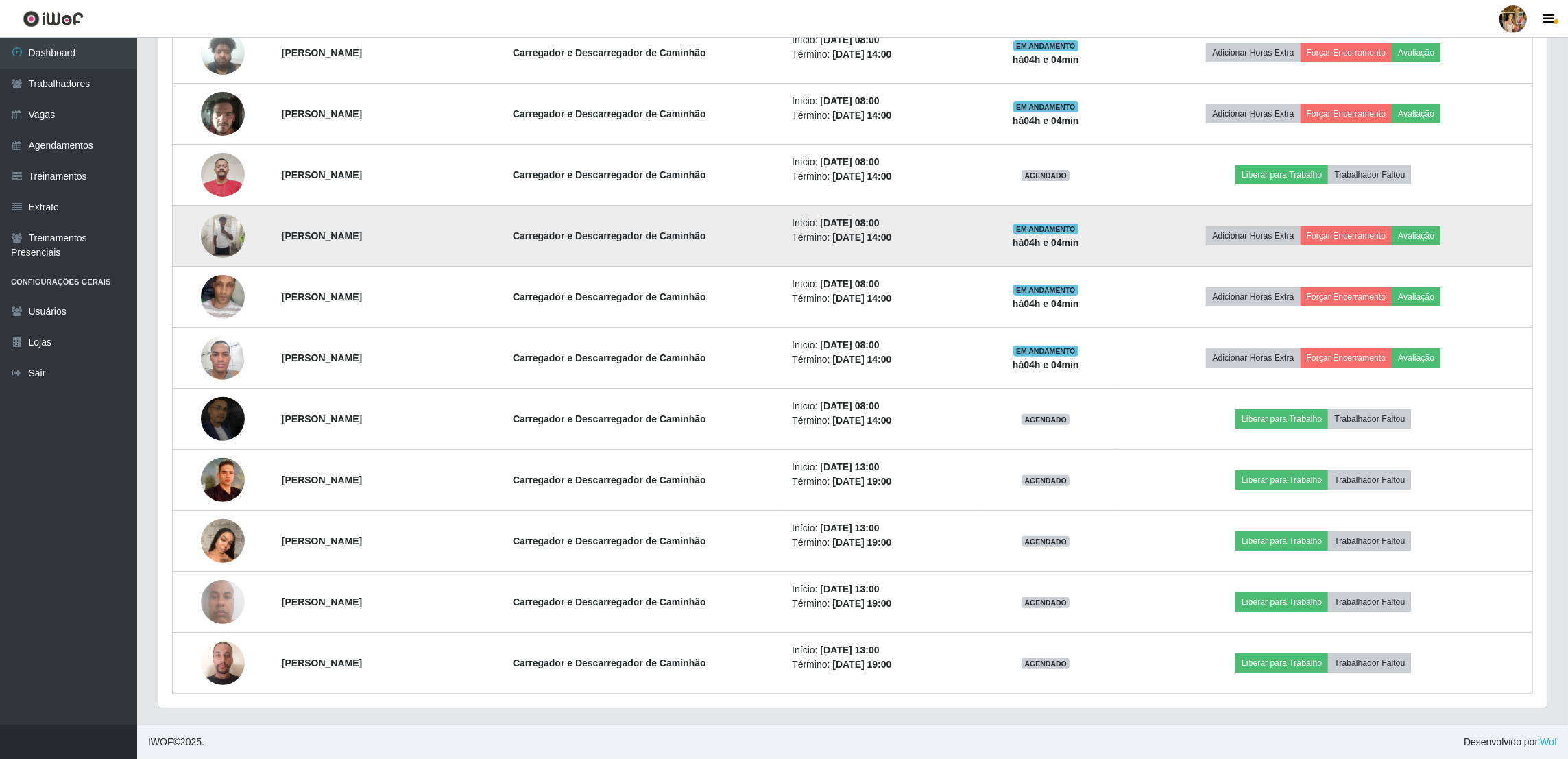
drag, startPoint x: 290, startPoint y: 229, endPoint x: 432, endPoint y: 229, distance: 142.0
click at [432, 229] on tr "[PERSON_NAME] [PERSON_NAME] e Descarregador de Caminhão Início: [DATE] 08:00 Té…" at bounding box center [853, 236] width 1360 height 61
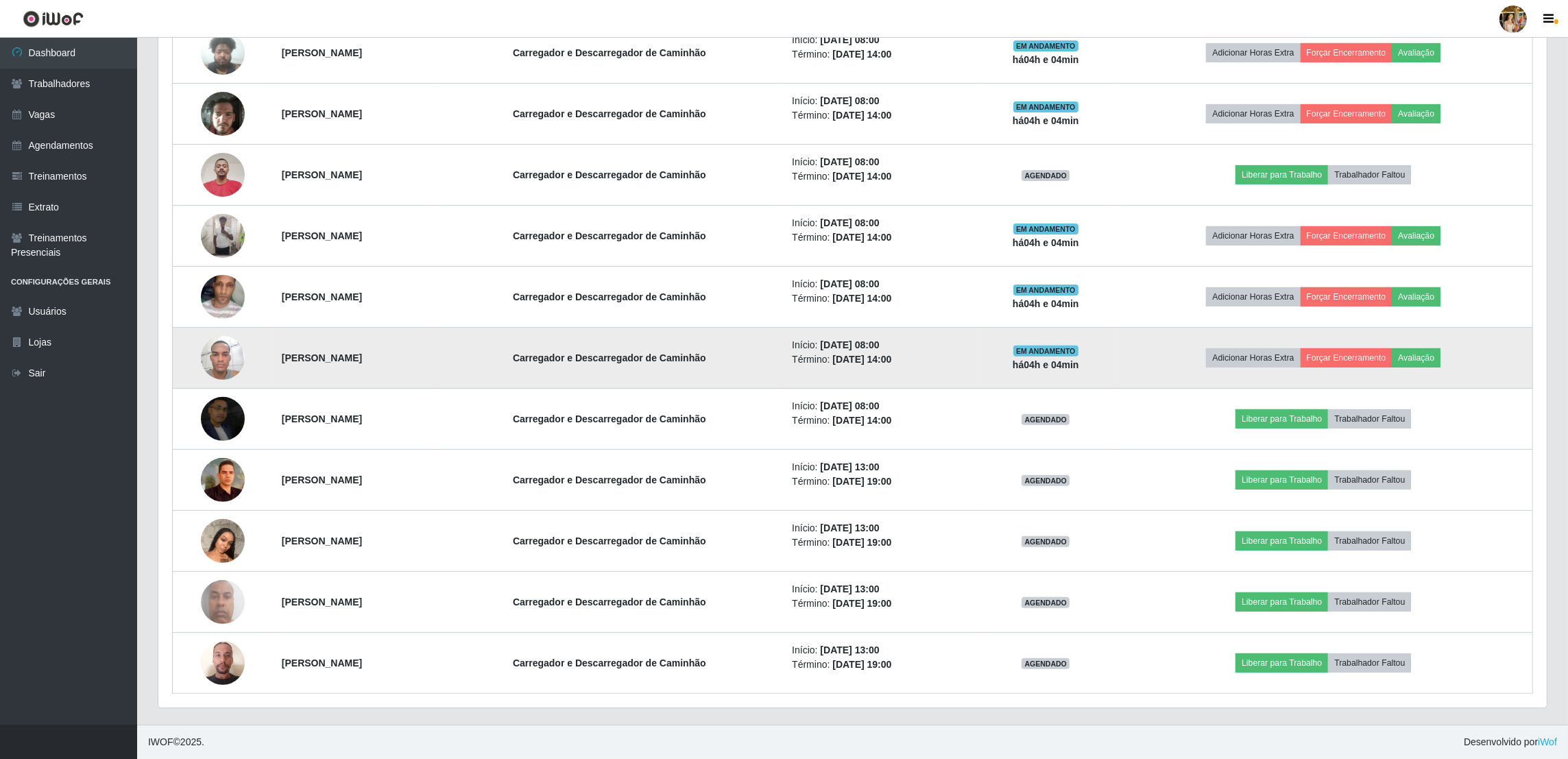
drag, startPoint x: 268, startPoint y: 295, endPoint x: 457, endPoint y: 329, distance: 192.0
click at [422, 297] on td "[PERSON_NAME]" at bounding box center [355, 297] width 162 height 61
drag, startPoint x: 267, startPoint y: 362, endPoint x: 459, endPoint y: 358, distance: 192.0
click at [435, 358] on td "[PERSON_NAME]" at bounding box center [355, 358] width 162 height 61
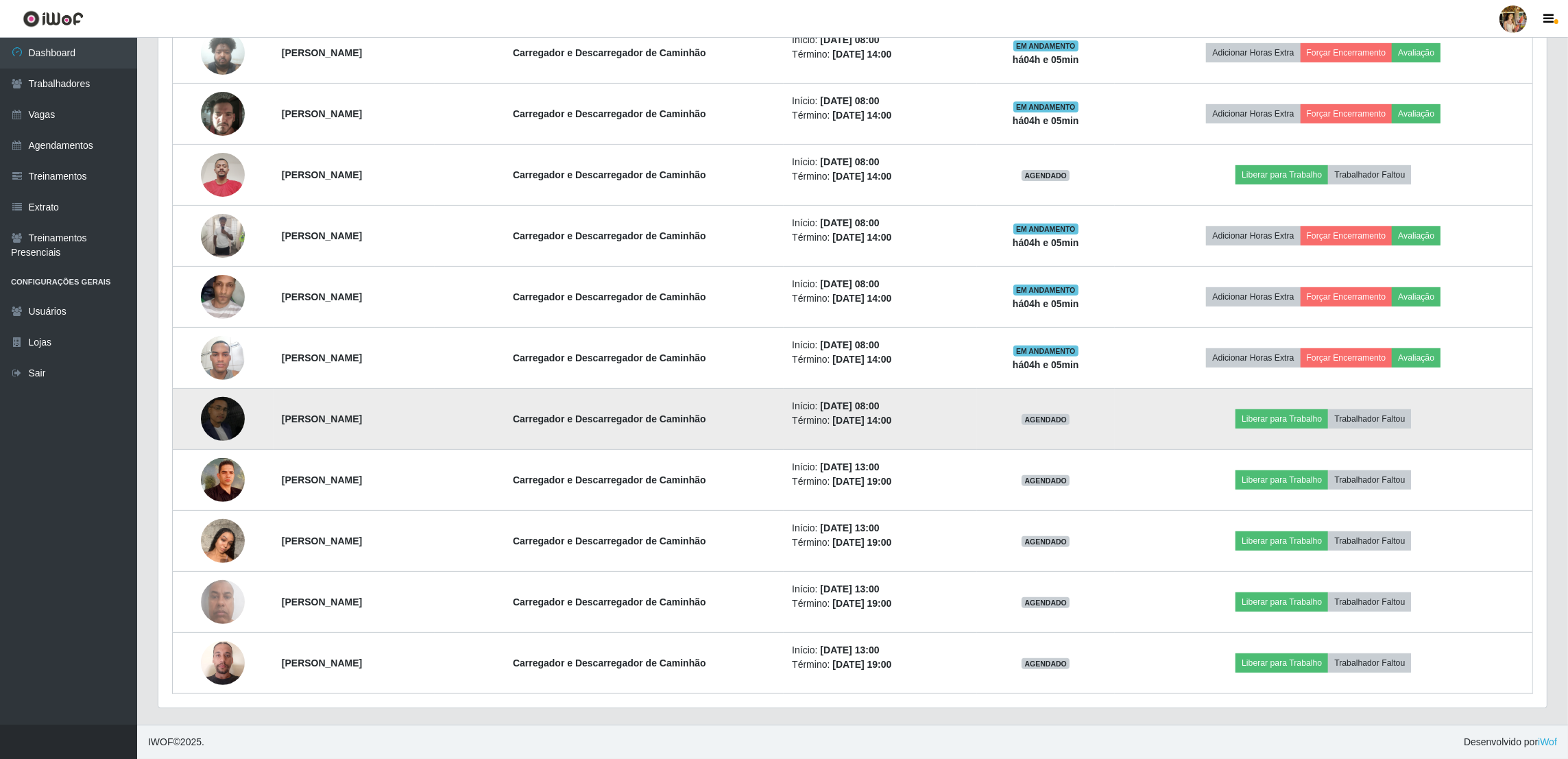
drag, startPoint x: 268, startPoint y: 416, endPoint x: 475, endPoint y: 422, distance: 207.1
click at [435, 422] on td "[PERSON_NAME]" at bounding box center [355, 419] width 162 height 61
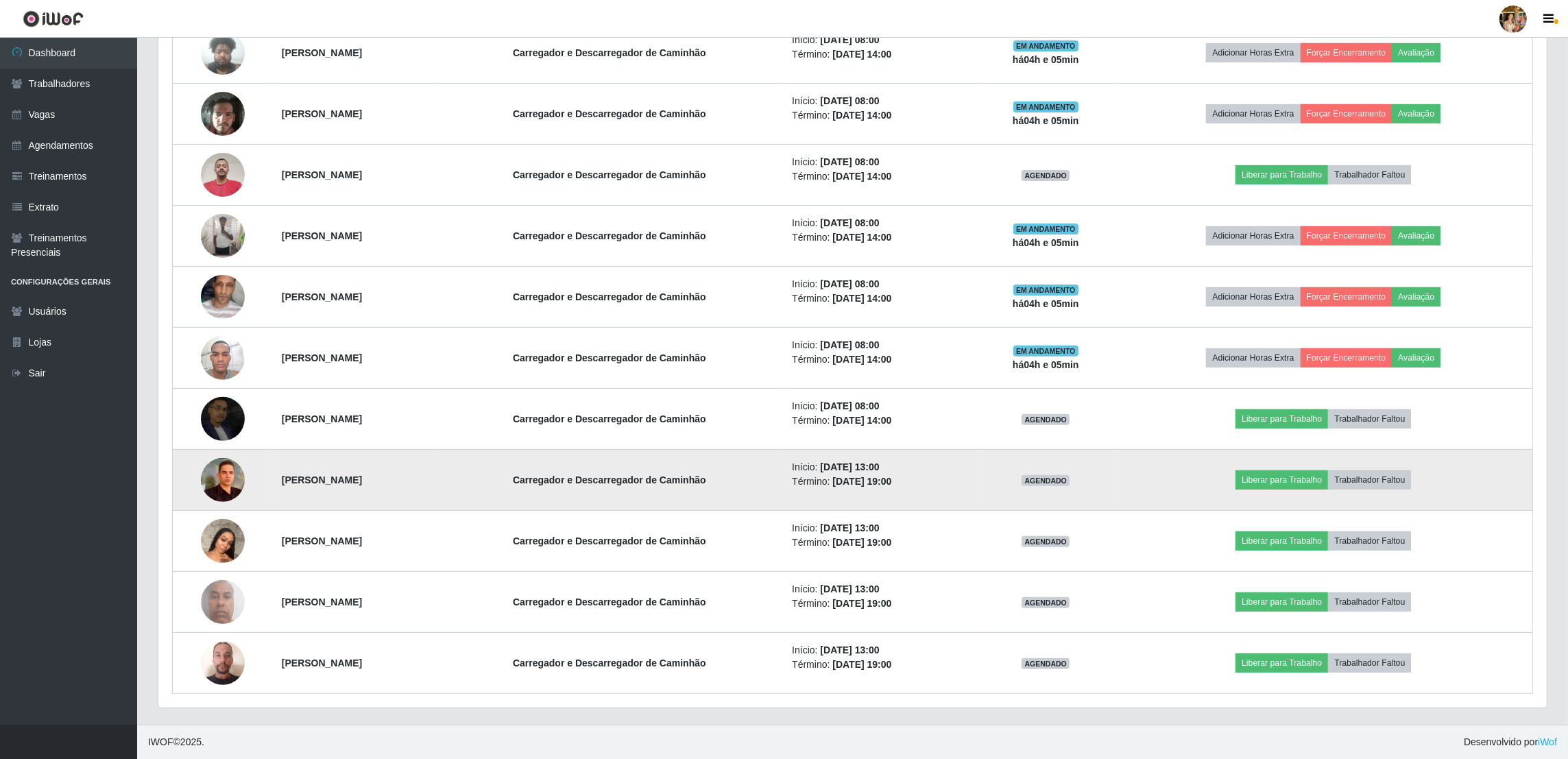
drag, startPoint x: 256, startPoint y: 481, endPoint x: 453, endPoint y: 493, distance: 197.4
click at [453, 493] on tr "[PERSON_NAME] e Descarregador de Caminhão Início: [DATE] 13:00 Término: [DATE] …" at bounding box center [853, 480] width 1360 height 61
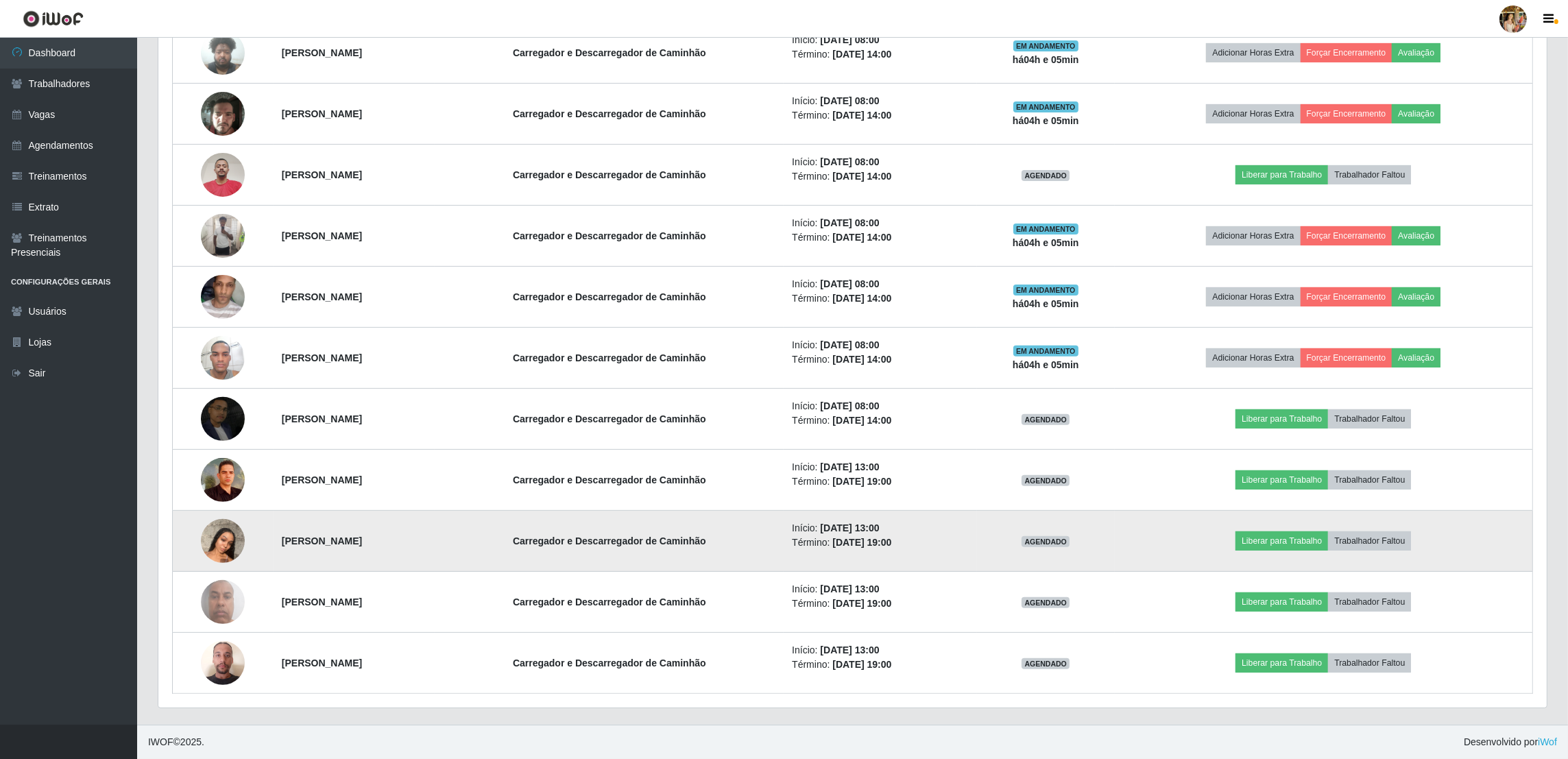
drag, startPoint x: 296, startPoint y: 539, endPoint x: 418, endPoint y: 539, distance: 122.0
click at [418, 539] on td "[PERSON_NAME]" at bounding box center [355, 541] width 162 height 61
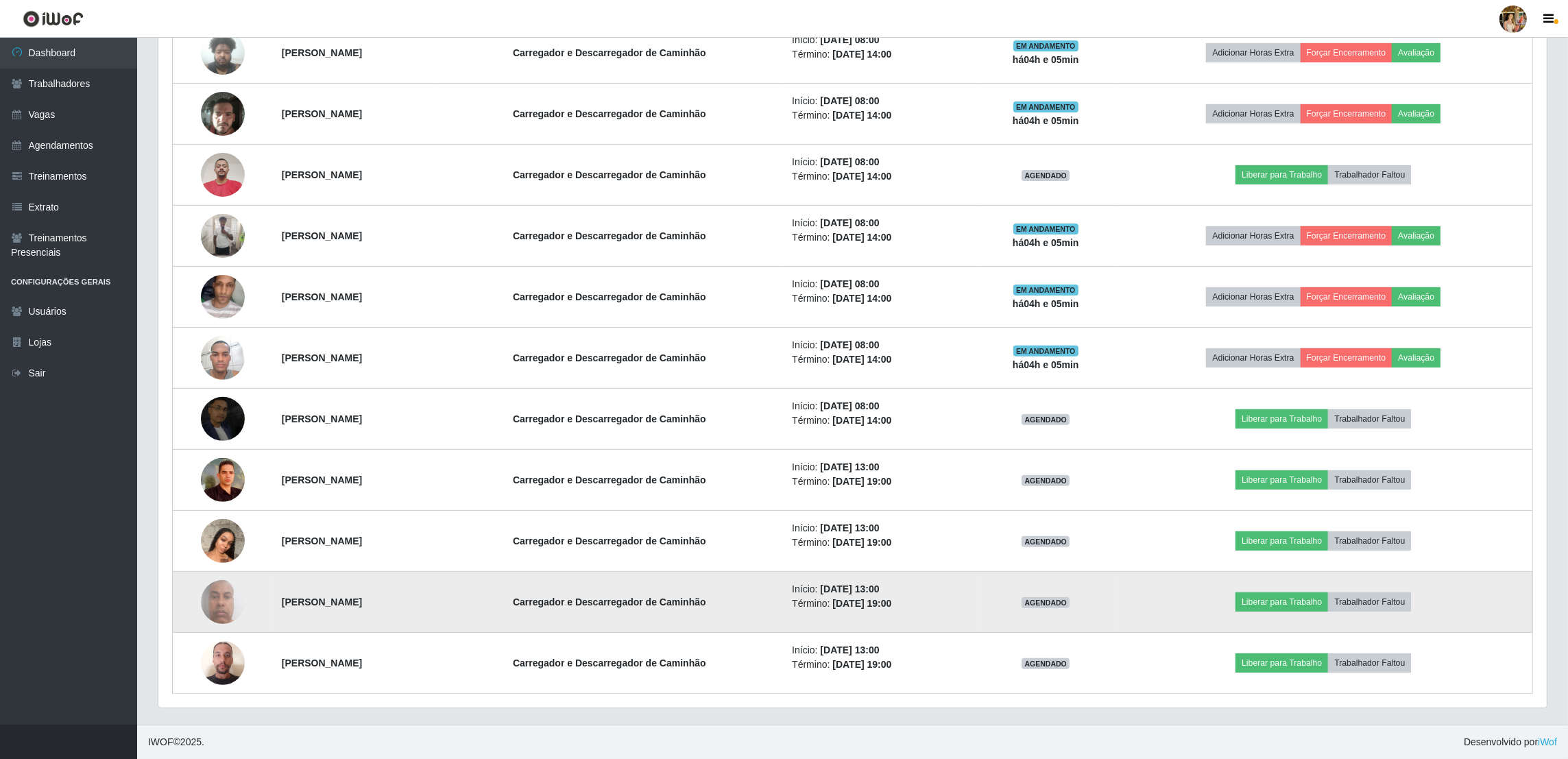
drag, startPoint x: 252, startPoint y: 601, endPoint x: 369, endPoint y: 605, distance: 117.1
click at [369, 605] on tr "[PERSON_NAME] e Descarregador de Caminhão Início: [DATE] 13:00 Término: [DATE] …" at bounding box center [853, 602] width 1360 height 61
click at [250, 590] on td at bounding box center [223, 602] width 100 height 61
drag, startPoint x: 264, startPoint y: 597, endPoint x: 449, endPoint y: 597, distance: 185.0
click at [435, 597] on td "[PERSON_NAME]" at bounding box center [355, 602] width 162 height 61
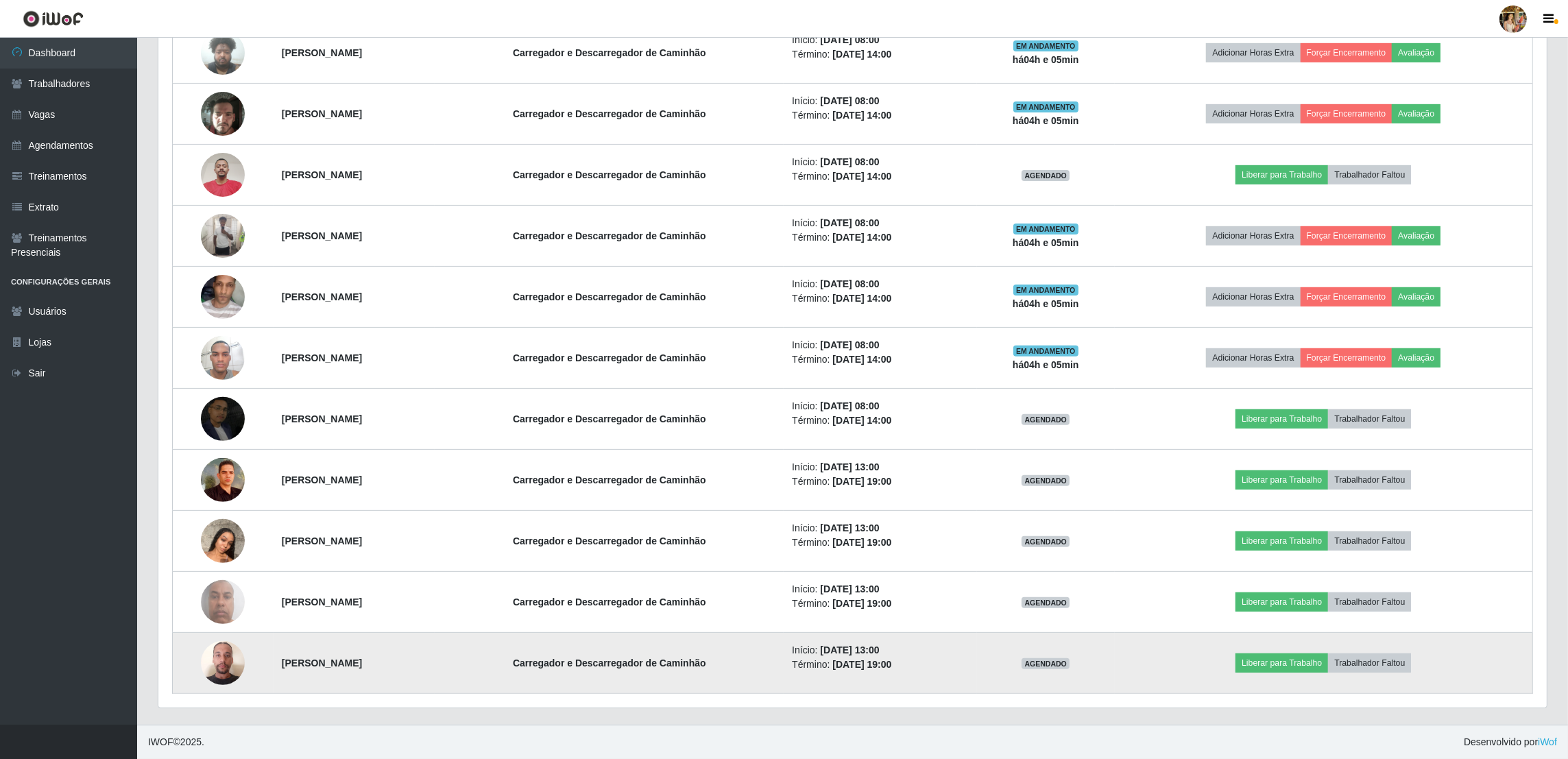
drag, startPoint x: 269, startPoint y: 665, endPoint x: 423, endPoint y: 659, distance: 154.1
click at [423, 659] on td "[PERSON_NAME]" at bounding box center [355, 663] width 162 height 61
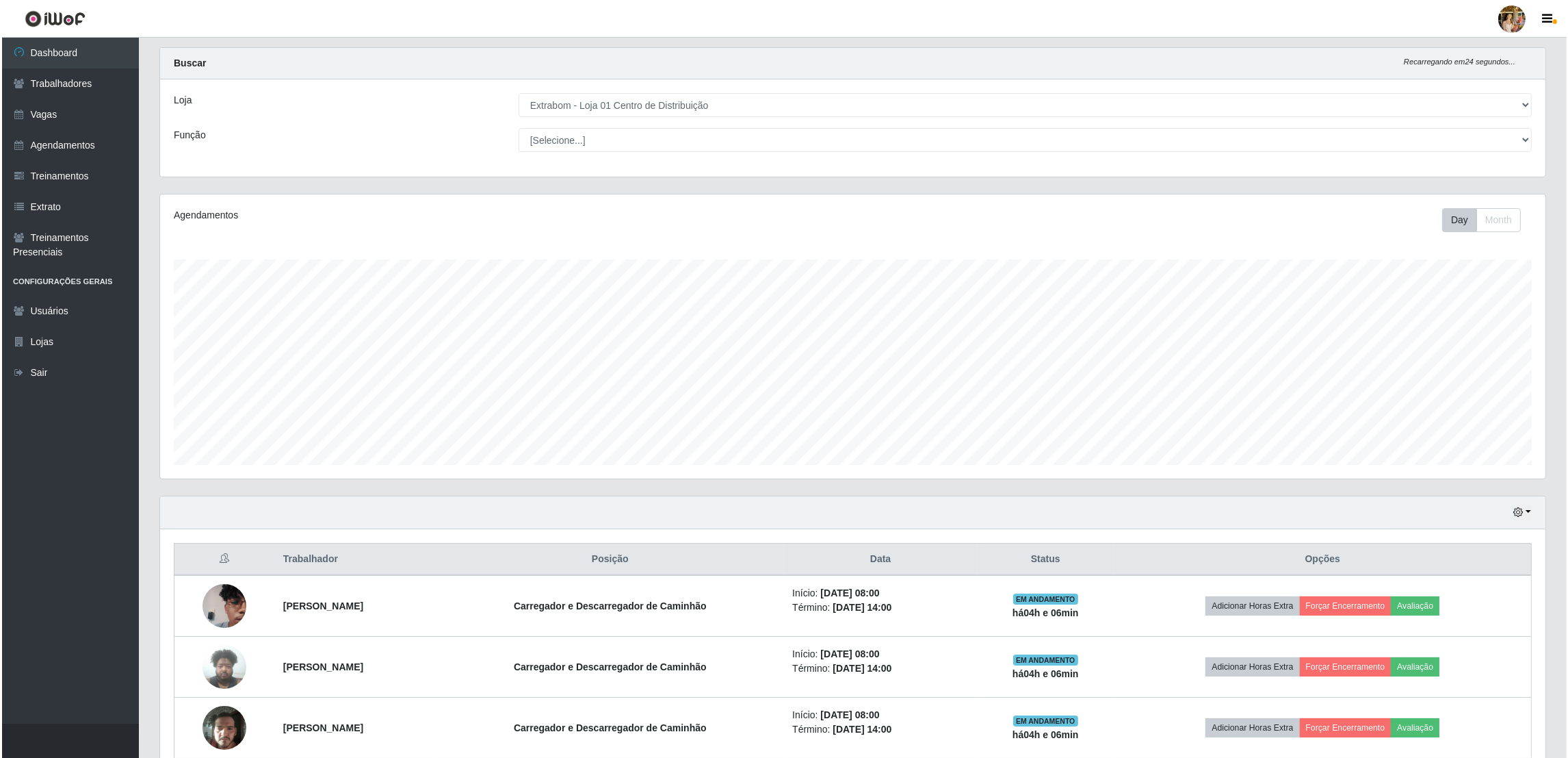
scroll to position [0, 0]
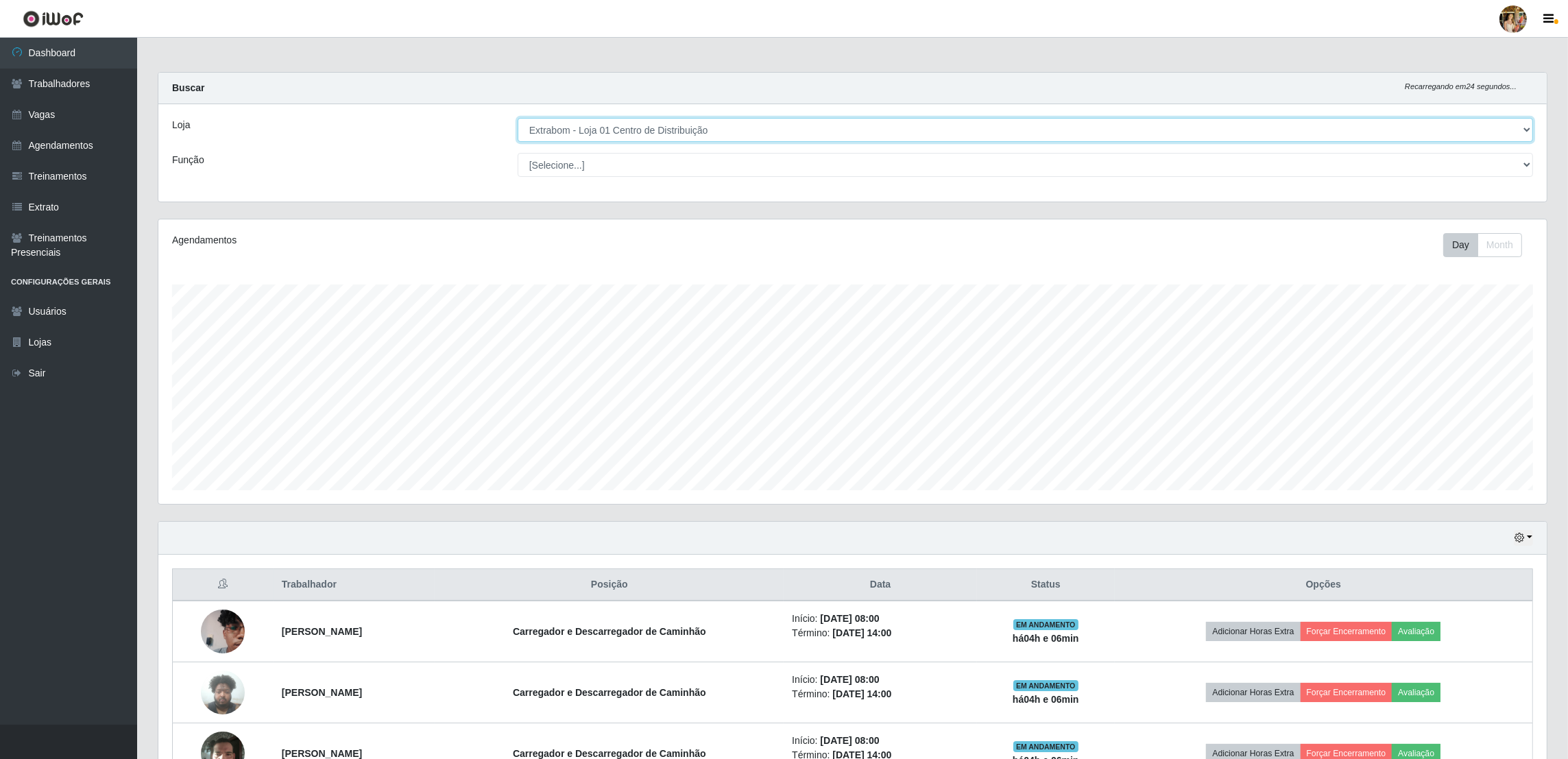
click at [620, 134] on select "[Selecione...] Atacado Vem - [GEOGRAPHIC_DATA] 30 Laranjeiras Velha Atacado Vem…" at bounding box center [1025, 129] width 1015 height 24
click at [518, 118] on select "[Selecione...] Atacado Vem - [GEOGRAPHIC_DATA] 30 Laranjeiras Velha Atacado Vem…" at bounding box center [1025, 129] width 1015 height 24
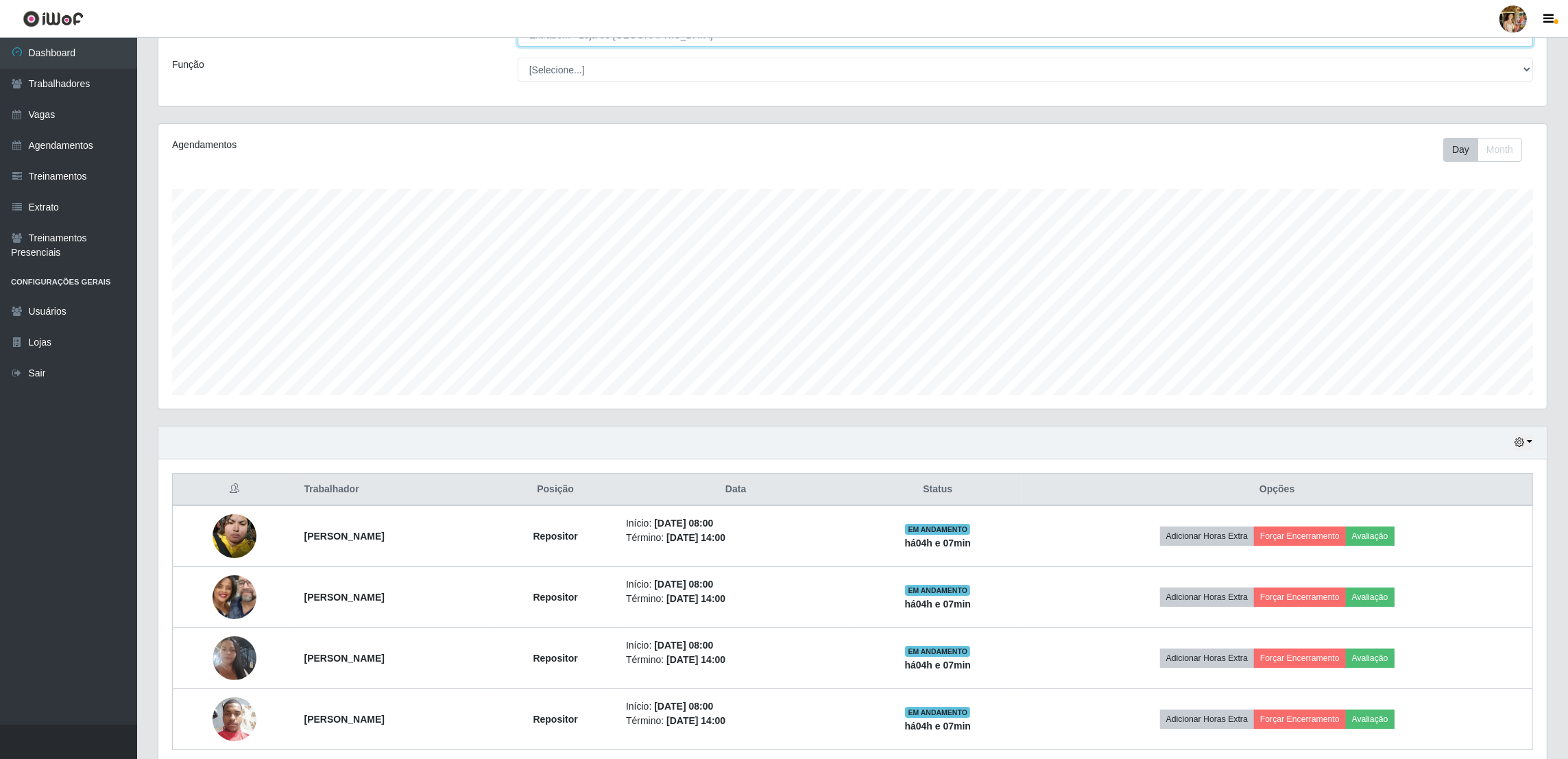
scroll to position [153, 0]
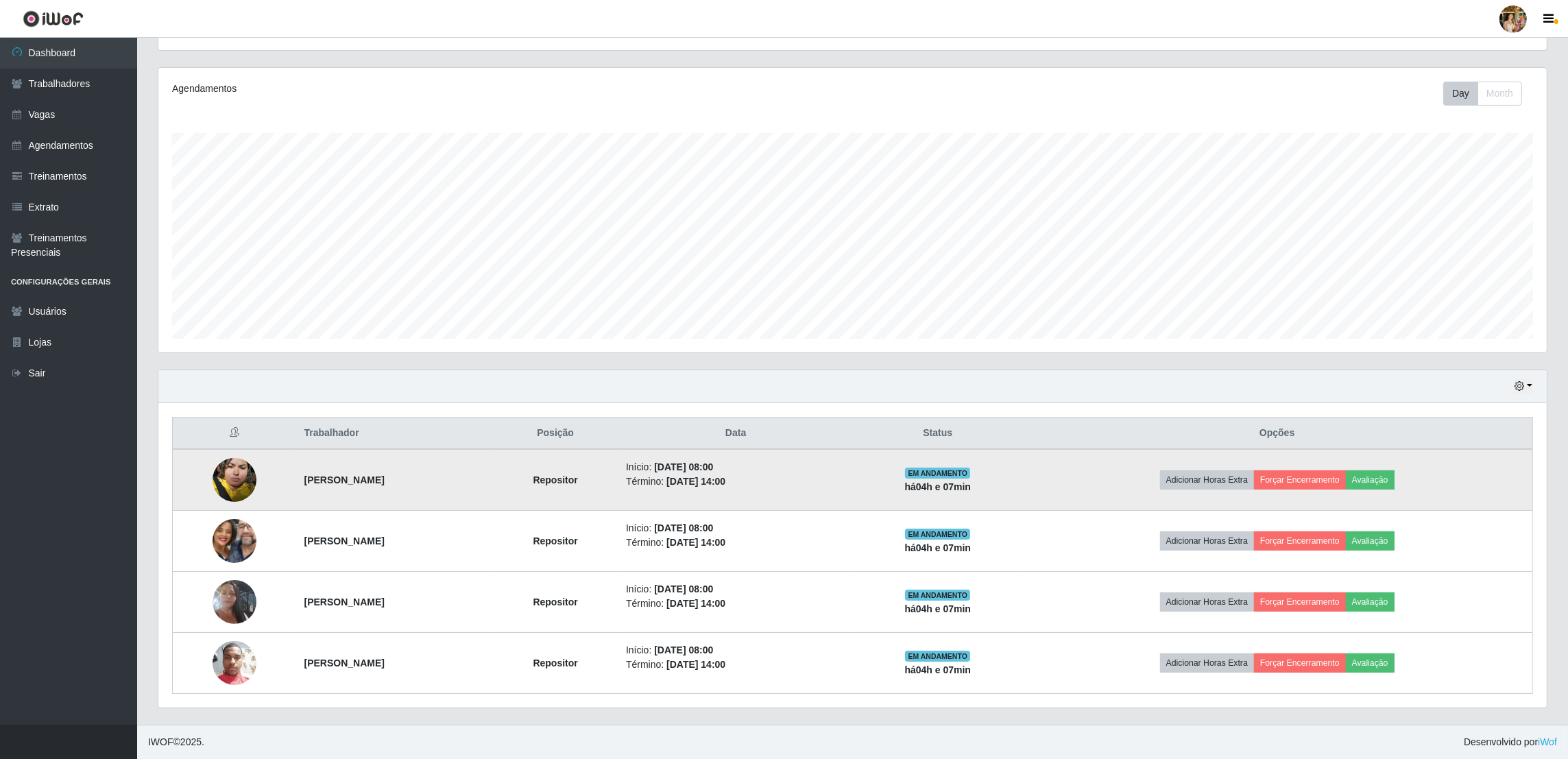
drag, startPoint x: 282, startPoint y: 484, endPoint x: 415, endPoint y: 488, distance: 133.1
click at [415, 488] on td "[PERSON_NAME]" at bounding box center [395, 479] width 198 height 62
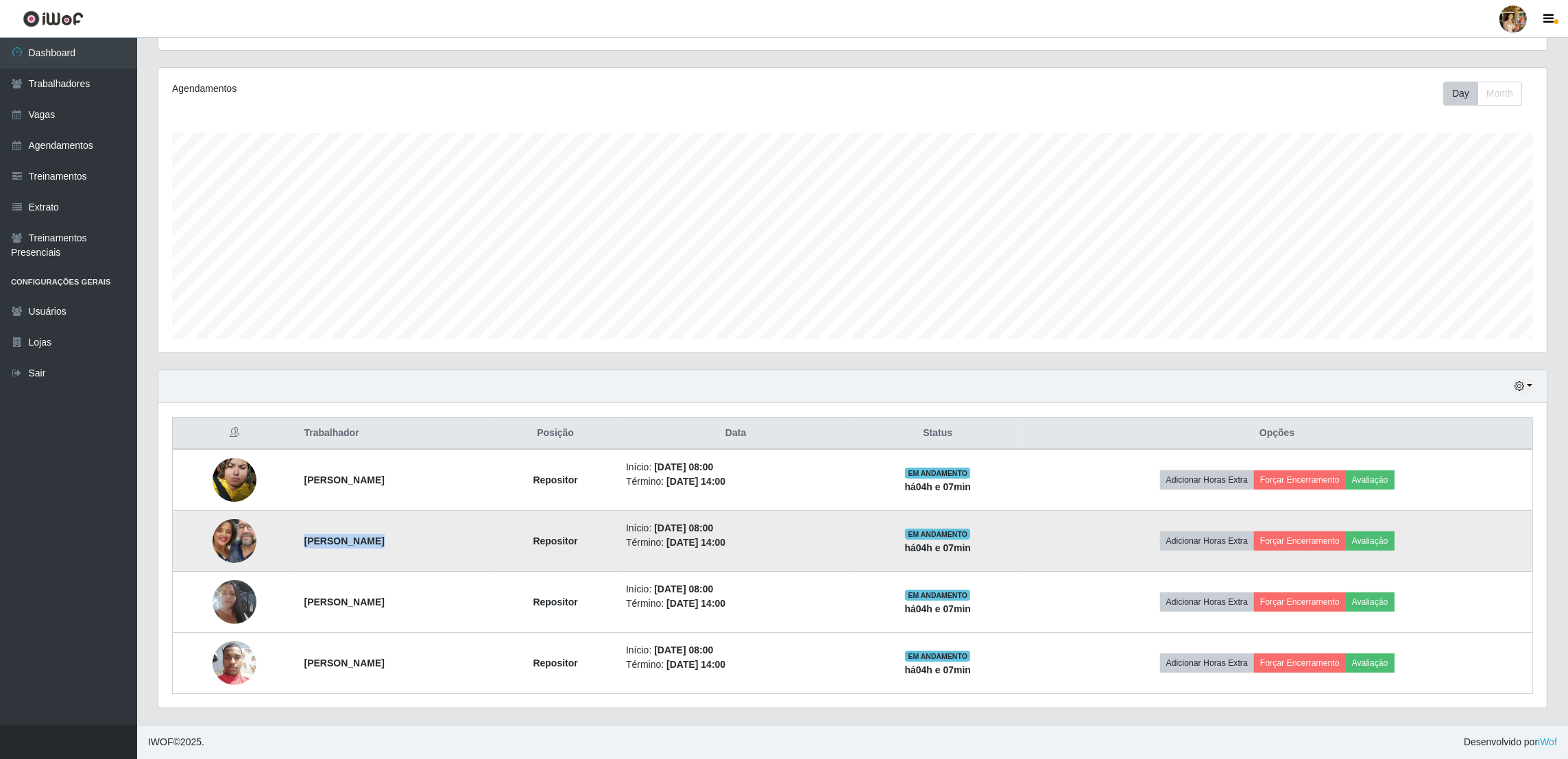
drag, startPoint x: 289, startPoint y: 537, endPoint x: 367, endPoint y: 537, distance: 78.0
click at [367, 537] on td "[PERSON_NAME]" at bounding box center [395, 541] width 198 height 61
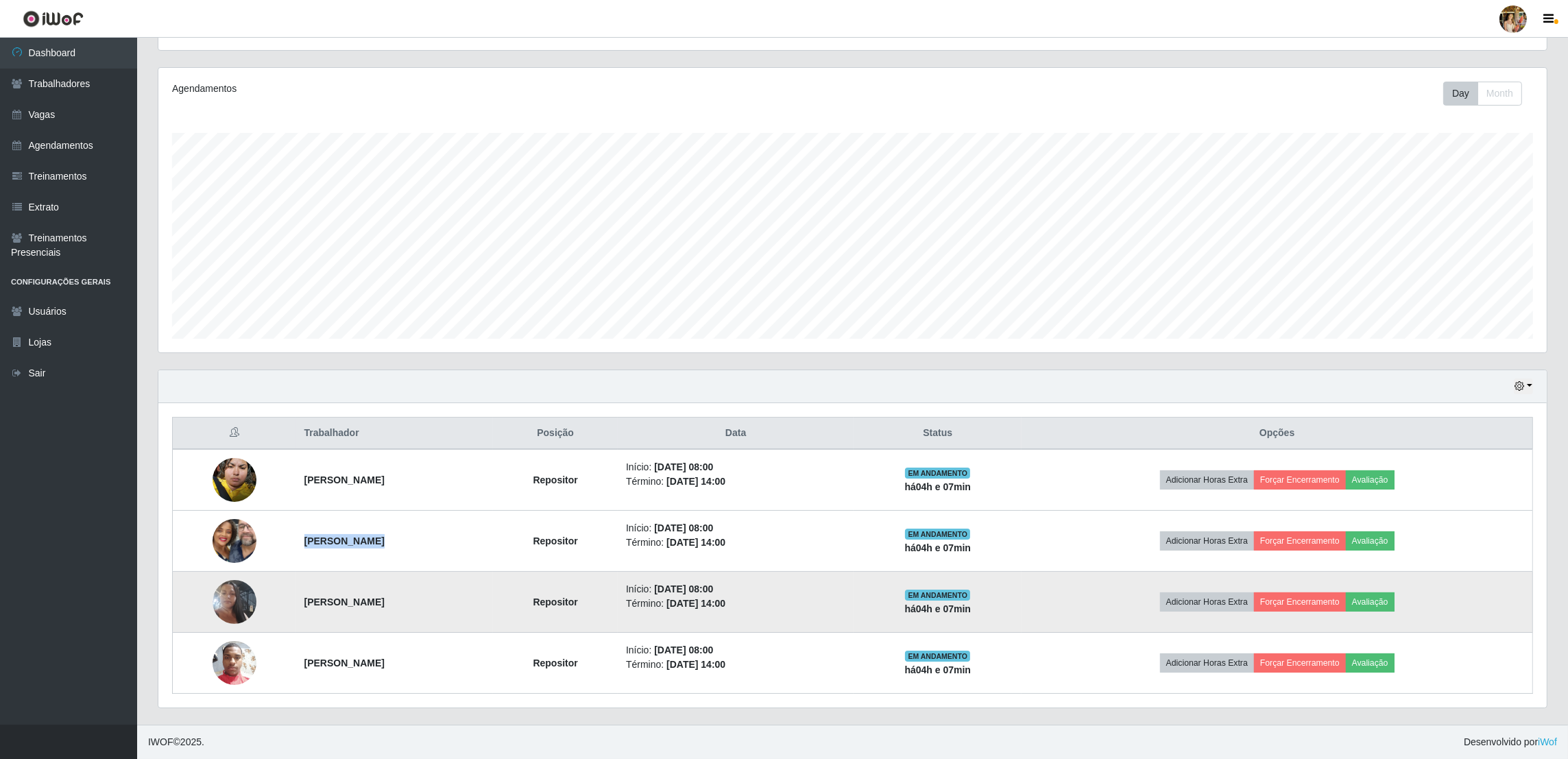
drag, startPoint x: 287, startPoint y: 603, endPoint x: 475, endPoint y: 594, distance: 188.2
click at [475, 594] on td "[PERSON_NAME]" at bounding box center [395, 602] width 198 height 61
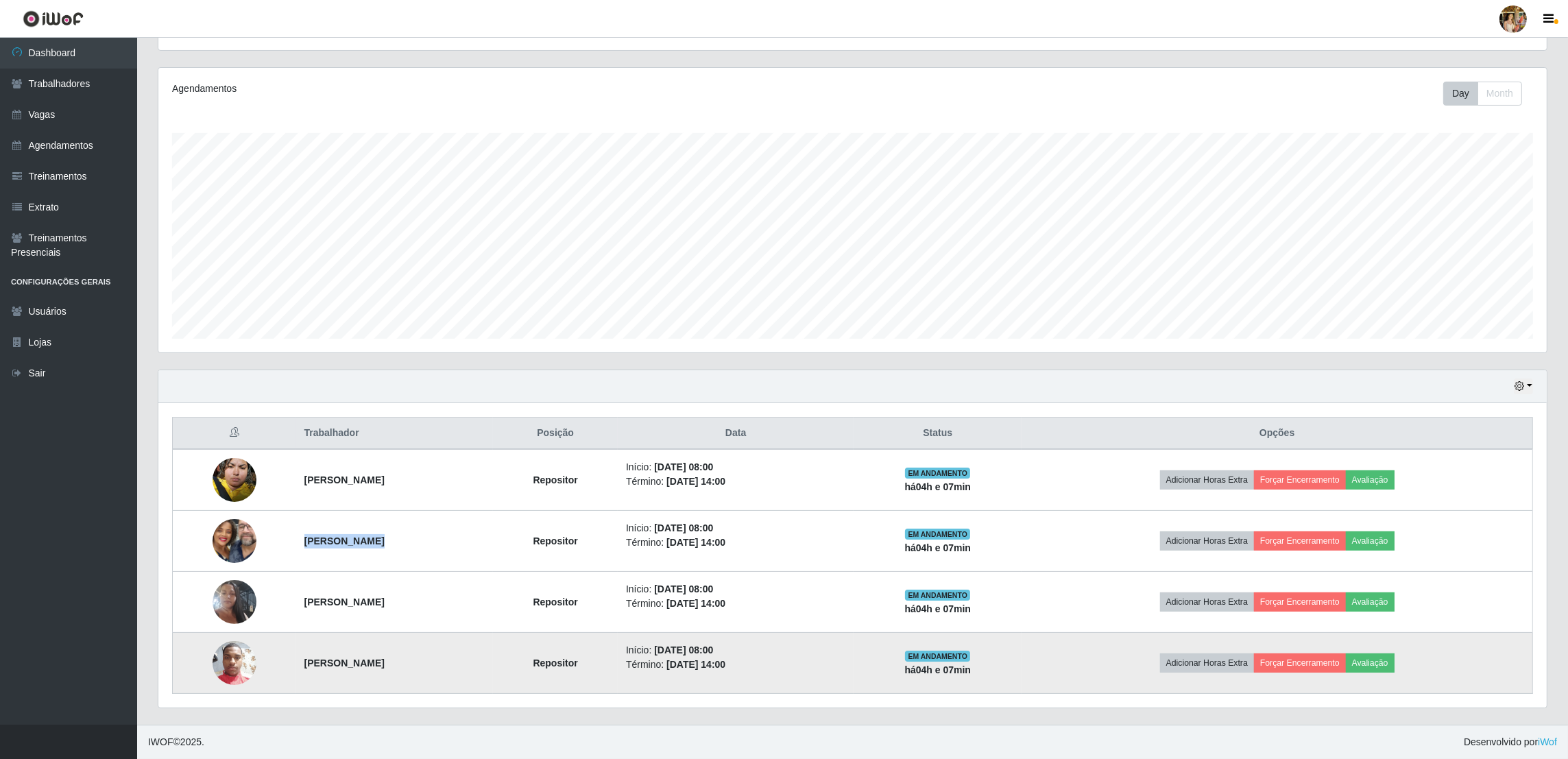
drag, startPoint x: 279, startPoint y: 661, endPoint x: 446, endPoint y: 661, distance: 167.0
click at [446, 661] on tr "[PERSON_NAME] Repositor Início: [DATE] 08:00 Término: [DATE] 14:00 EM ANDAMENTO…" at bounding box center [853, 663] width 1360 height 61
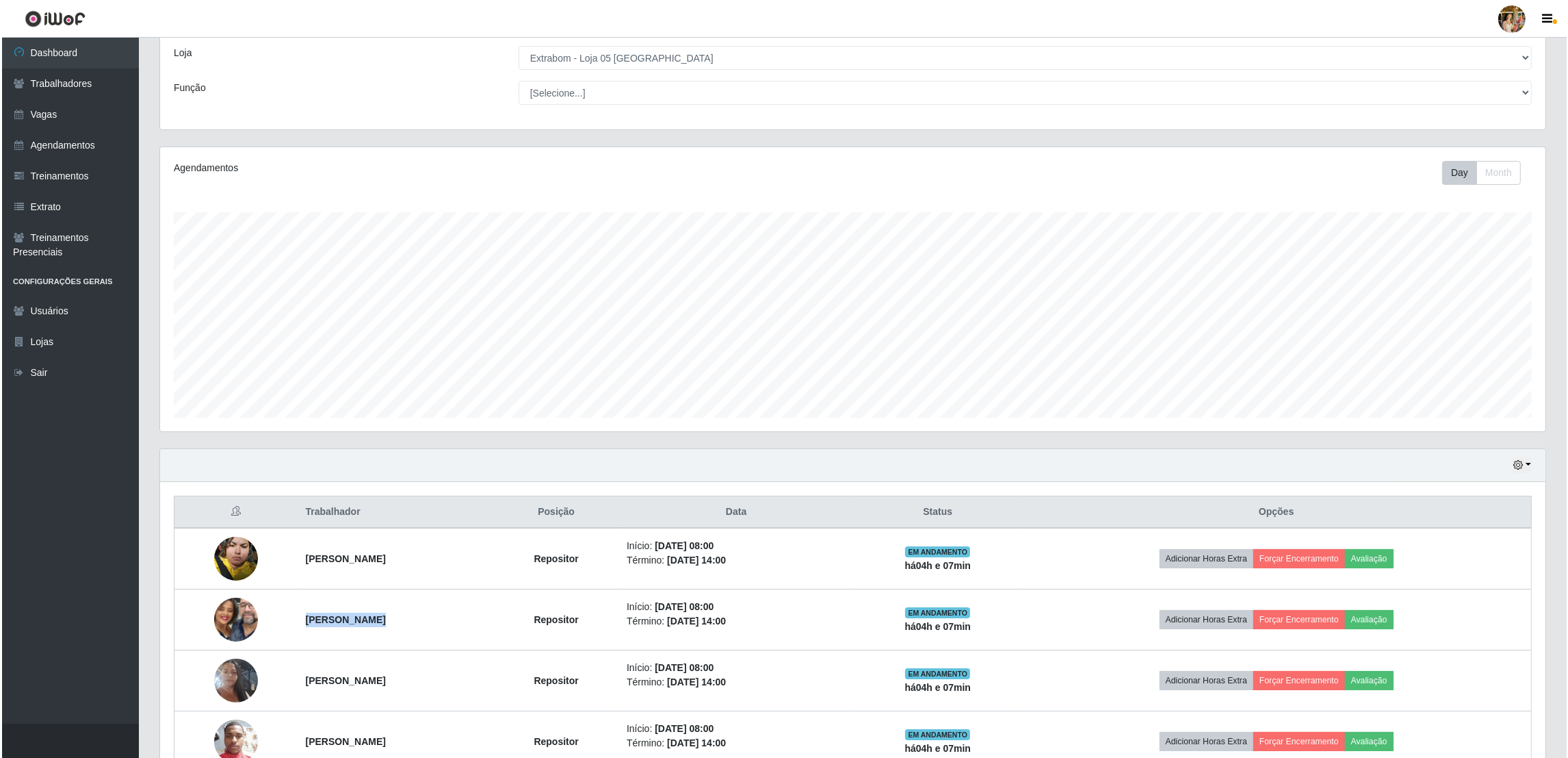
scroll to position [0, 0]
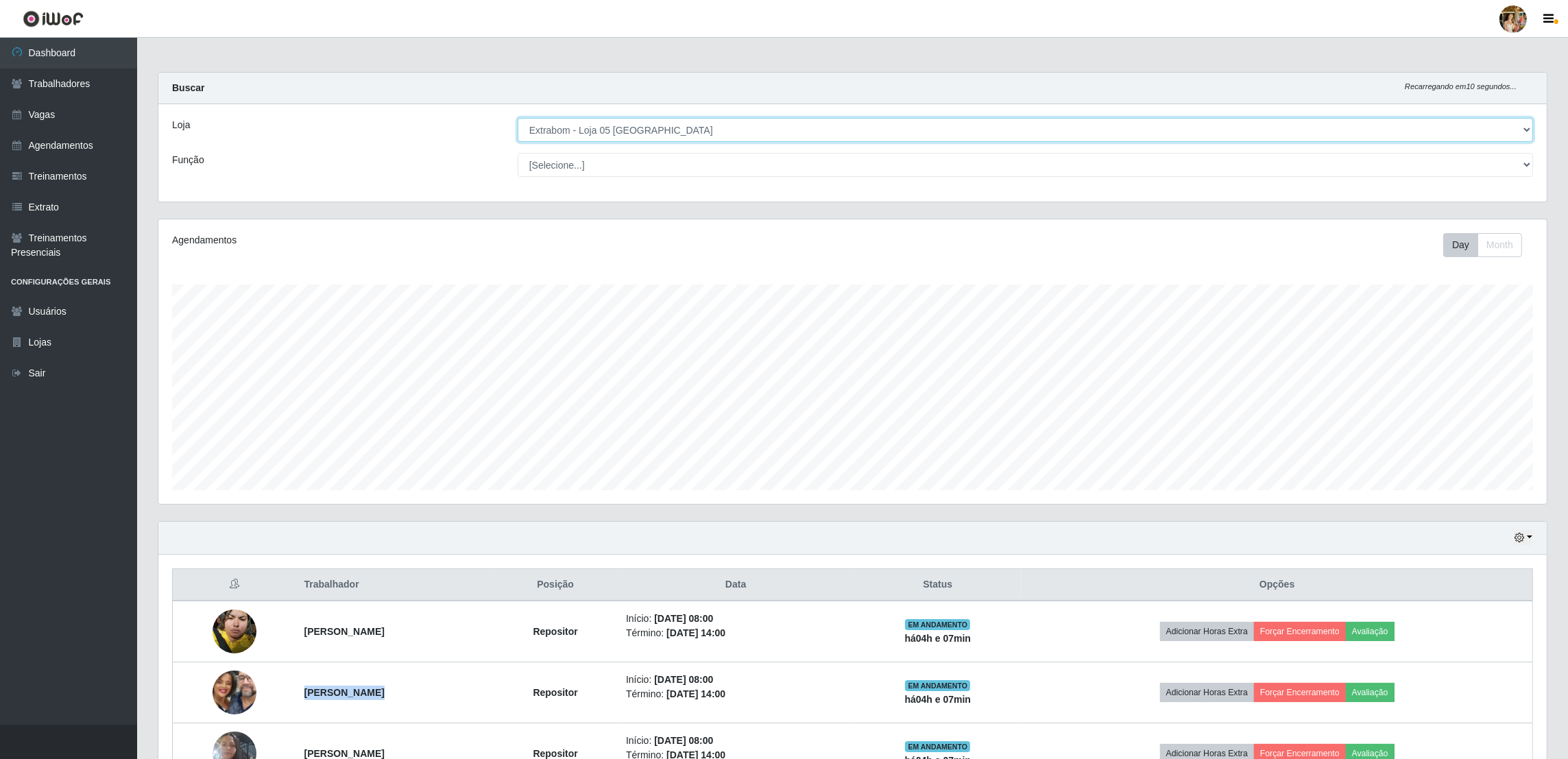
click at [653, 122] on select "[Selecione...] Atacado Vem - [GEOGRAPHIC_DATA] 30 Laranjeiras Velha Atacado Vem…" at bounding box center [1025, 129] width 1015 height 24
click at [518, 118] on select "[Selecione...] Atacado Vem - [GEOGRAPHIC_DATA] 30 Laranjeiras Velha Atacado Vem…" at bounding box center [1025, 129] width 1015 height 24
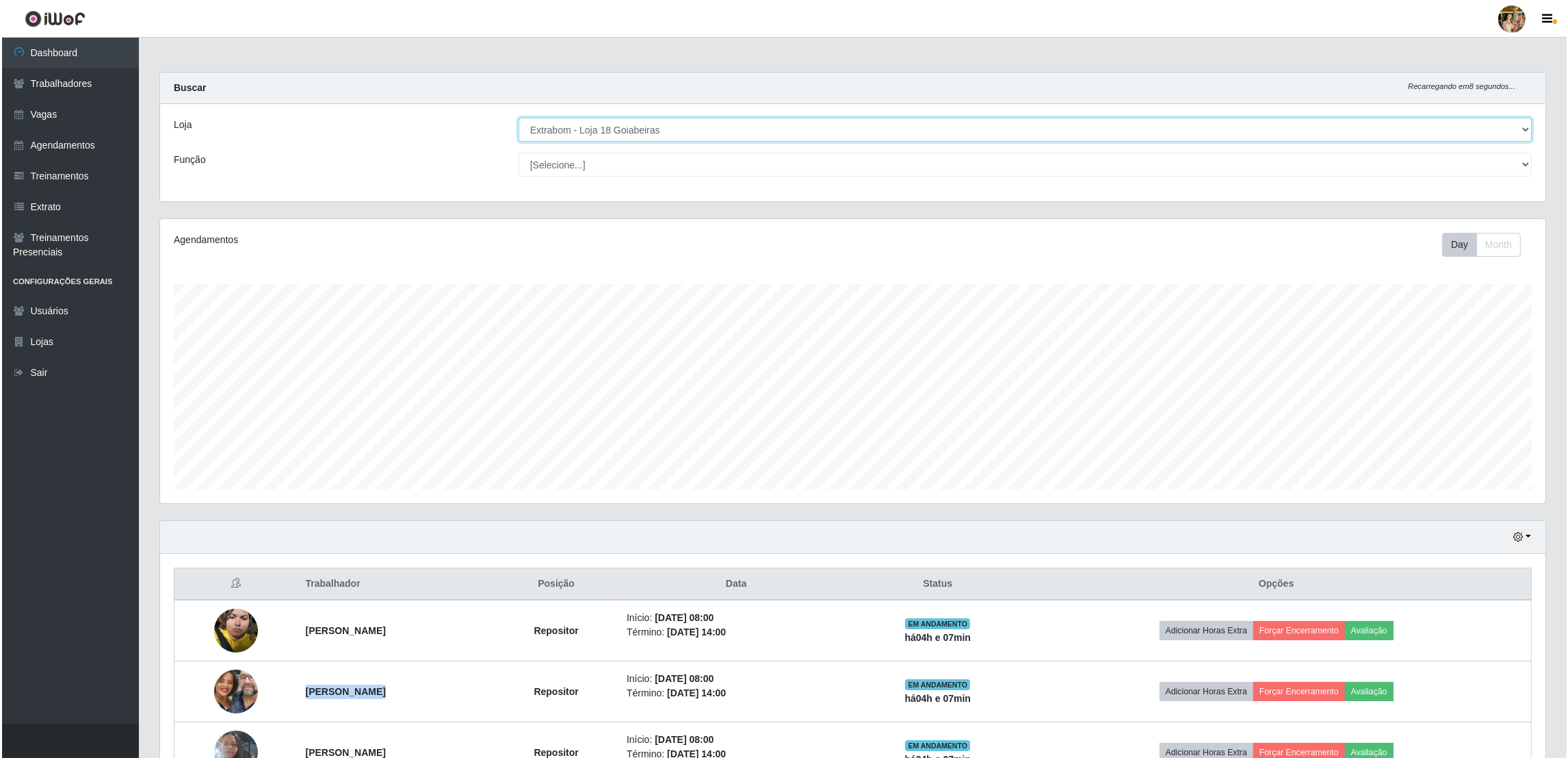
scroll to position [284, 1389]
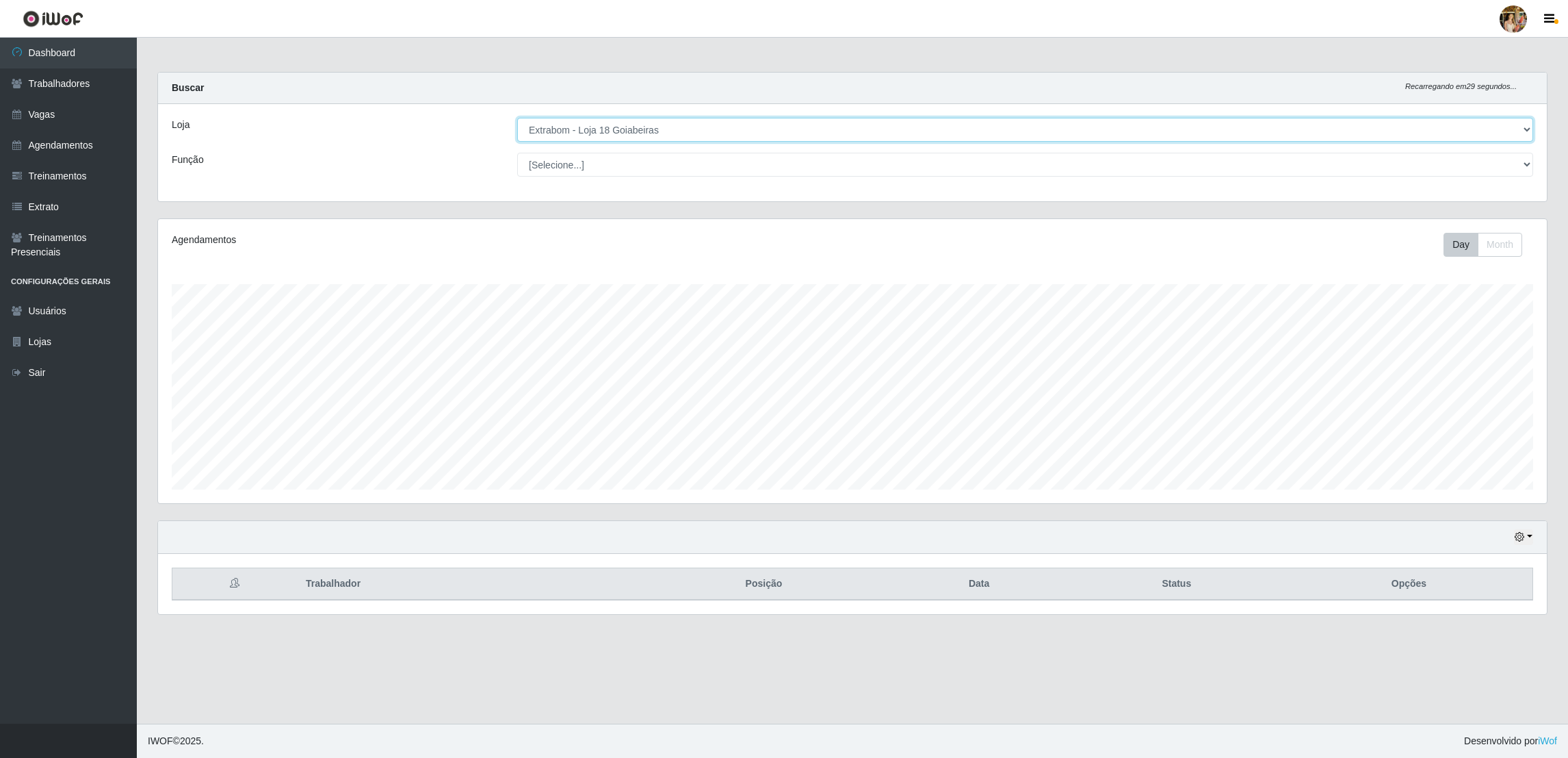
click at [662, 128] on select "[Selecione...] Atacado Vem - [GEOGRAPHIC_DATA] 30 Laranjeiras Velha Atacado Vem…" at bounding box center [1026, 129] width 1016 height 24
click at [517, 117] on select "[Selecione...] Atacado Vem - [GEOGRAPHIC_DATA] 30 Laranjeiras Velha Atacado Vem…" at bounding box center [1026, 129] width 1016 height 24
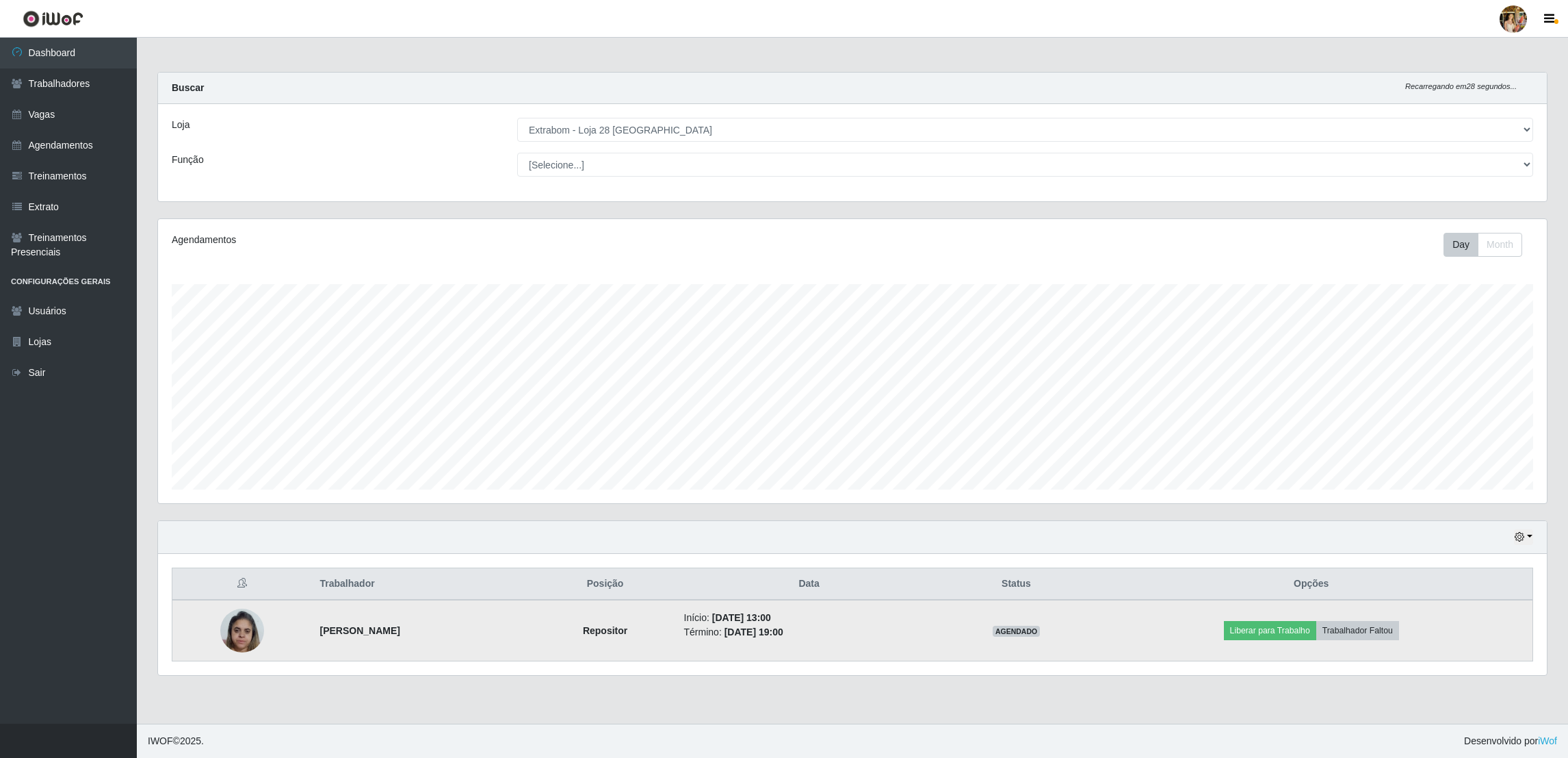
drag, startPoint x: 288, startPoint y: 636, endPoint x: 459, endPoint y: 637, distance: 171.0
click at [459, 637] on tr "[PERSON_NAME] Repositor Início: [DATE] 13:00 Término: [DATE] 19:00 AGENDADO Lib…" at bounding box center [852, 630] width 1361 height 62
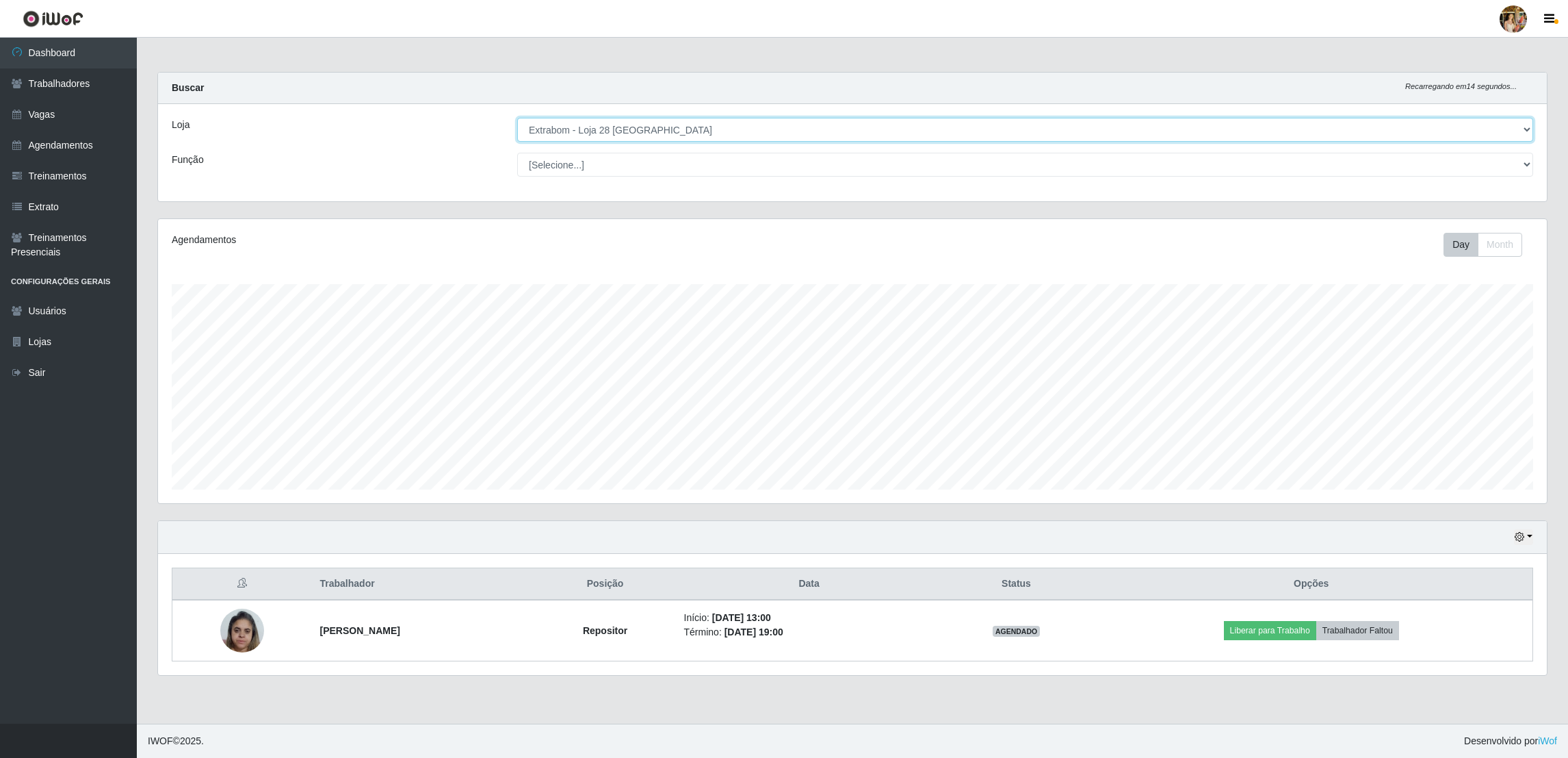
click at [563, 130] on select "[Selecione...] Atacado Vem - [GEOGRAPHIC_DATA] 30 Laranjeiras Velha Atacado Vem…" at bounding box center [1026, 129] width 1016 height 24
select select "470"
click at [517, 117] on select "[Selecione...] Atacado Vem - [GEOGRAPHIC_DATA] 30 Laranjeiras Velha Atacado Vem…" at bounding box center [1026, 129] width 1016 height 24
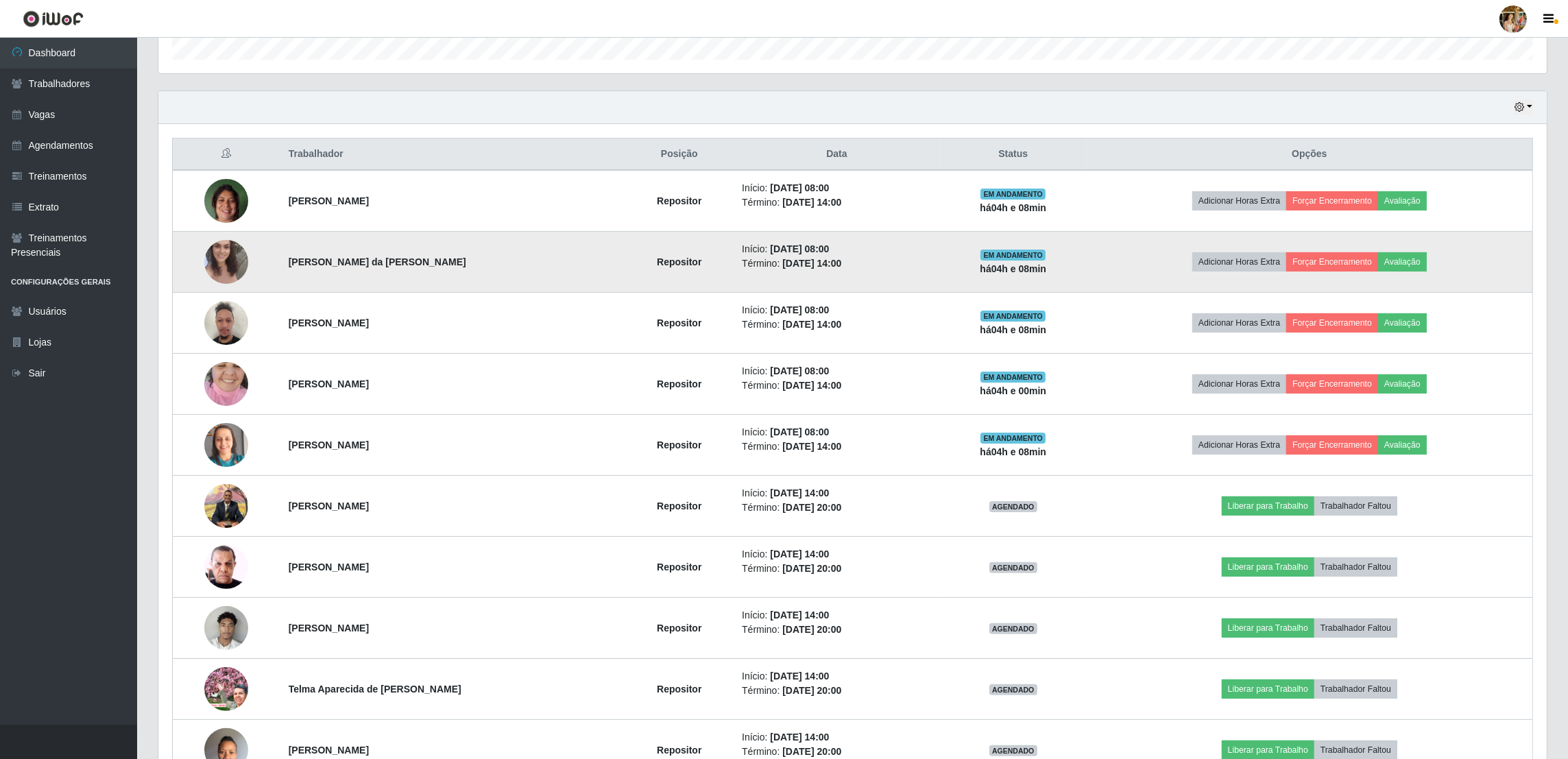
scroll to position [514, 0]
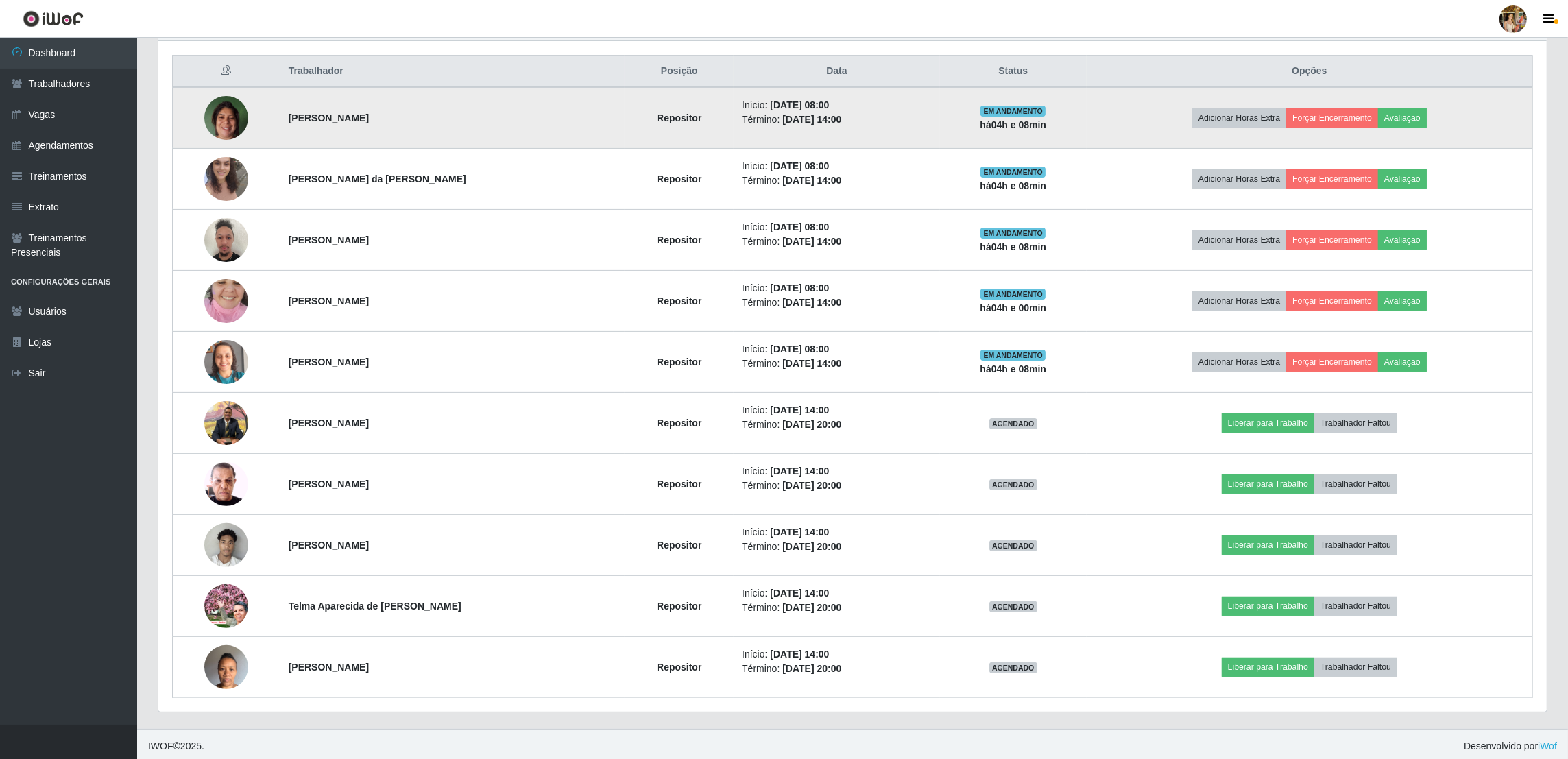
drag, startPoint x: 261, startPoint y: 114, endPoint x: 492, endPoint y: 125, distance: 231.3
click at [492, 125] on tr "[PERSON_NAME] Repositor Início: [DATE] 08:00 Término: [DATE] 14:00 EM ANDAMENTO…" at bounding box center [853, 118] width 1360 height 62
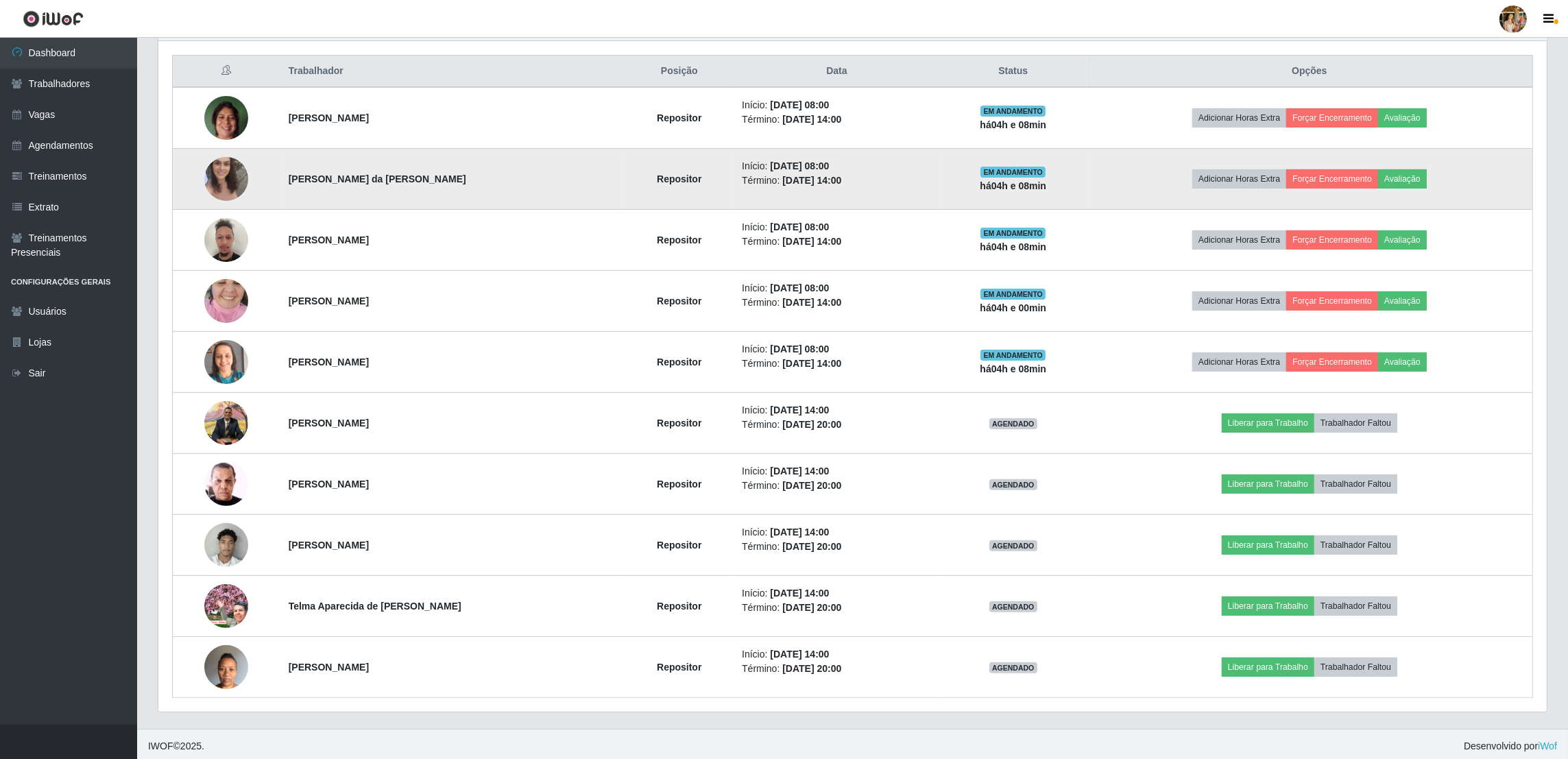
drag, startPoint x: 278, startPoint y: 182, endPoint x: 503, endPoint y: 185, distance: 225.0
click at [503, 185] on td "[PERSON_NAME] da [PERSON_NAME]" at bounding box center [453, 180] width 345 height 61
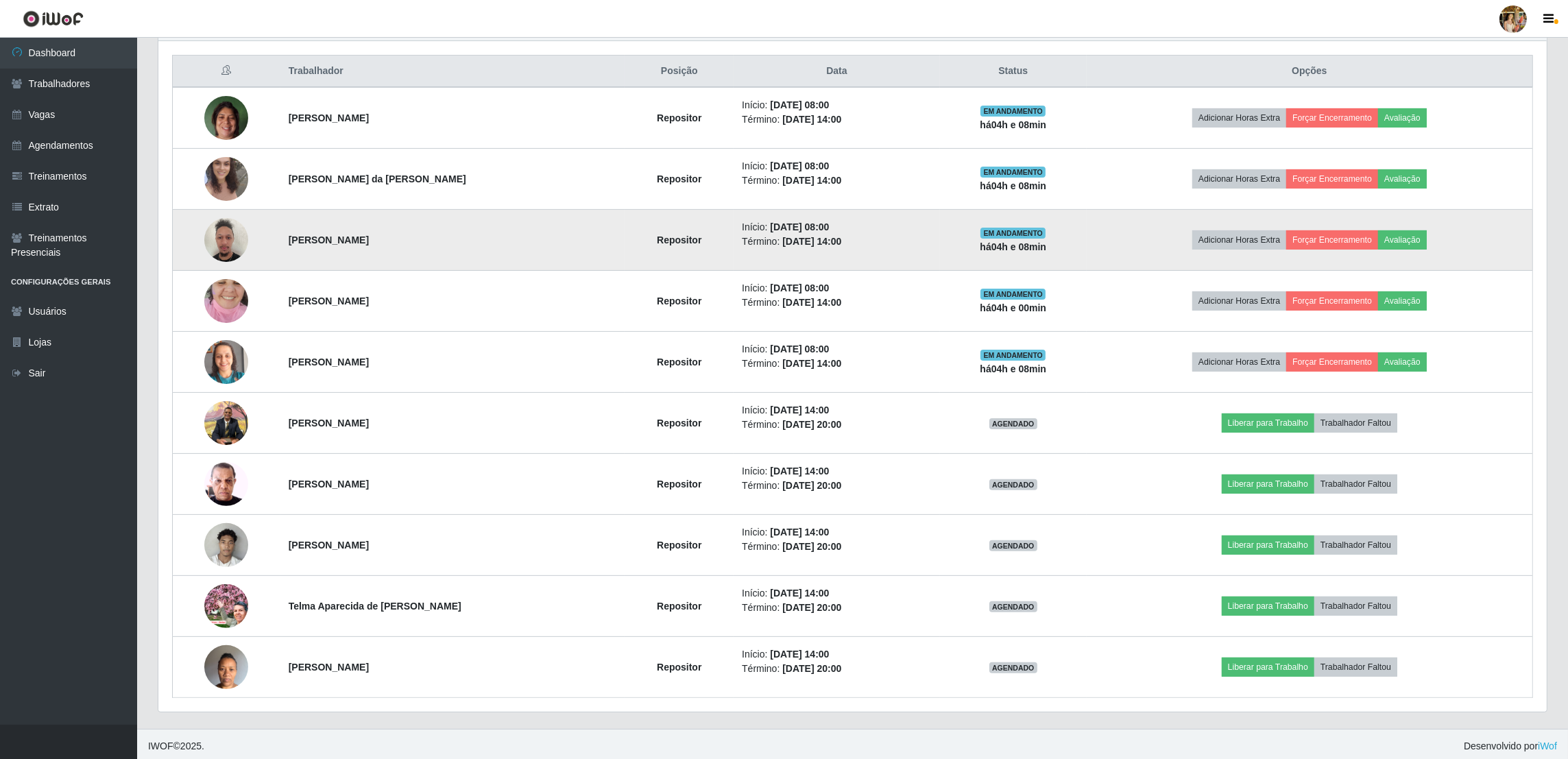
drag, startPoint x: 324, startPoint y: 242, endPoint x: 452, endPoint y: 243, distance: 128.0
click at [452, 243] on tr "[PERSON_NAME] Repositor Início: [DATE] 08:00 Término: [DATE] 14:00 EM ANDAMENTO…" at bounding box center [853, 240] width 1360 height 61
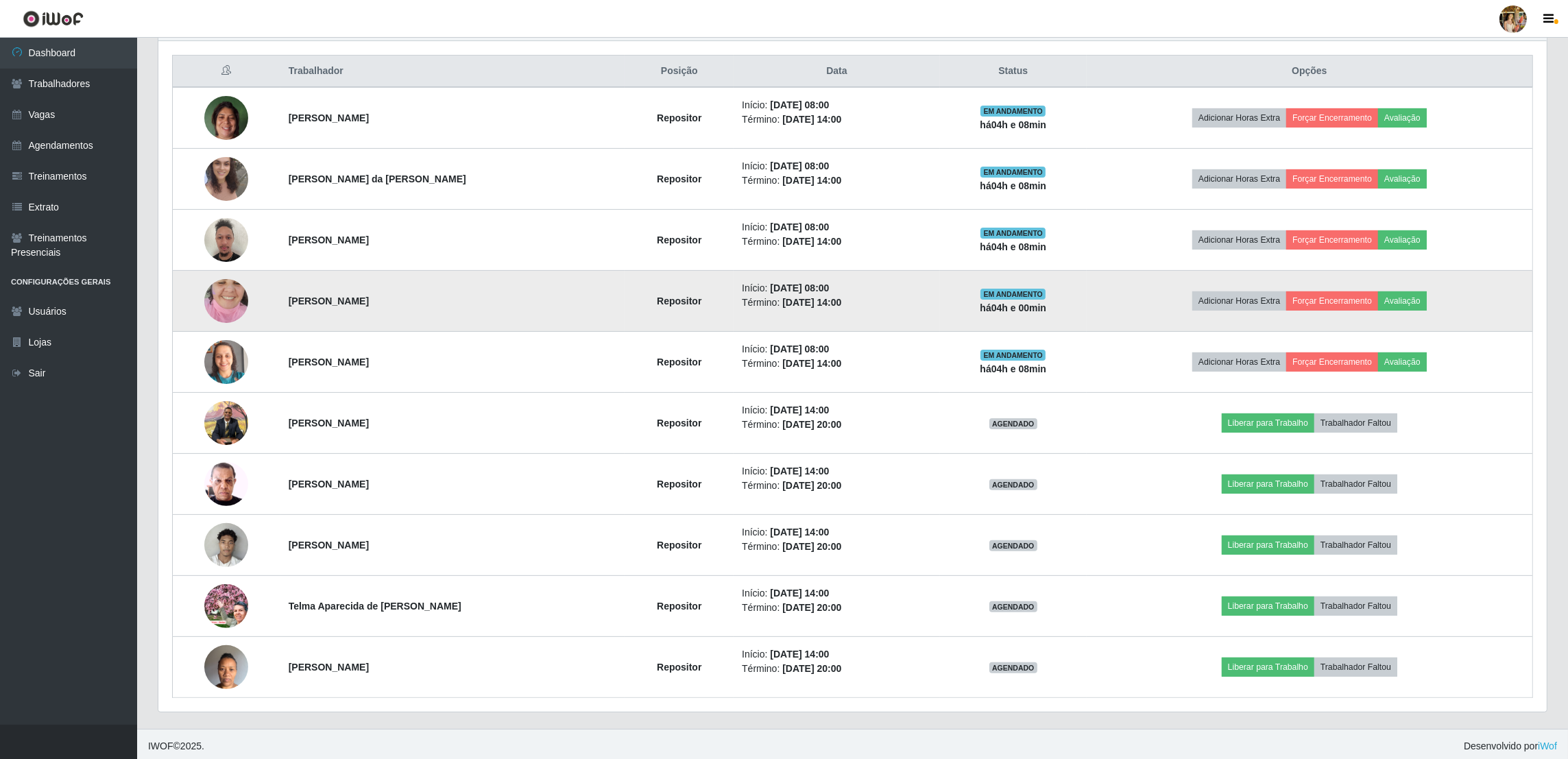
drag, startPoint x: 270, startPoint y: 293, endPoint x: 475, endPoint y: 300, distance: 205.1
click at [475, 300] on tr "[PERSON_NAME] Repositor Início: [DATE] 08:00 Término: [DATE] 14:00 EM ANDAMENTO…" at bounding box center [853, 301] width 1360 height 61
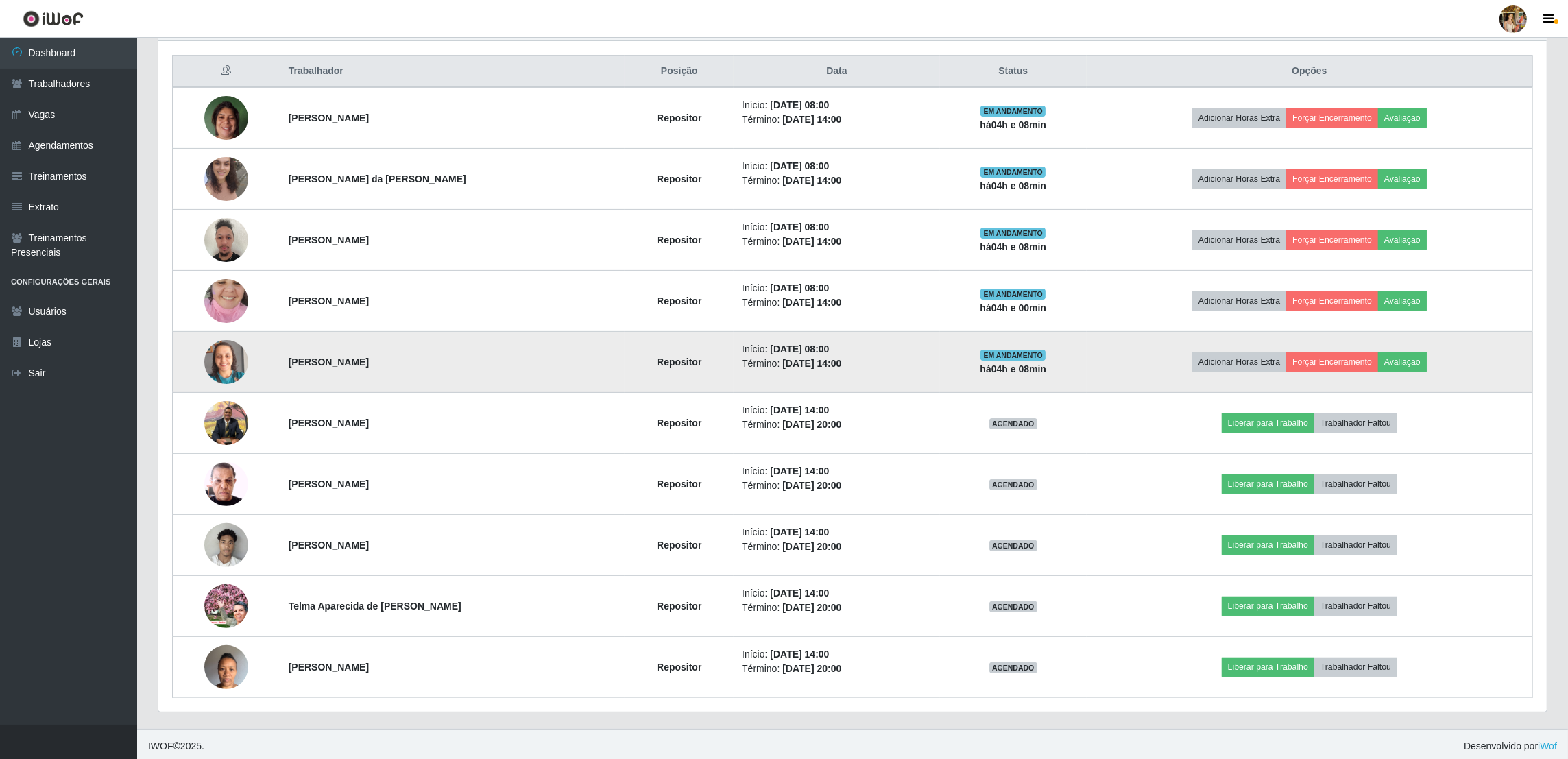
drag, startPoint x: 264, startPoint y: 361, endPoint x: 504, endPoint y: 381, distance: 240.8
click at [504, 381] on tr "[PERSON_NAME] Repositor Início: [DATE] 08:00 Término: [DATE] 14:00 EM ANDAMENTO…" at bounding box center [853, 362] width 1360 height 61
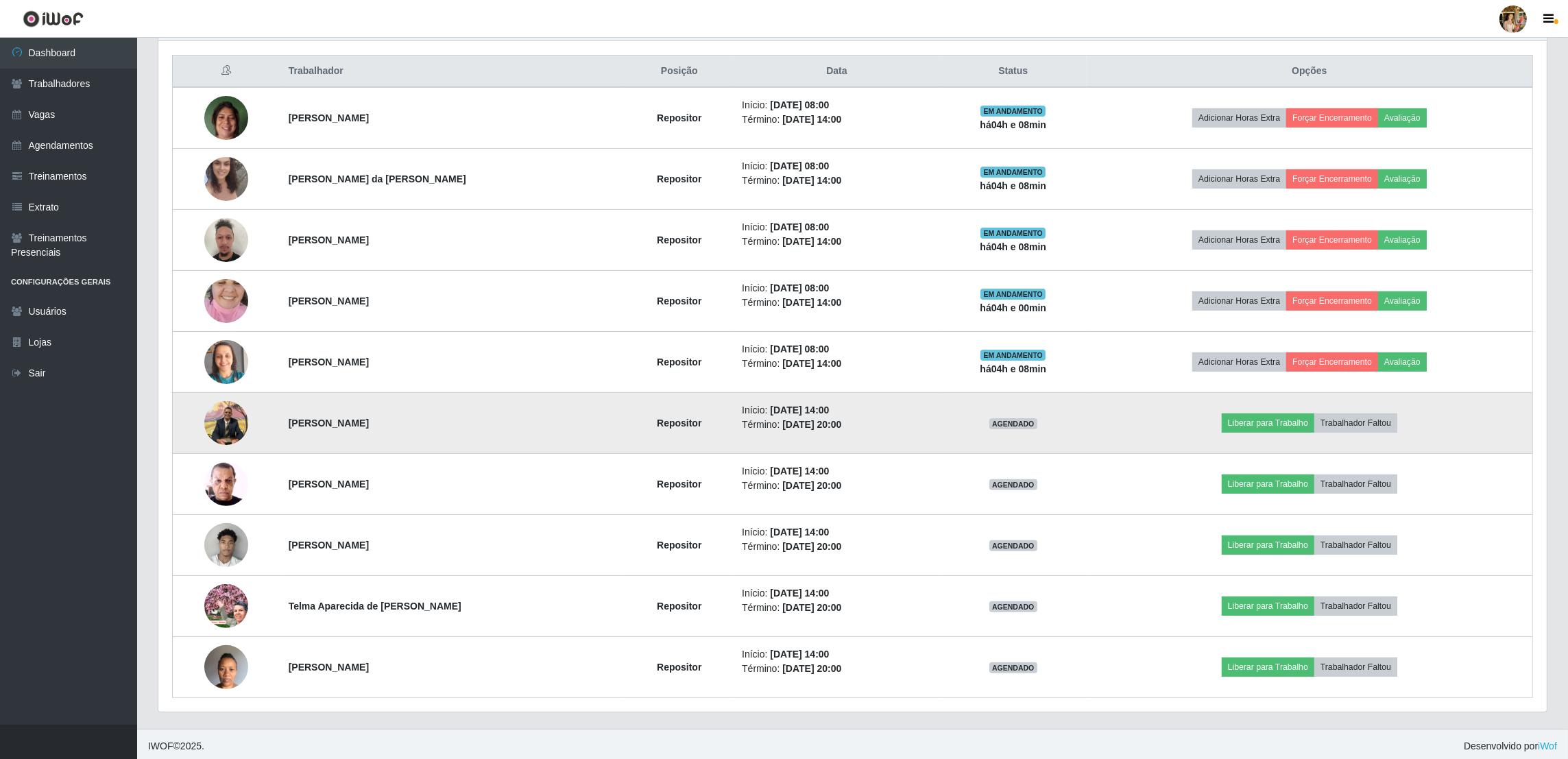
drag, startPoint x: 277, startPoint y: 423, endPoint x: 415, endPoint y: 438, distance: 138.8
click at [415, 438] on td "[PERSON_NAME]" at bounding box center [453, 423] width 345 height 61
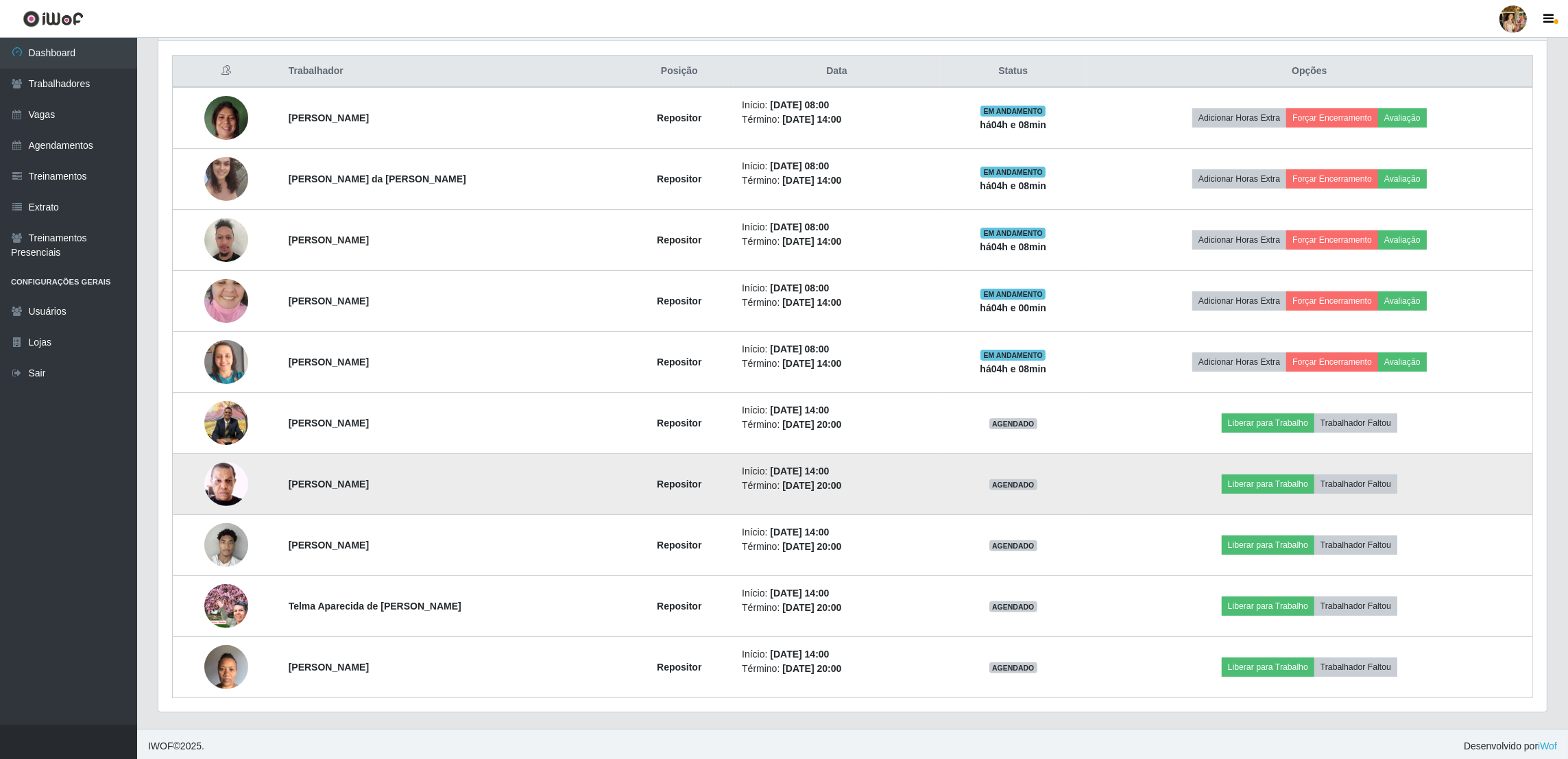
drag, startPoint x: 369, startPoint y: 489, endPoint x: 438, endPoint y: 491, distance: 69.0
click at [438, 491] on td "[PERSON_NAME]" at bounding box center [453, 485] width 345 height 61
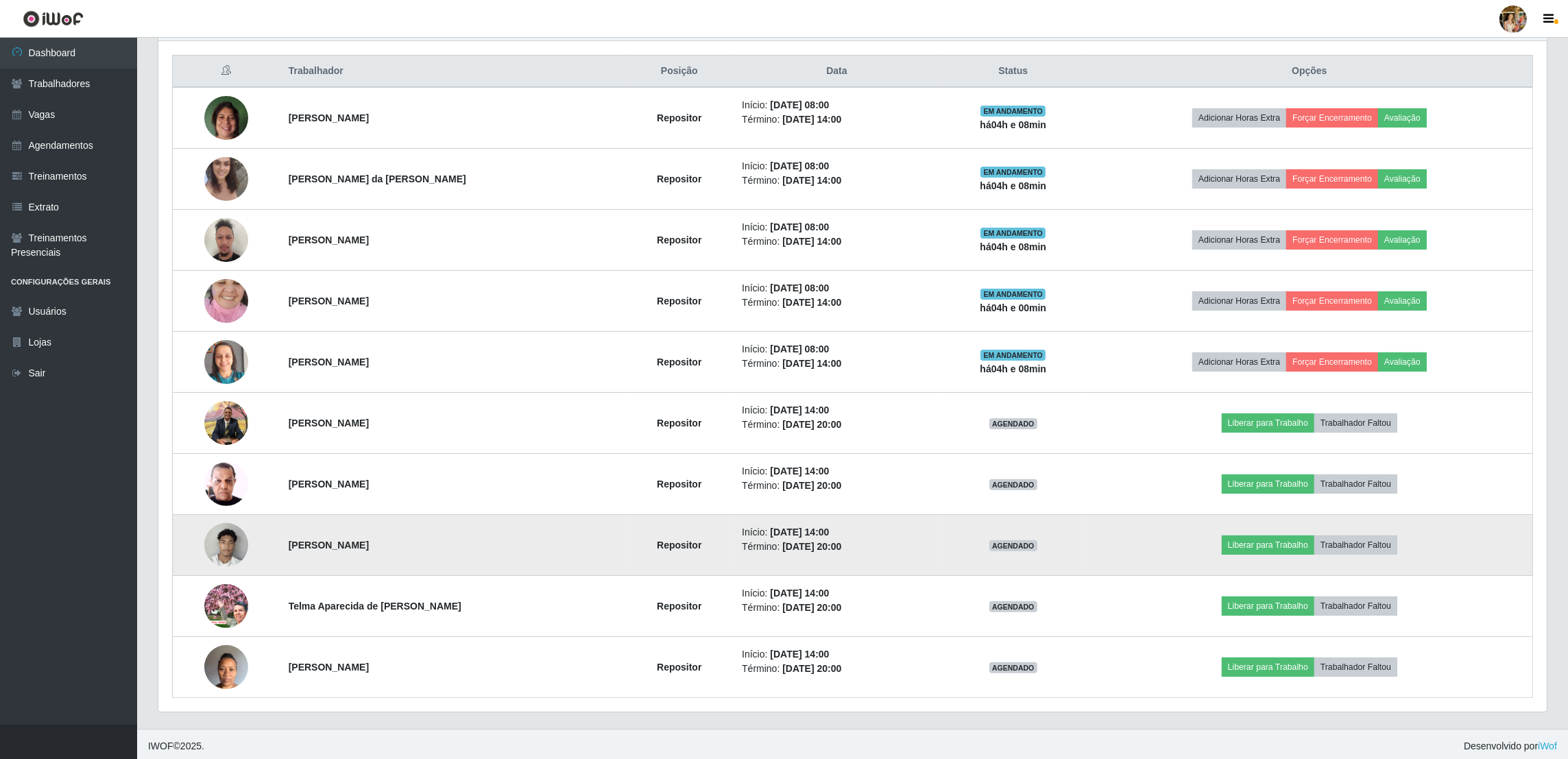
drag, startPoint x: 264, startPoint y: 538, endPoint x: 511, endPoint y: 554, distance: 247.5
click at [511, 554] on tr "[PERSON_NAME] Repositor Início: [DATE] 14:00 Término: [DATE] 20:00 AGENDADO Lib…" at bounding box center [853, 545] width 1360 height 61
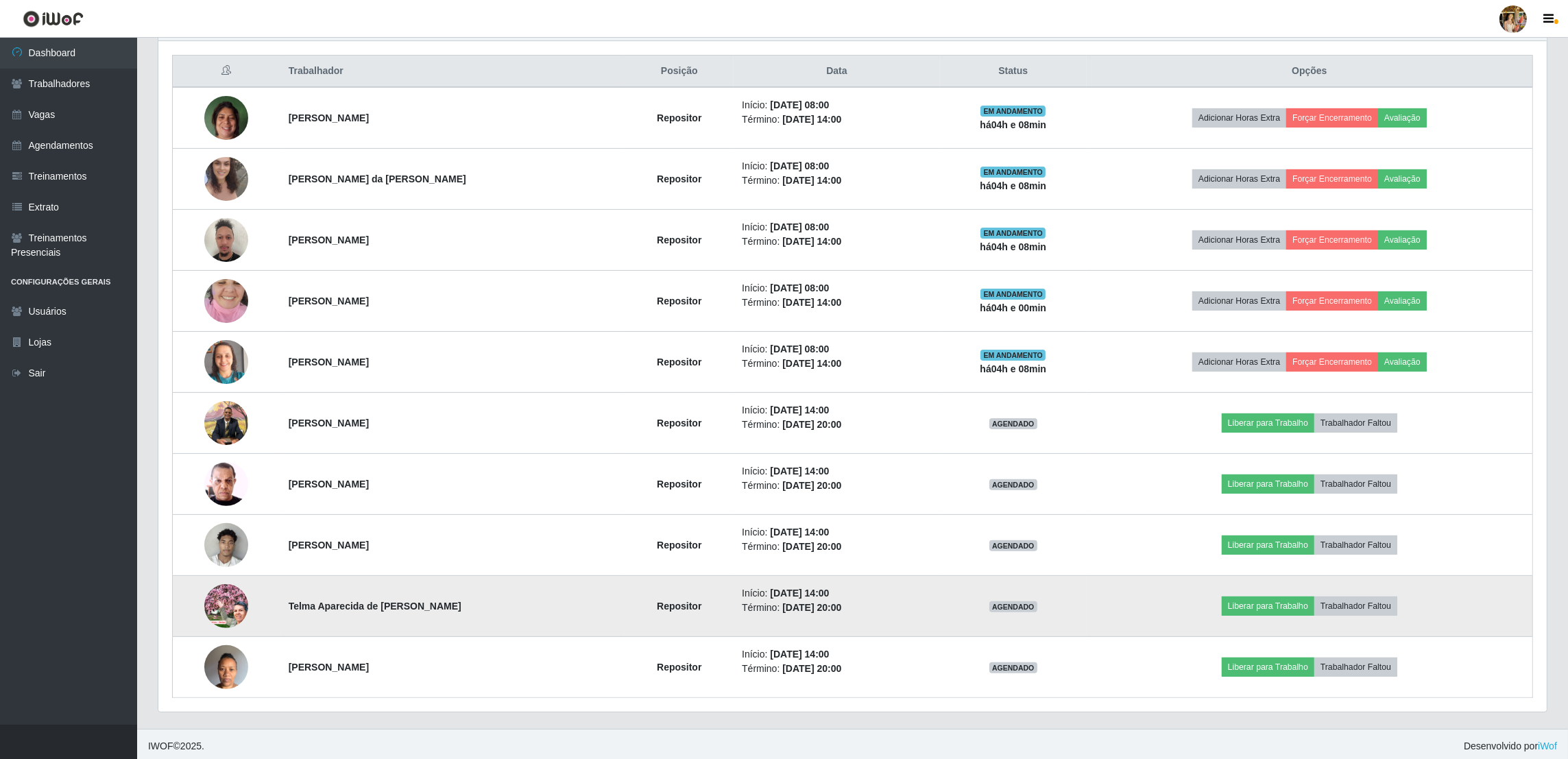
drag, startPoint x: 269, startPoint y: 606, endPoint x: 515, endPoint y: 607, distance: 246.0
click at [515, 607] on tr "Telma Aparecida de [PERSON_NAME] Repositor Início: [DATE] 14:00 Término: [DATE]…" at bounding box center [853, 606] width 1360 height 61
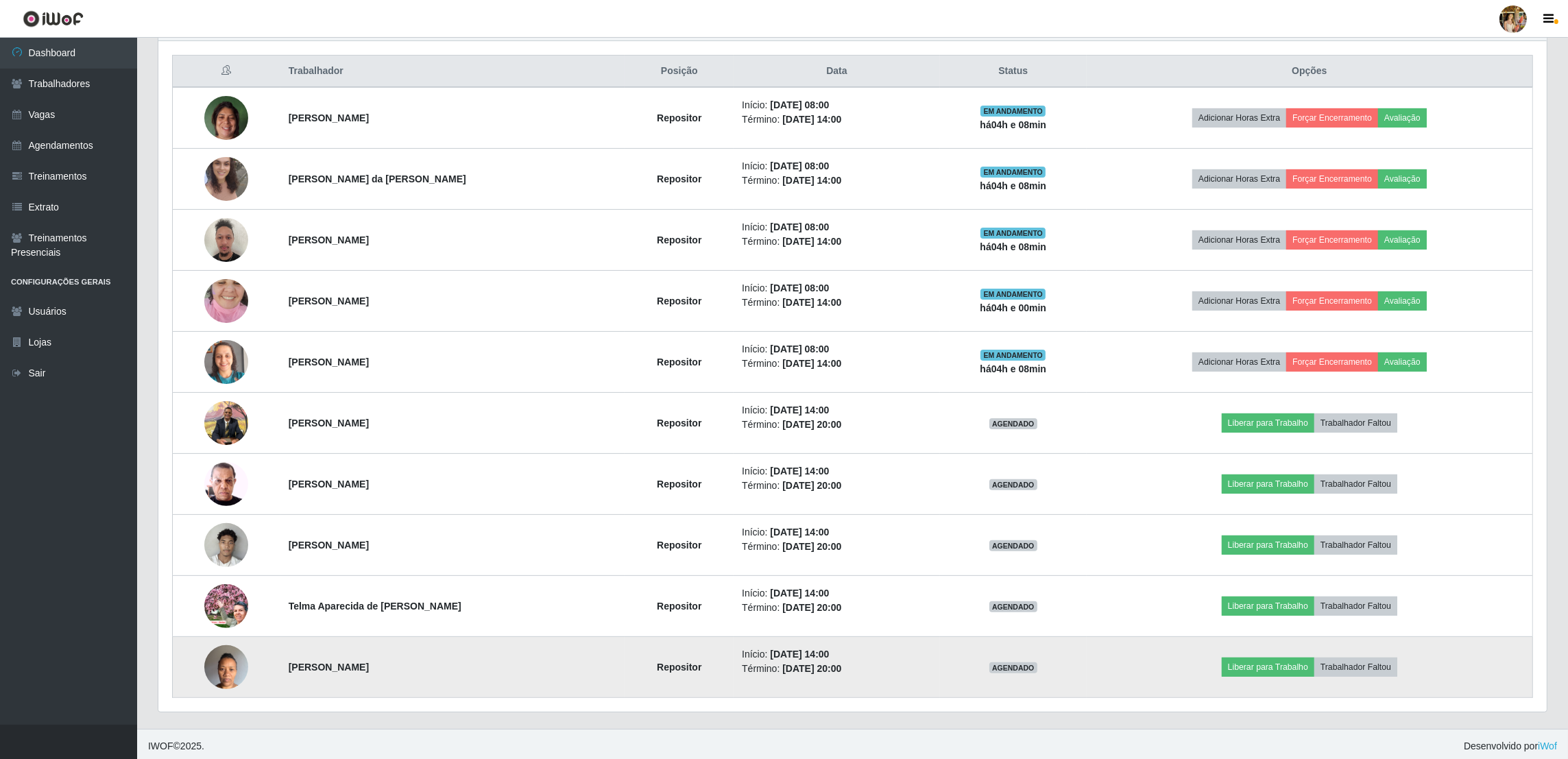
drag, startPoint x: 372, startPoint y: 672, endPoint x: 411, endPoint y: 674, distance: 39.1
click at [411, 674] on tr "[PERSON_NAME] Repositor Início: [DATE] 14:00 Término: [DATE] 20:00 AGENDADO Lib…" at bounding box center [853, 667] width 1360 height 61
